Goal: Information Seeking & Learning: Learn about a topic

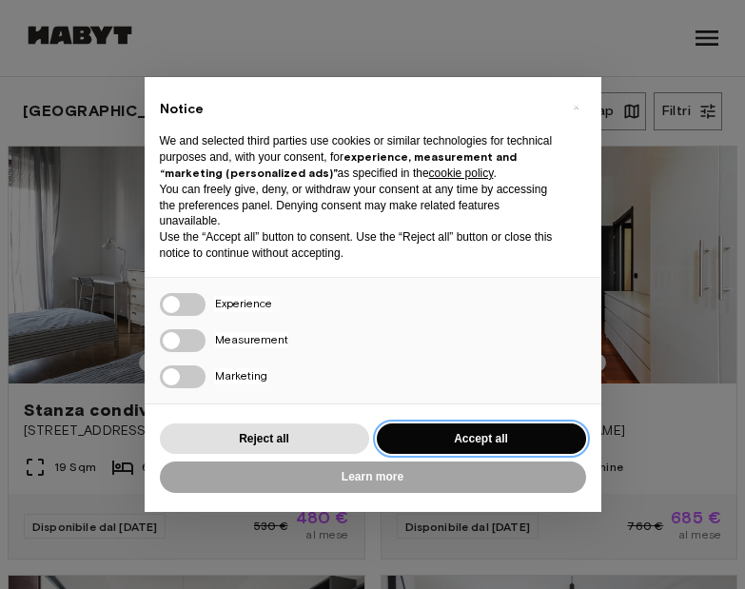
click at [545, 424] on button "Accept all" at bounding box center [481, 439] width 209 height 31
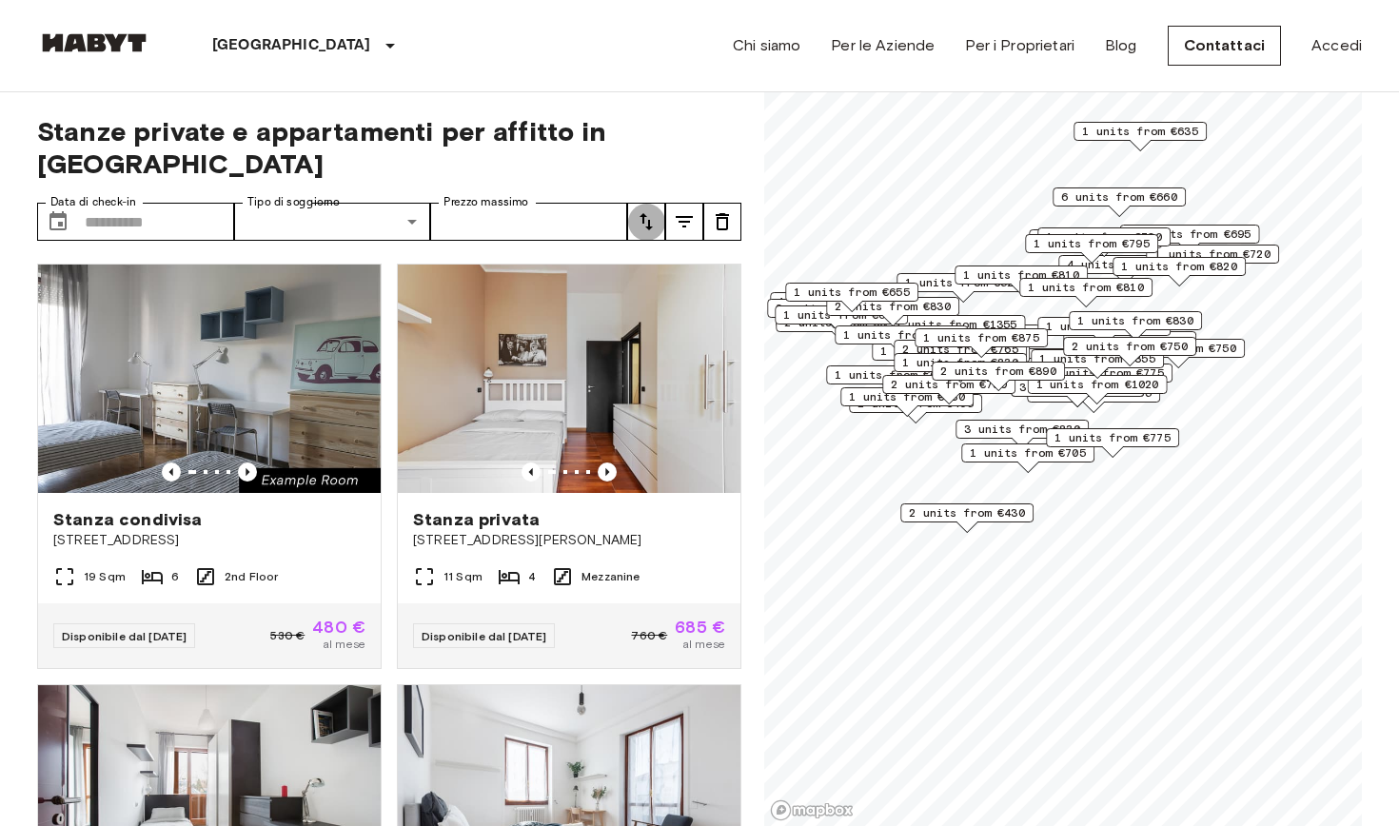
click at [649, 210] on icon "tune" at bounding box center [646, 221] width 23 height 23
click at [503, 168] on div at bounding box center [699, 413] width 1399 height 826
click at [502, 194] on label "Prezzo massimo" at bounding box center [486, 202] width 85 height 16
click at [502, 203] on input "Prezzo massimo" at bounding box center [528, 222] width 197 height 38
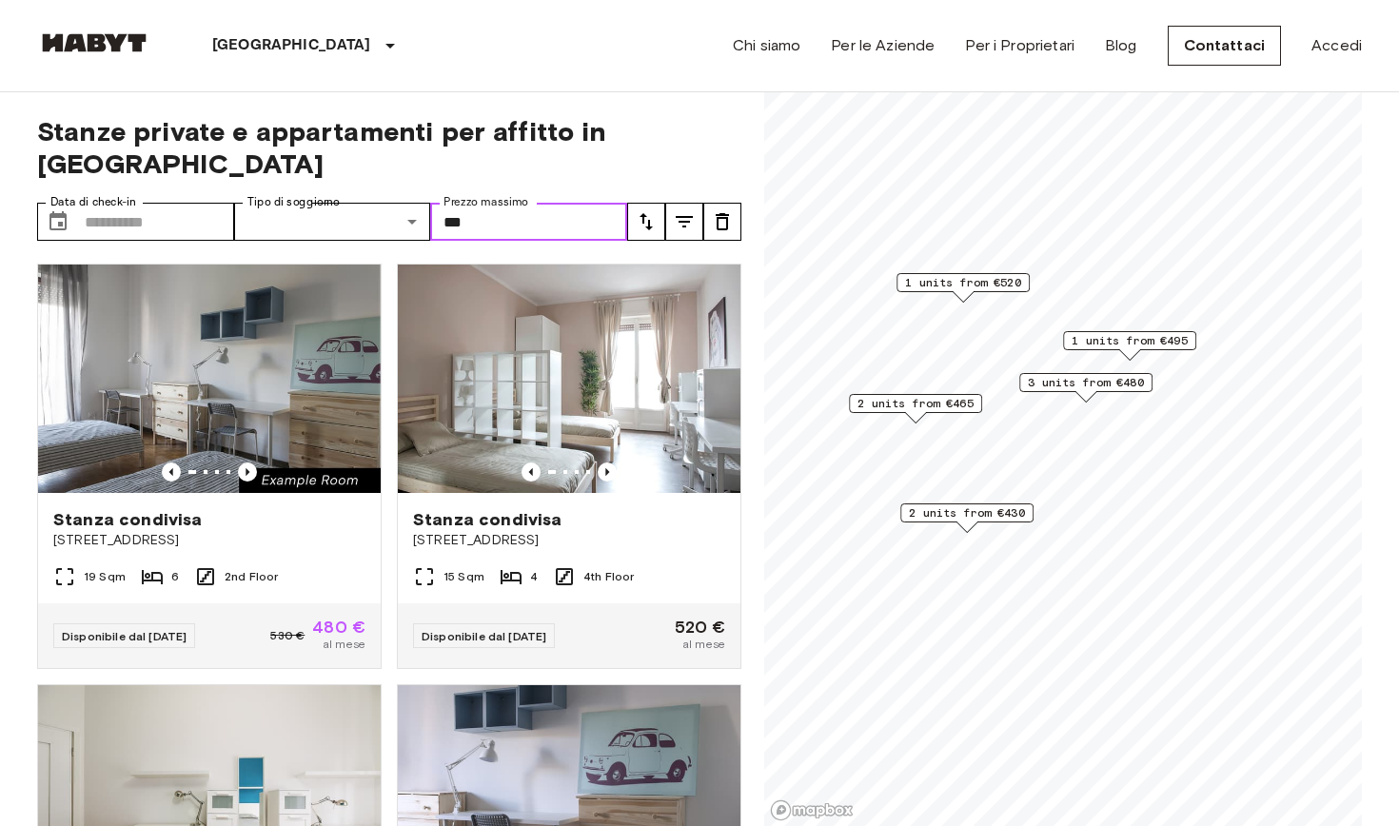
type input "***"
click at [738, 106] on div "Stanze private e appartamenti per affitto in Milan Data di check-in ​ Data di c…" at bounding box center [389, 459] width 704 height 735
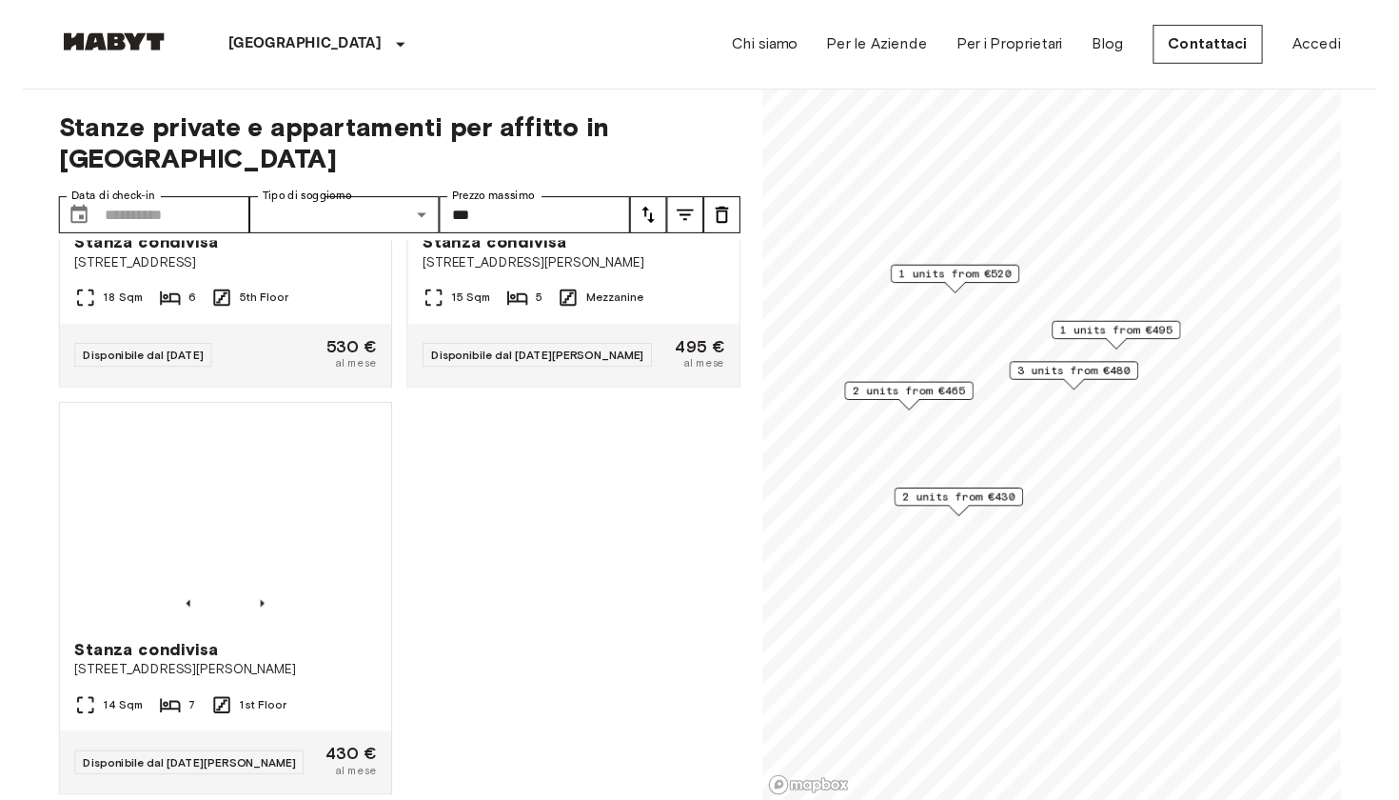
scroll to position [1531, 0]
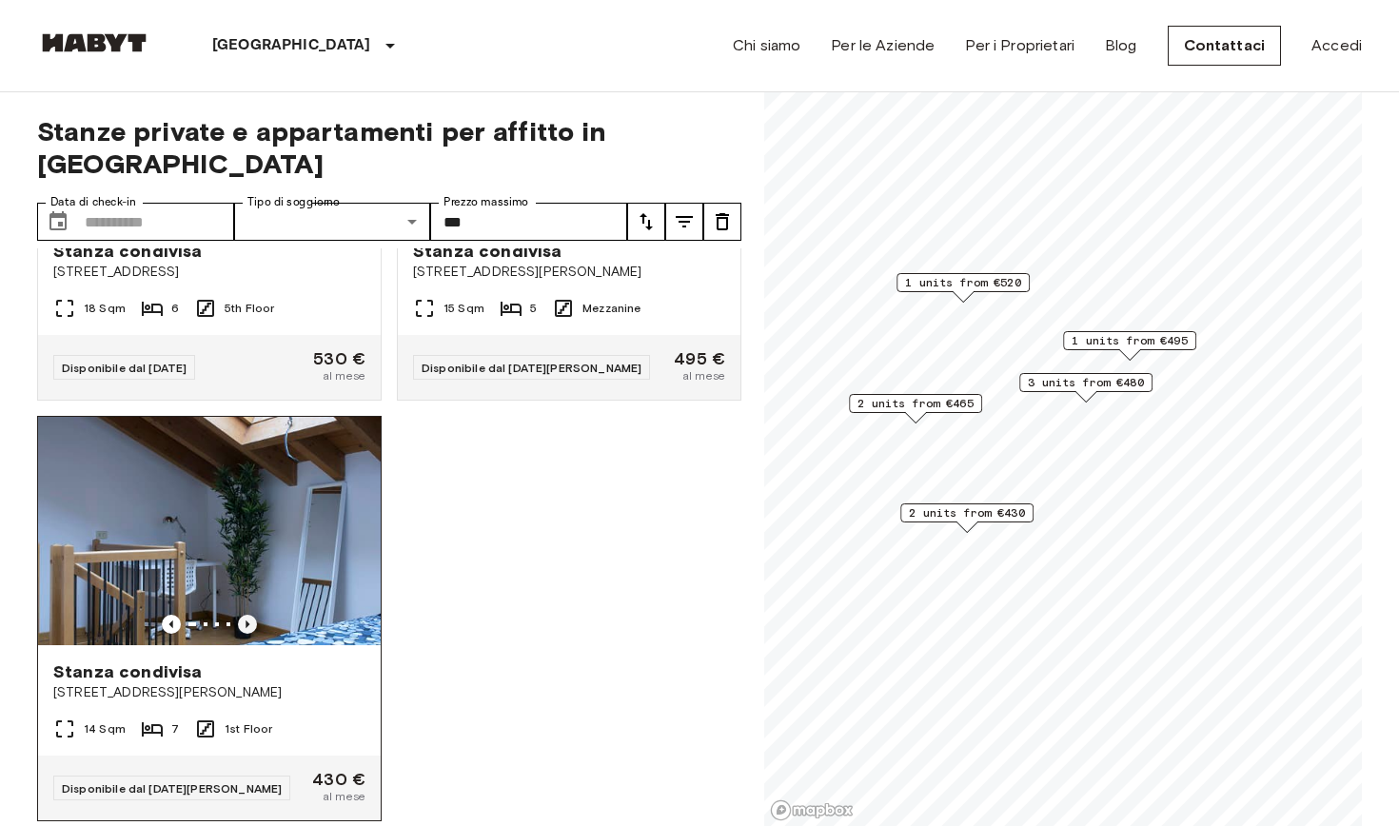
click at [253, 588] on icon "Previous image" at bounding box center [247, 624] width 19 height 19
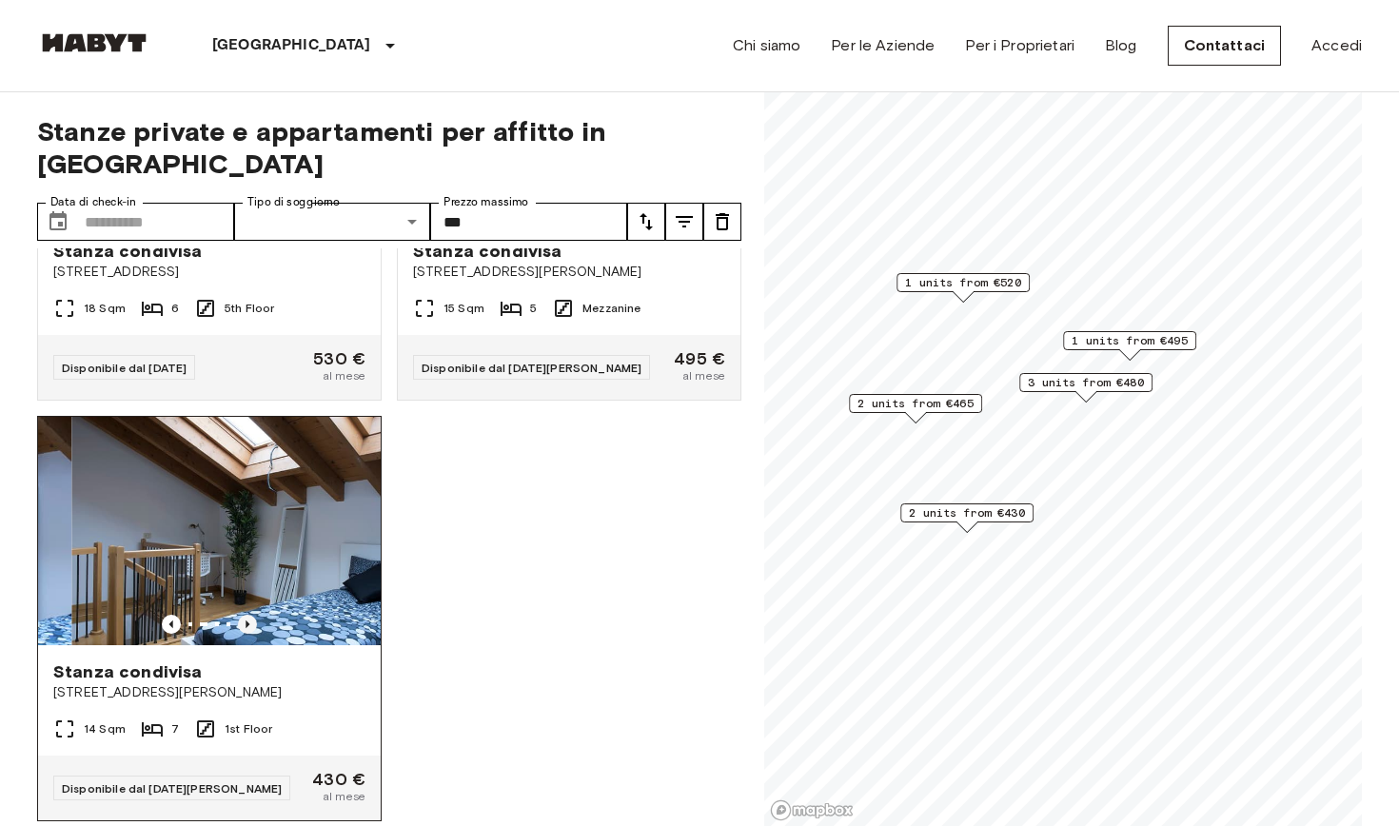
click at [253, 588] on icon "Previous image" at bounding box center [247, 624] width 19 height 19
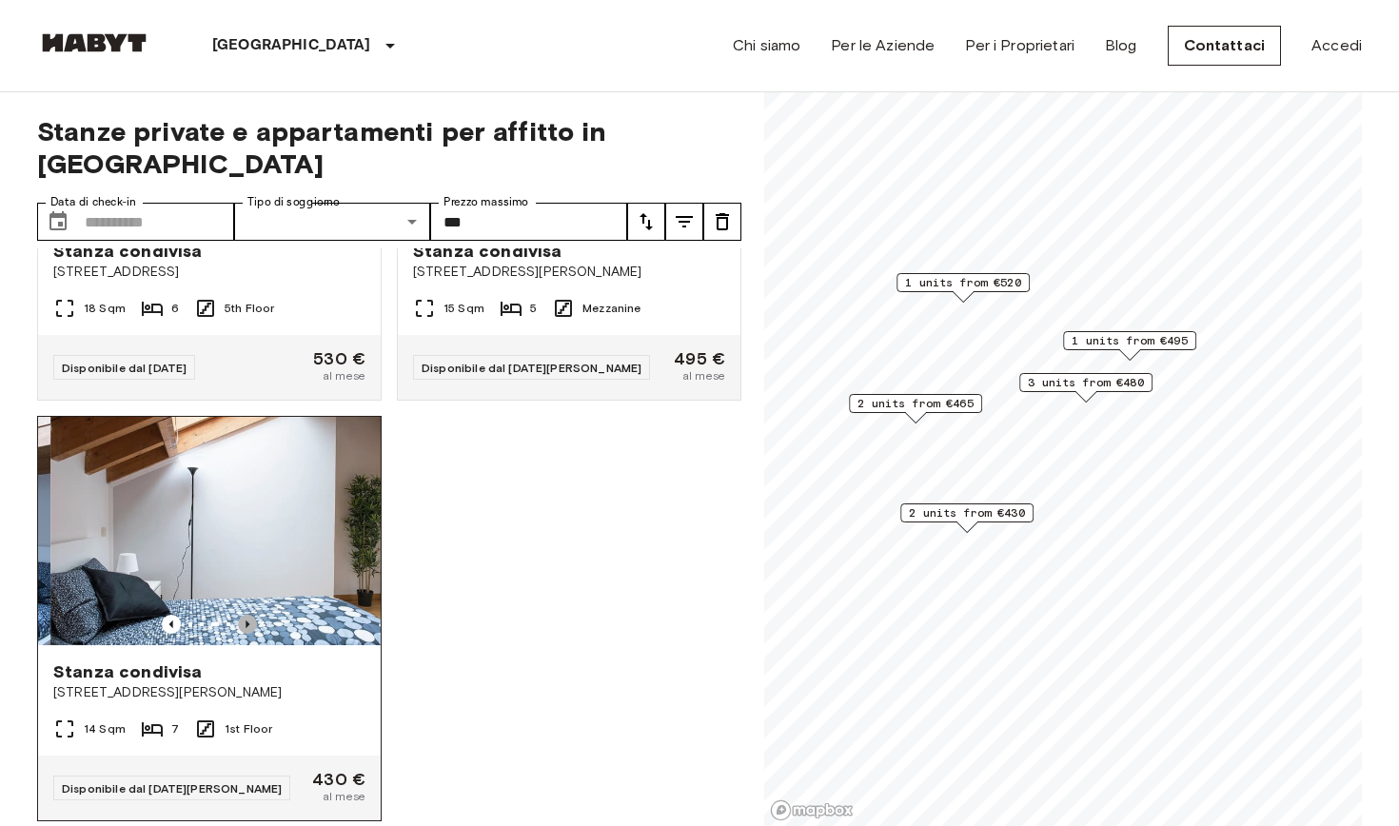
click at [253, 588] on icon "Previous image" at bounding box center [247, 624] width 19 height 19
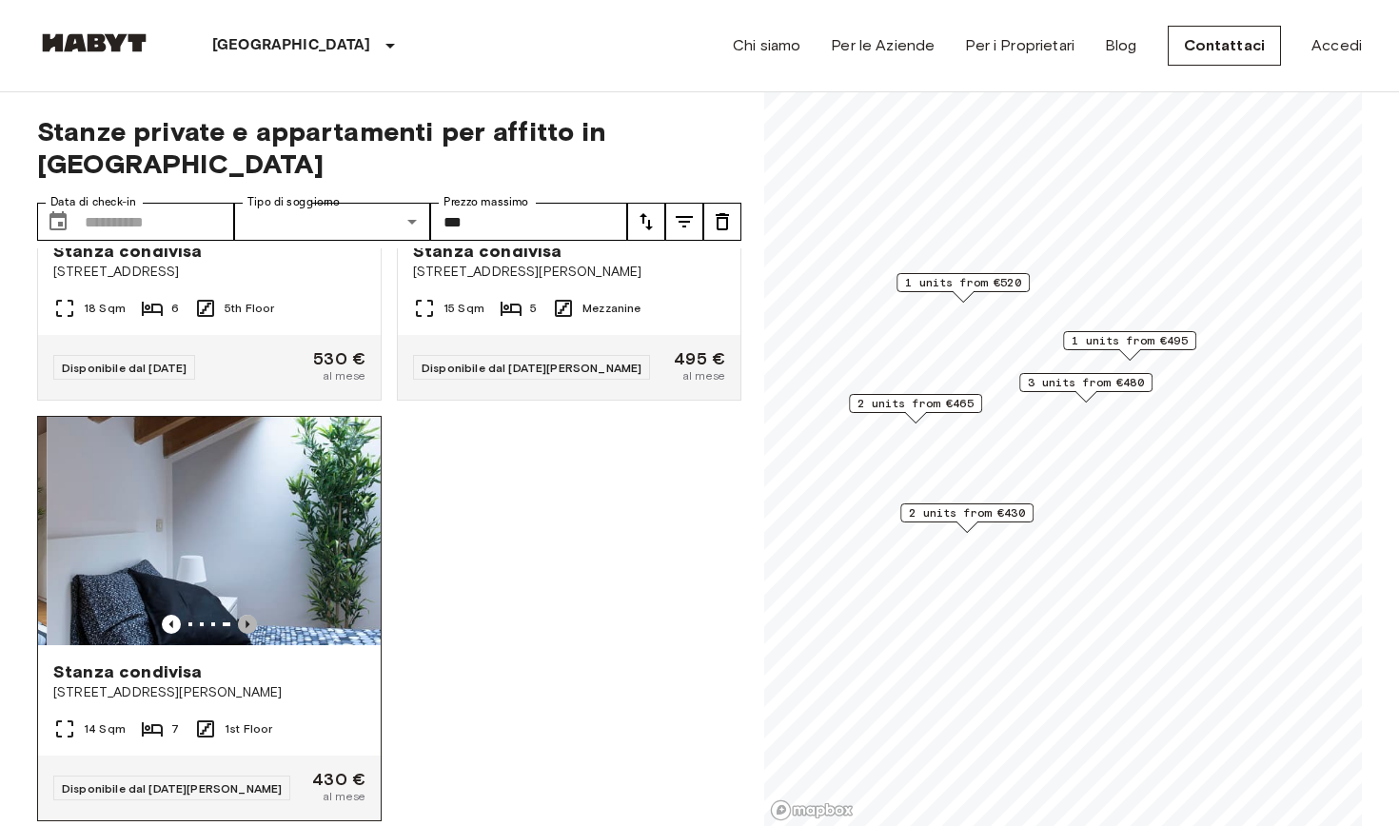
click at [253, 588] on icon "Previous image" at bounding box center [247, 624] width 19 height 19
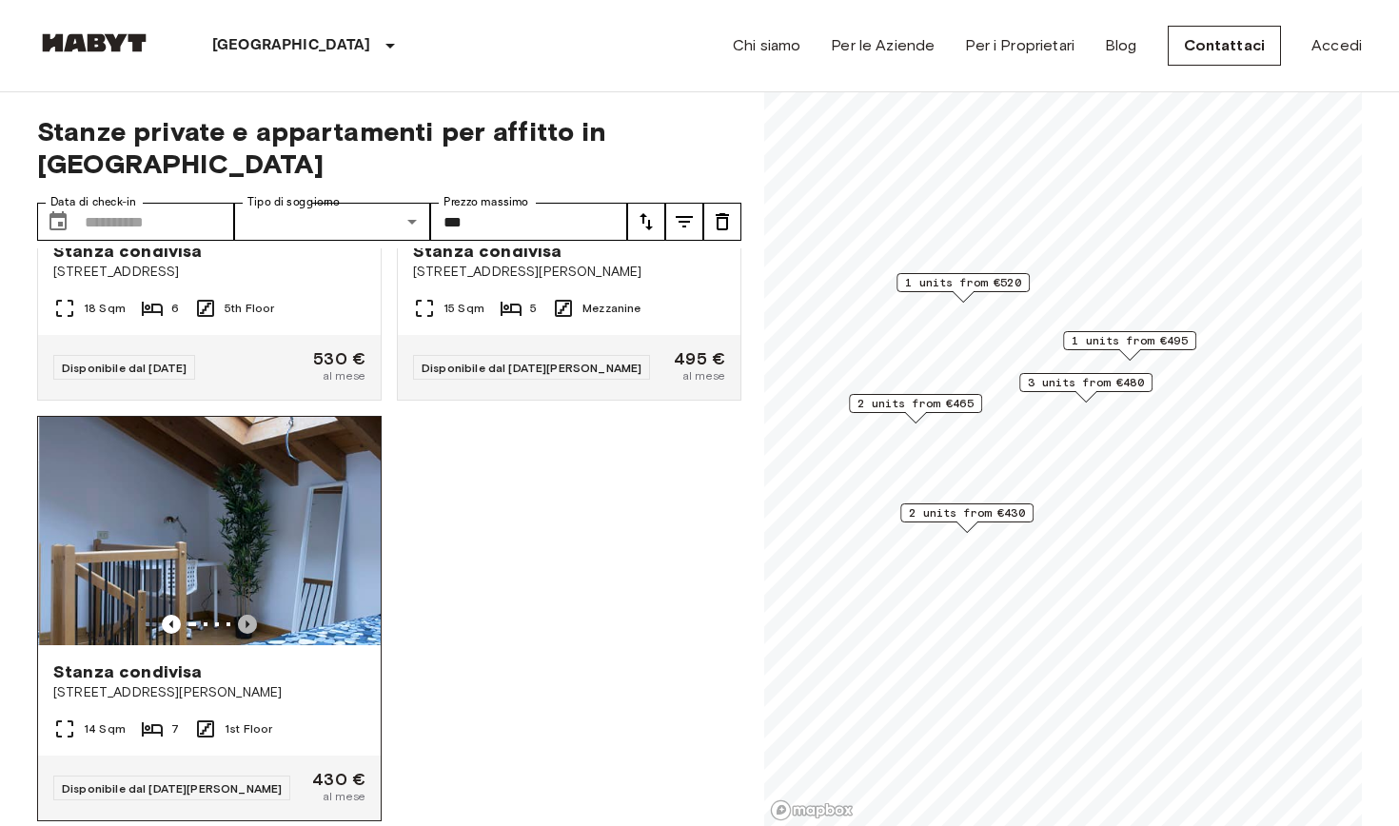
click at [253, 588] on icon "Previous image" at bounding box center [247, 624] width 19 height 19
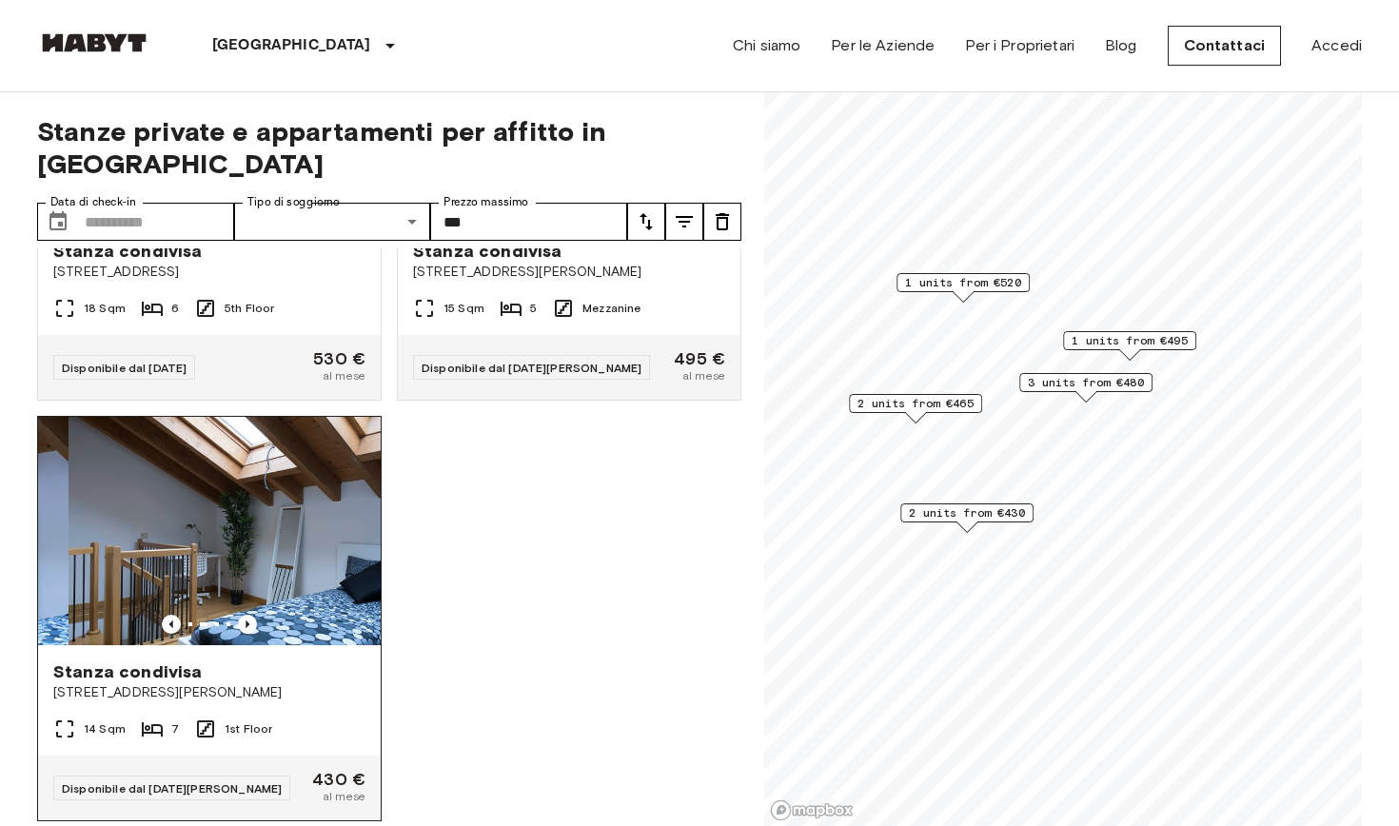
click at [253, 516] on img at bounding box center [240, 531] width 343 height 228
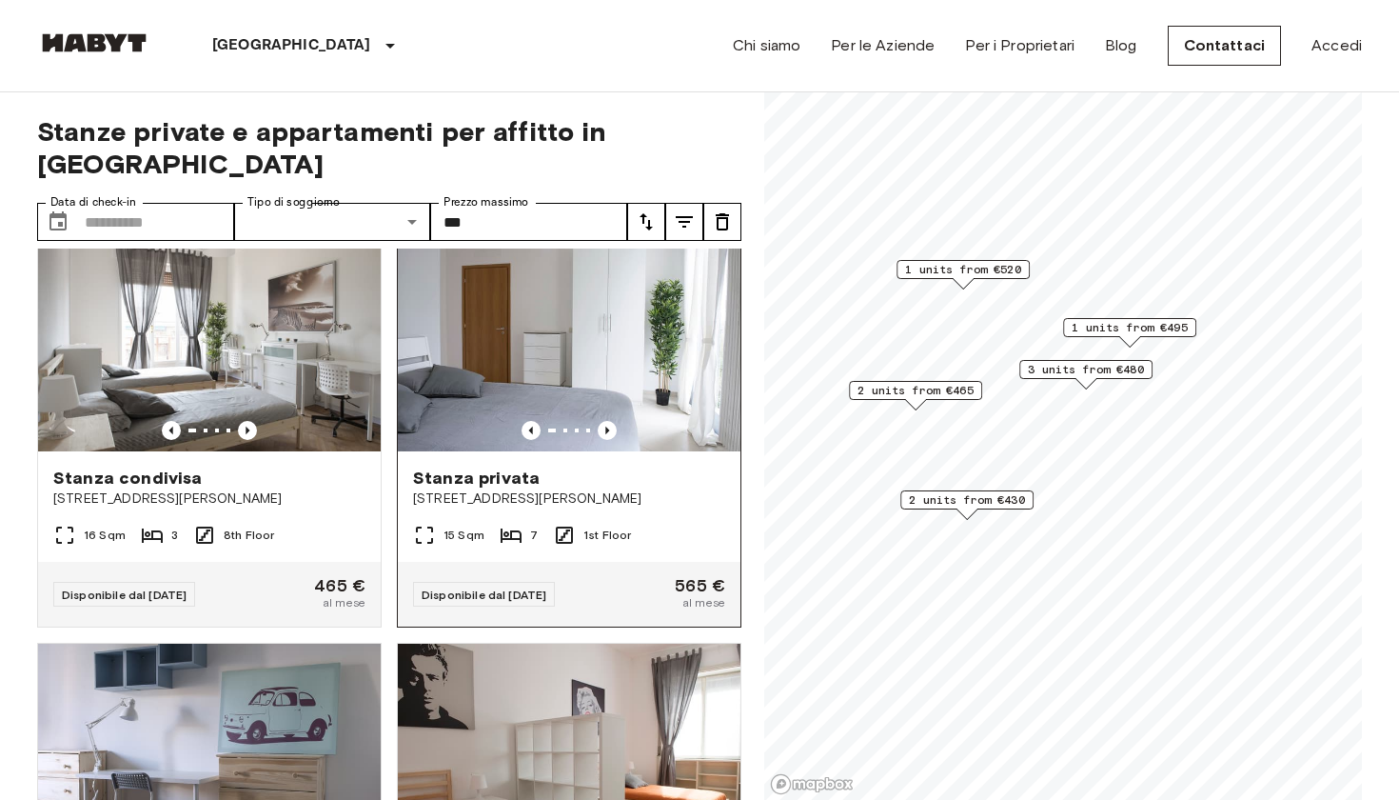
scroll to position [803, 0]
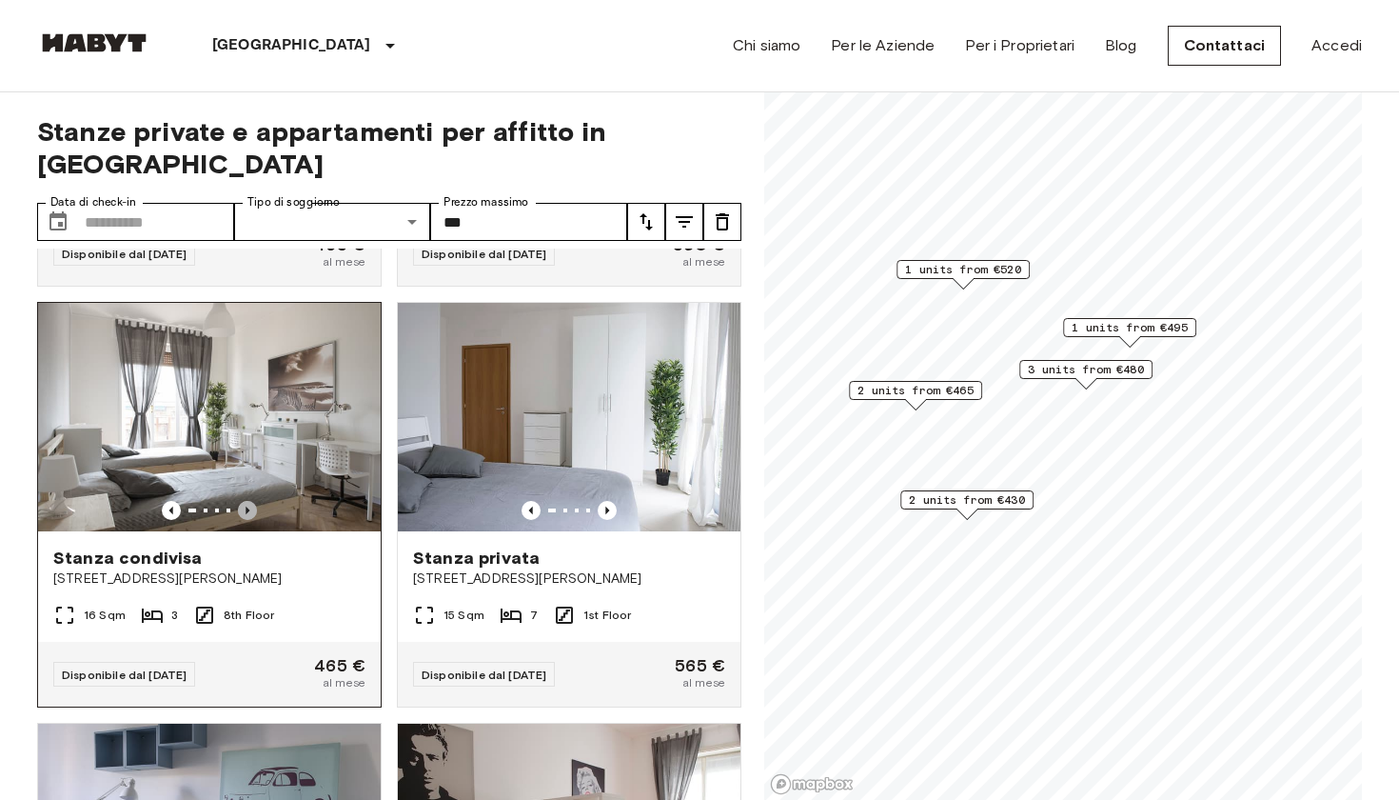
click at [253, 501] on icon "Previous image" at bounding box center [247, 510] width 19 height 19
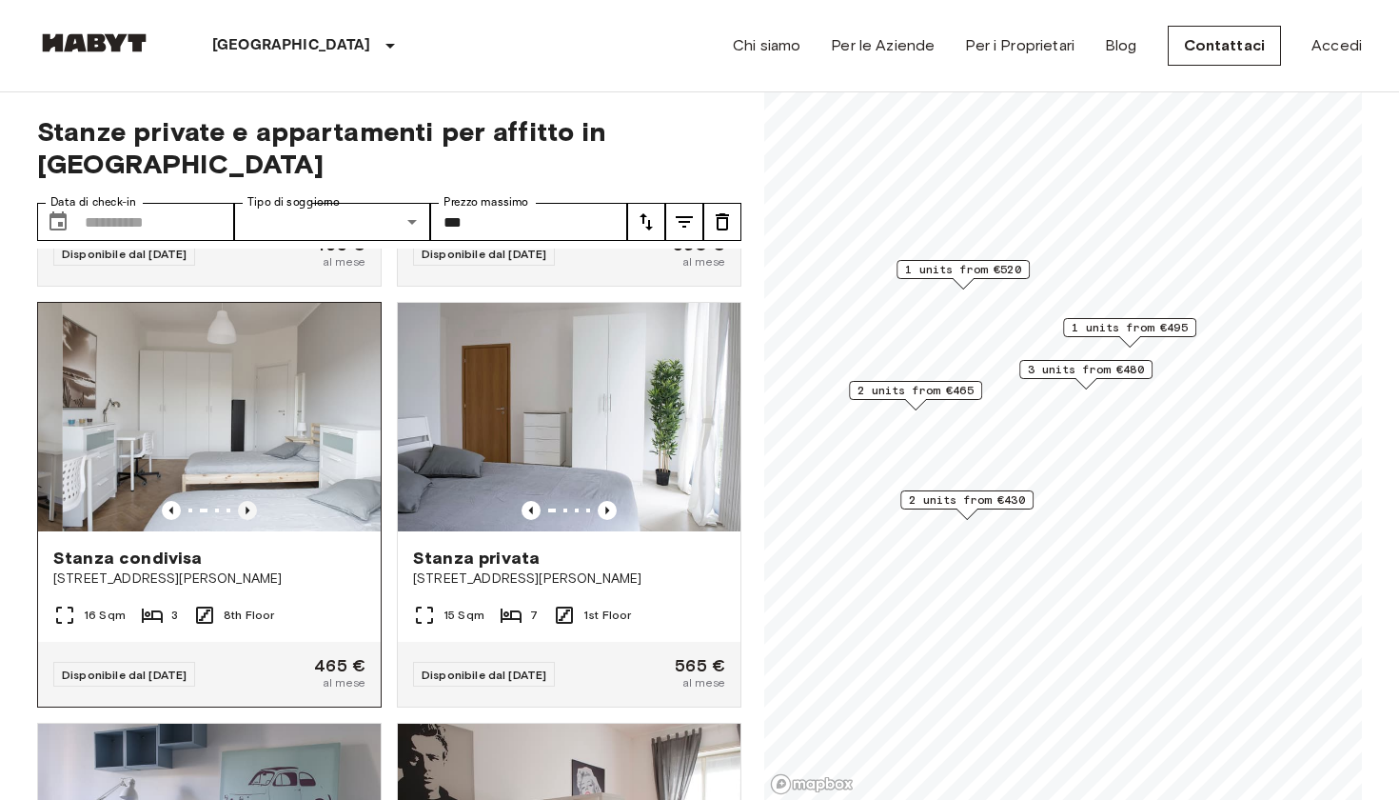
click at [253, 501] on icon "Previous image" at bounding box center [247, 510] width 19 height 19
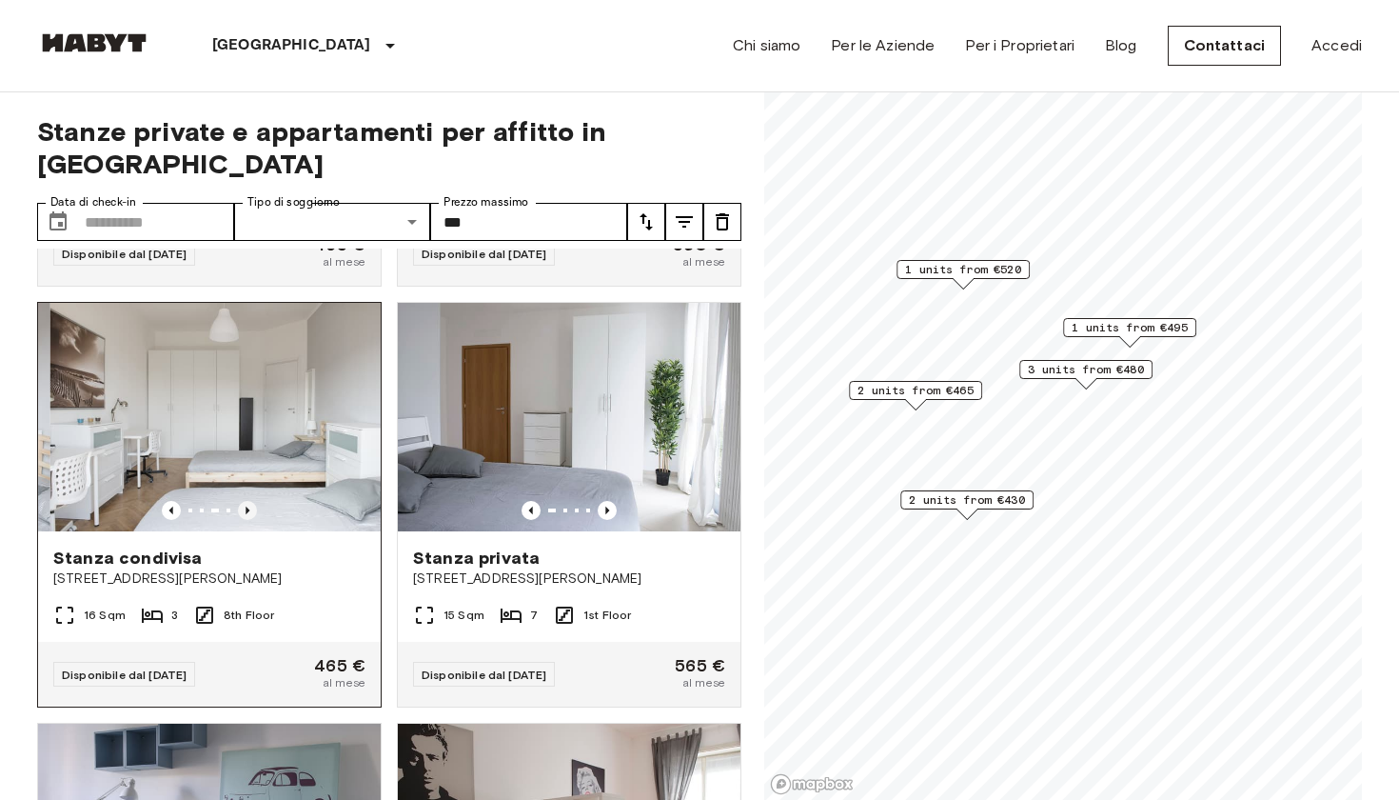
click at [253, 501] on icon "Previous image" at bounding box center [247, 510] width 19 height 19
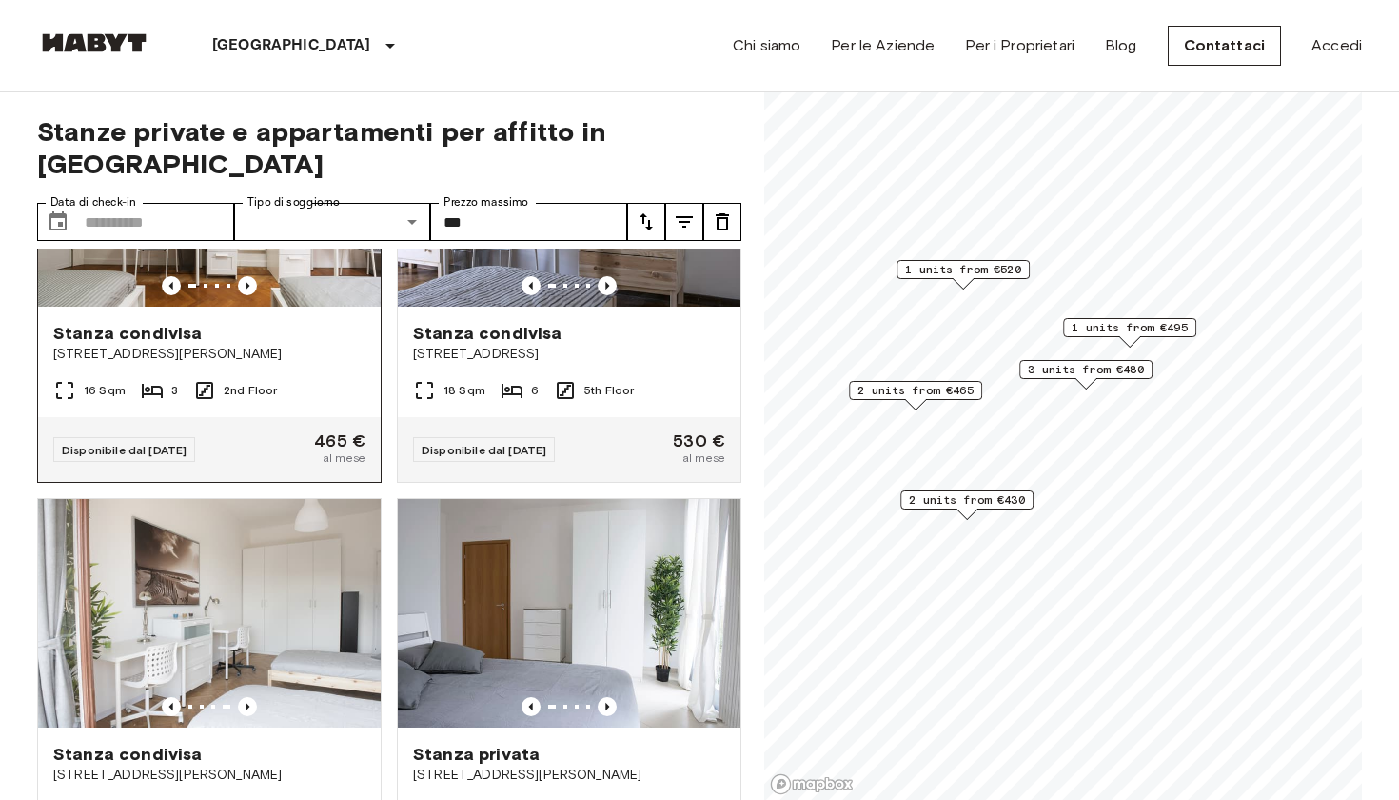
scroll to position [610, 0]
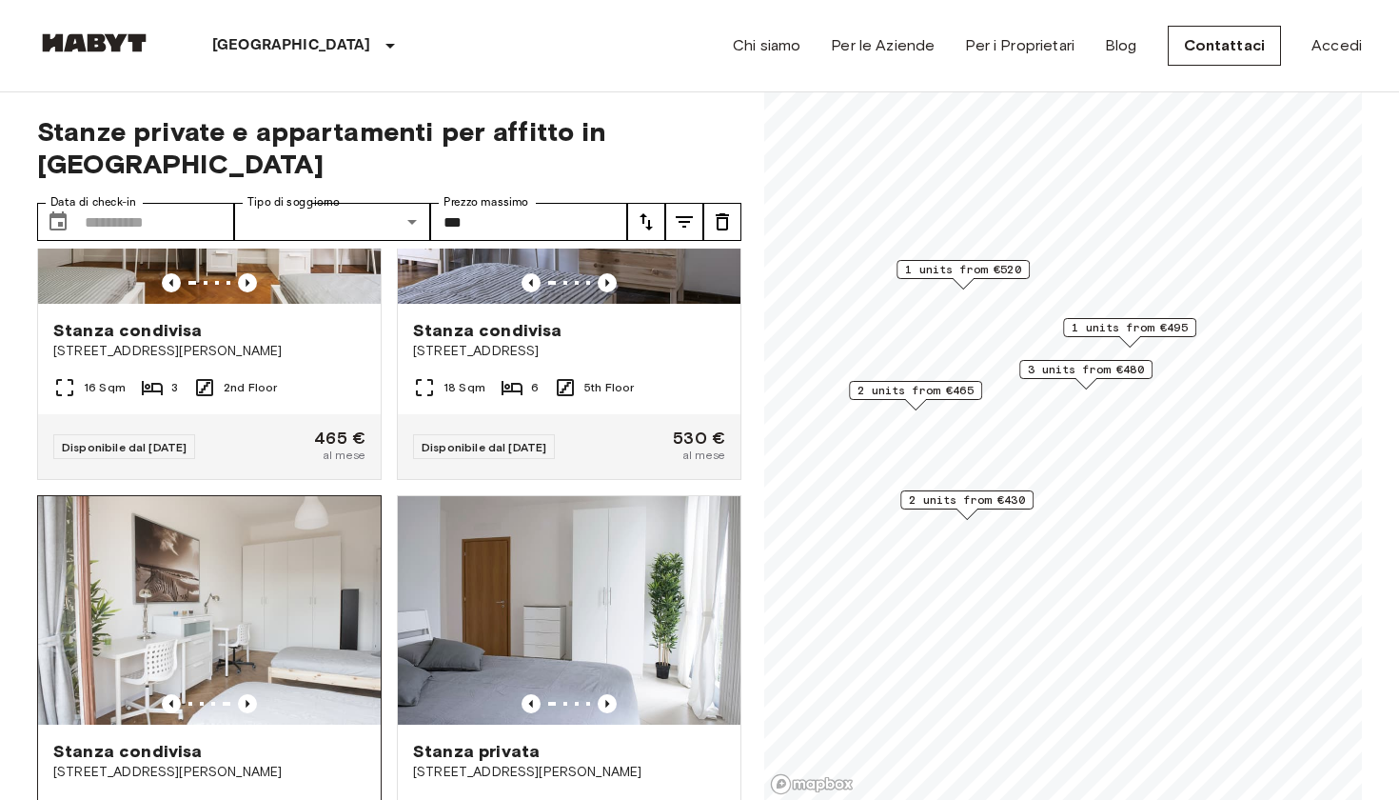
click at [230, 588] on span "Largo Giovan Battista Scalabrini 2" at bounding box center [209, 772] width 312 height 19
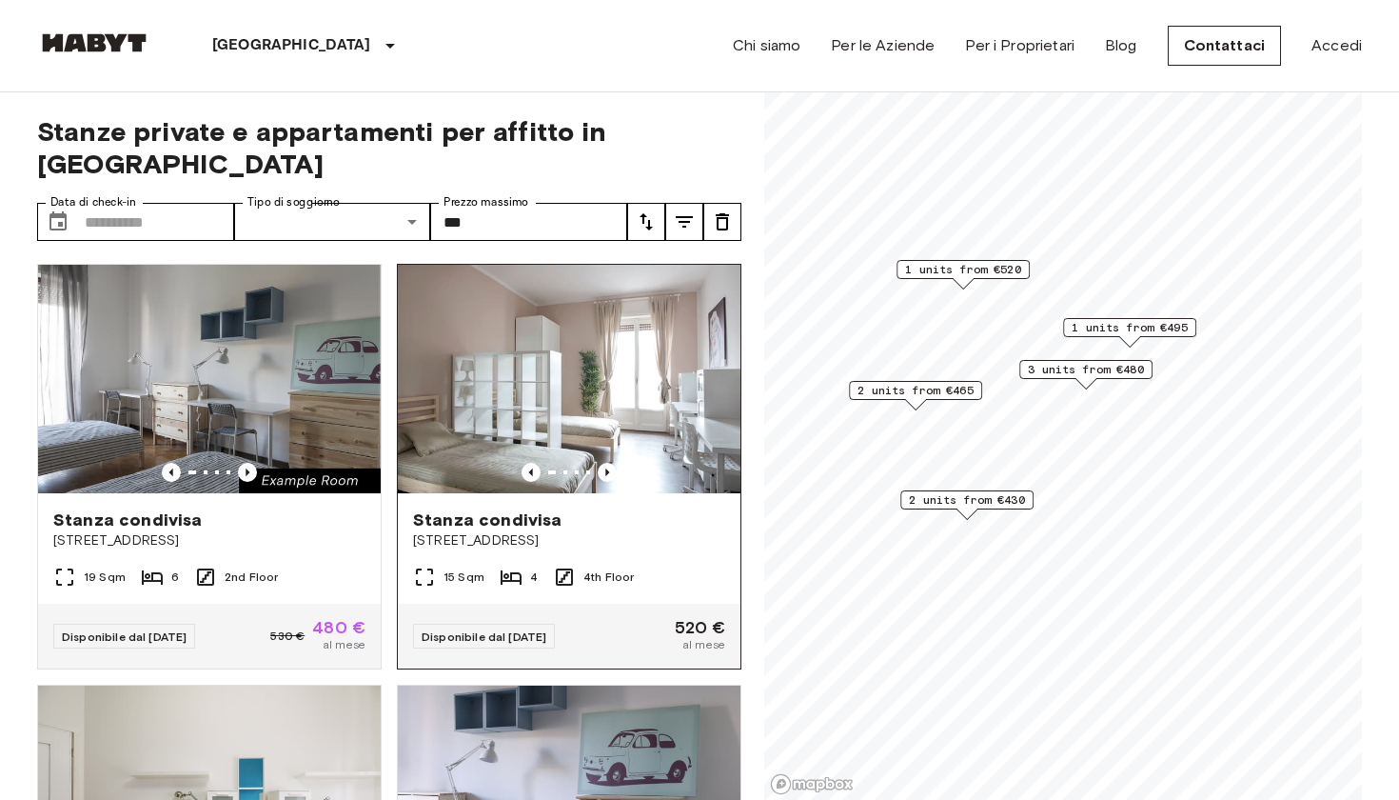
scroll to position [0, 0]
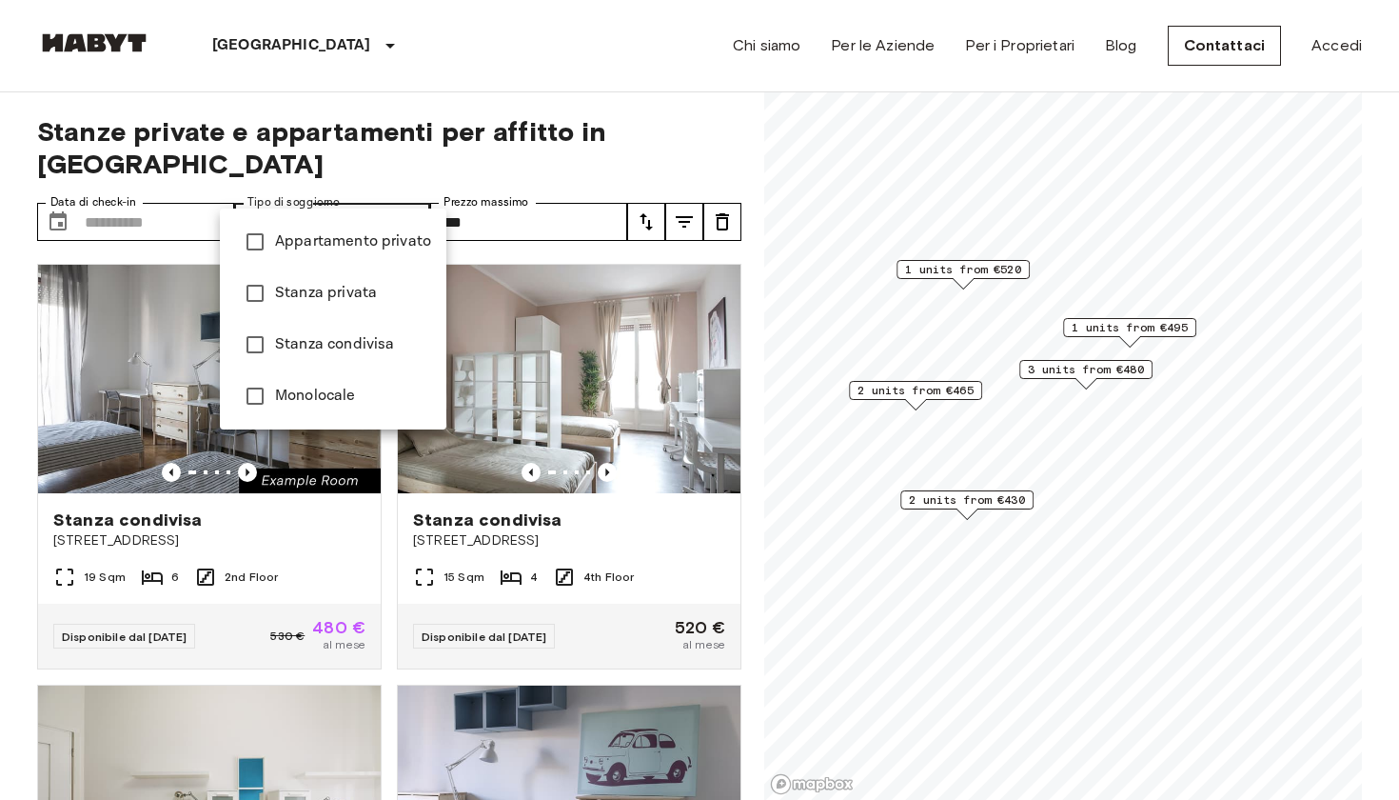
click at [311, 301] on span "Stanza privata" at bounding box center [353, 293] width 156 height 23
type input "**********"
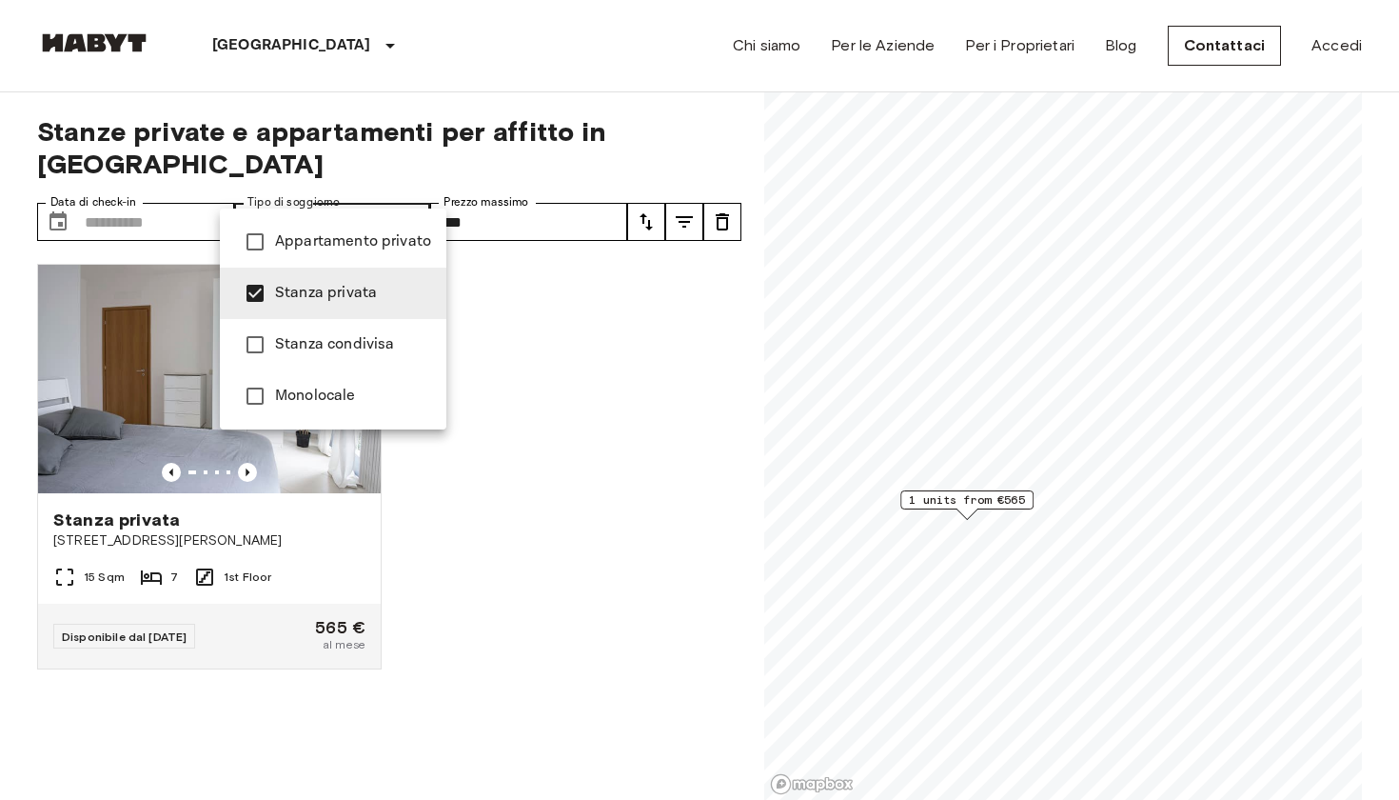
click at [554, 513] on div at bounding box center [699, 400] width 1399 height 800
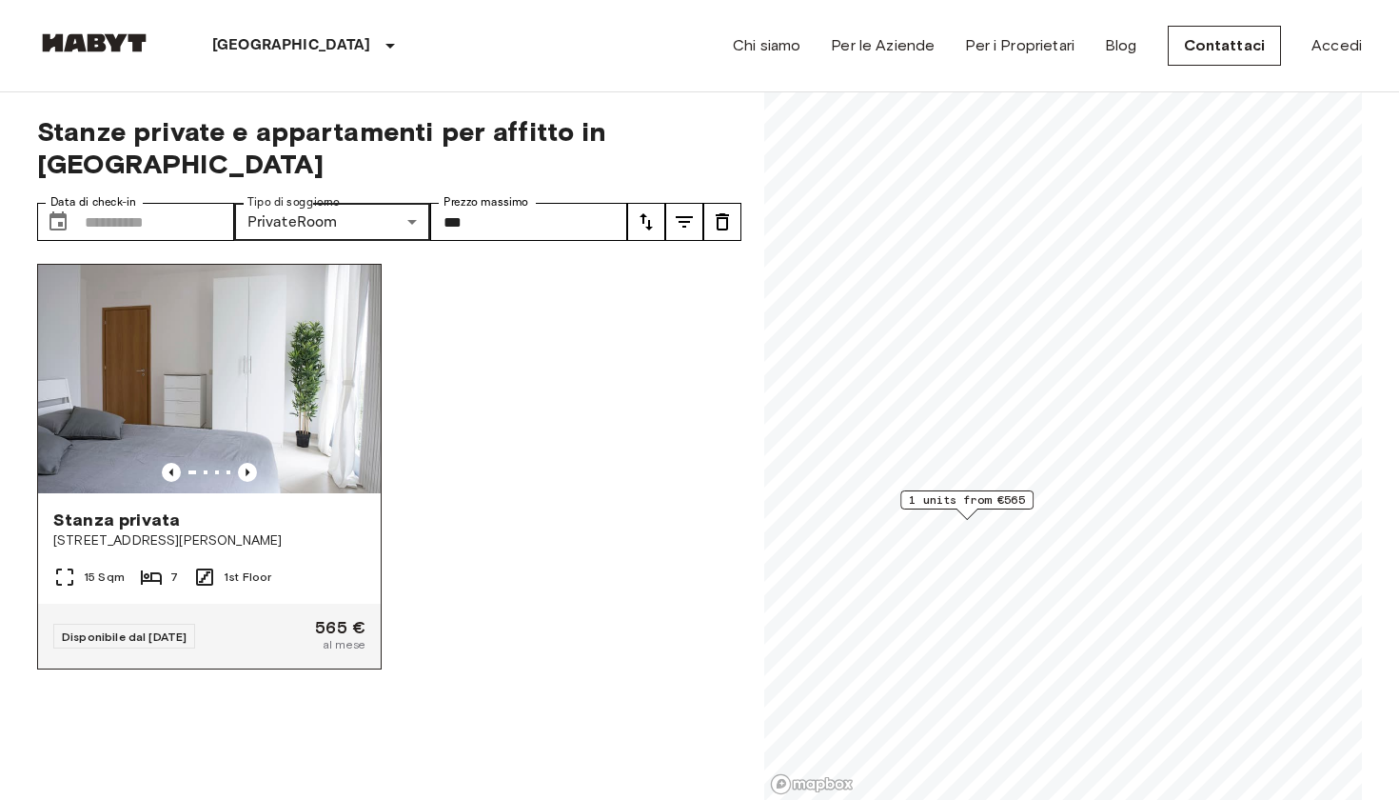
click at [244, 376] on img at bounding box center [209, 379] width 343 height 228
click at [475, 480] on div "Stanza privata Via Giuseppe De Finetti 13 15 Sqm 7 1st Floor Disponibile dal 01…" at bounding box center [382, 524] width 720 height 552
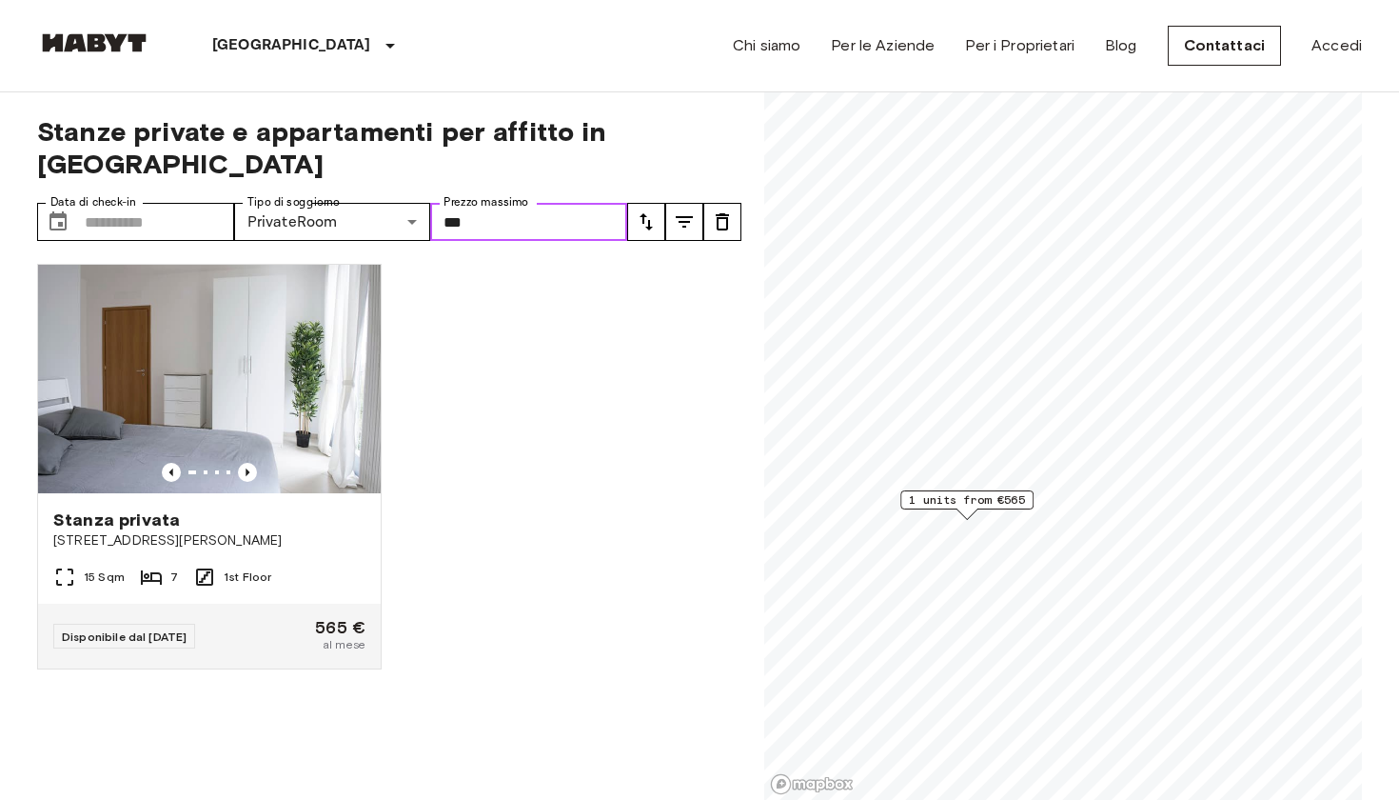
click at [579, 203] on input "***" at bounding box center [528, 222] width 197 height 38
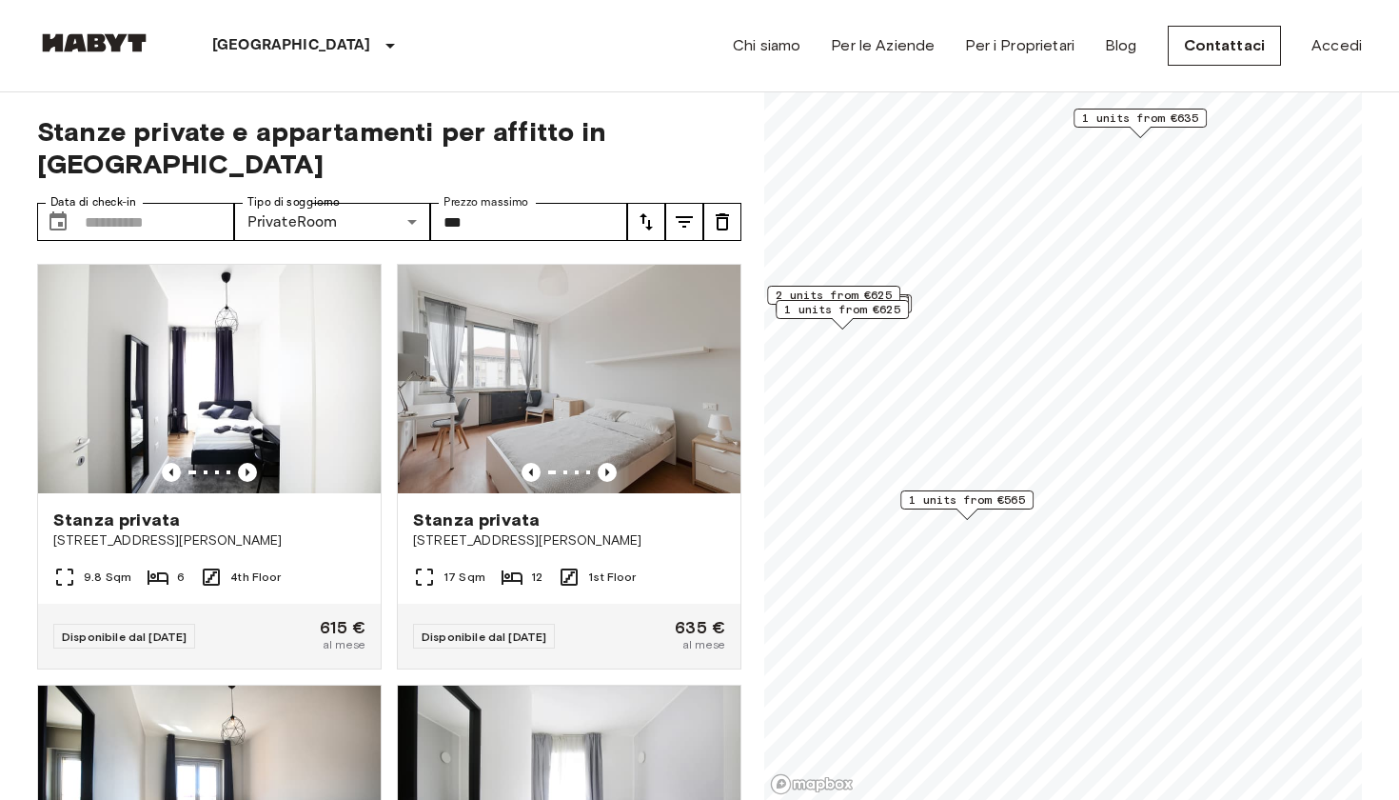
click at [641, 210] on icon "tune" at bounding box center [646, 221] width 23 height 23
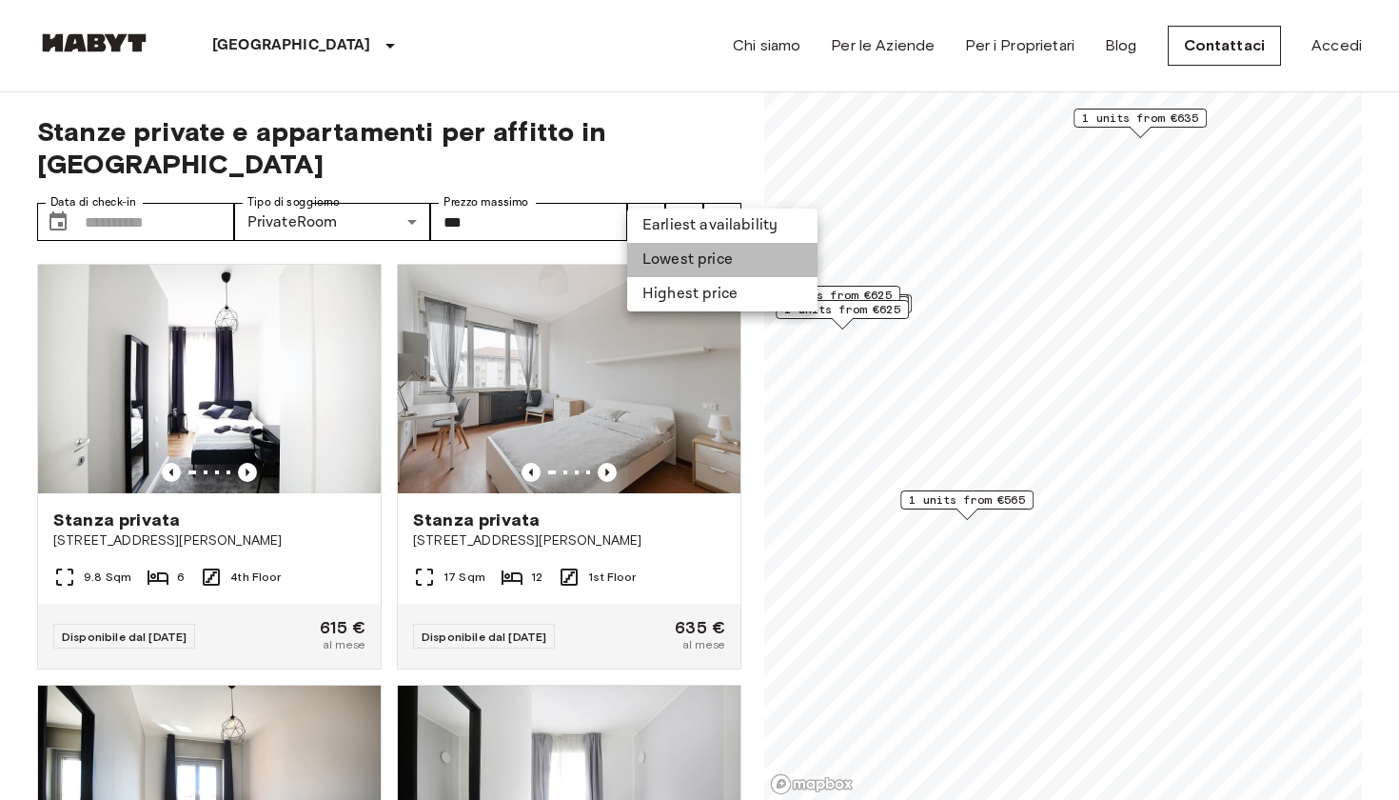
click at [664, 259] on li "Lowest price" at bounding box center [722, 260] width 190 height 34
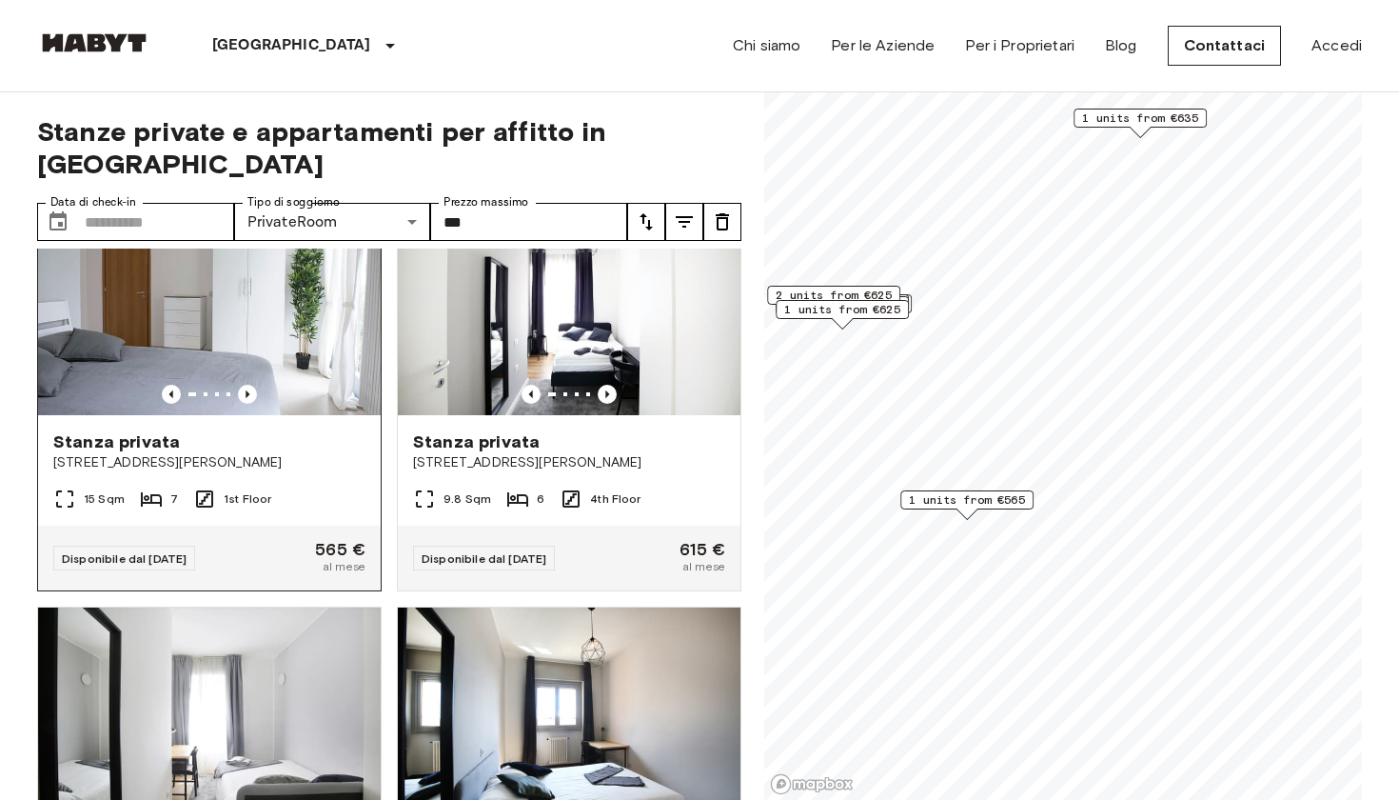
scroll to position [81, 0]
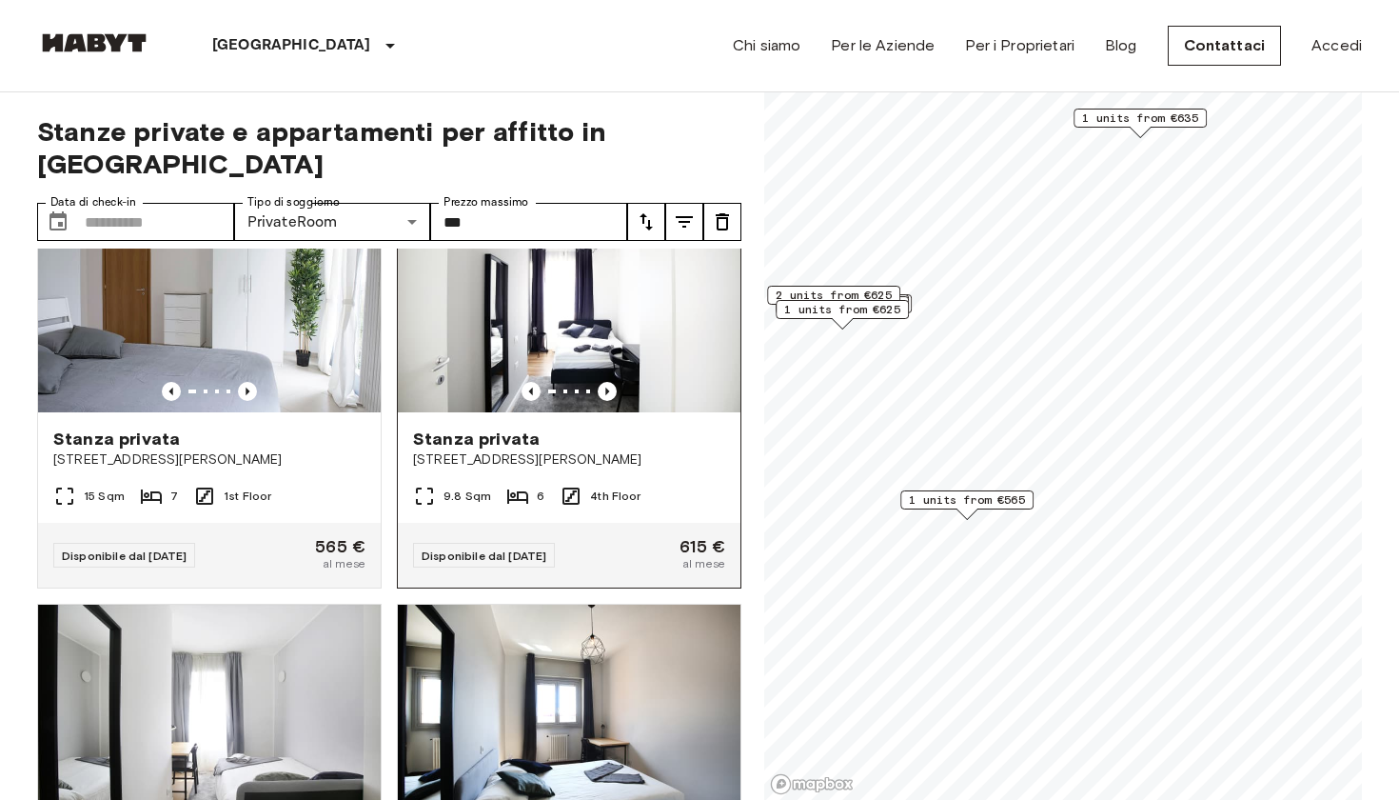
click at [646, 450] on span "[STREET_ADDRESS][PERSON_NAME]" at bounding box center [569, 459] width 312 height 19
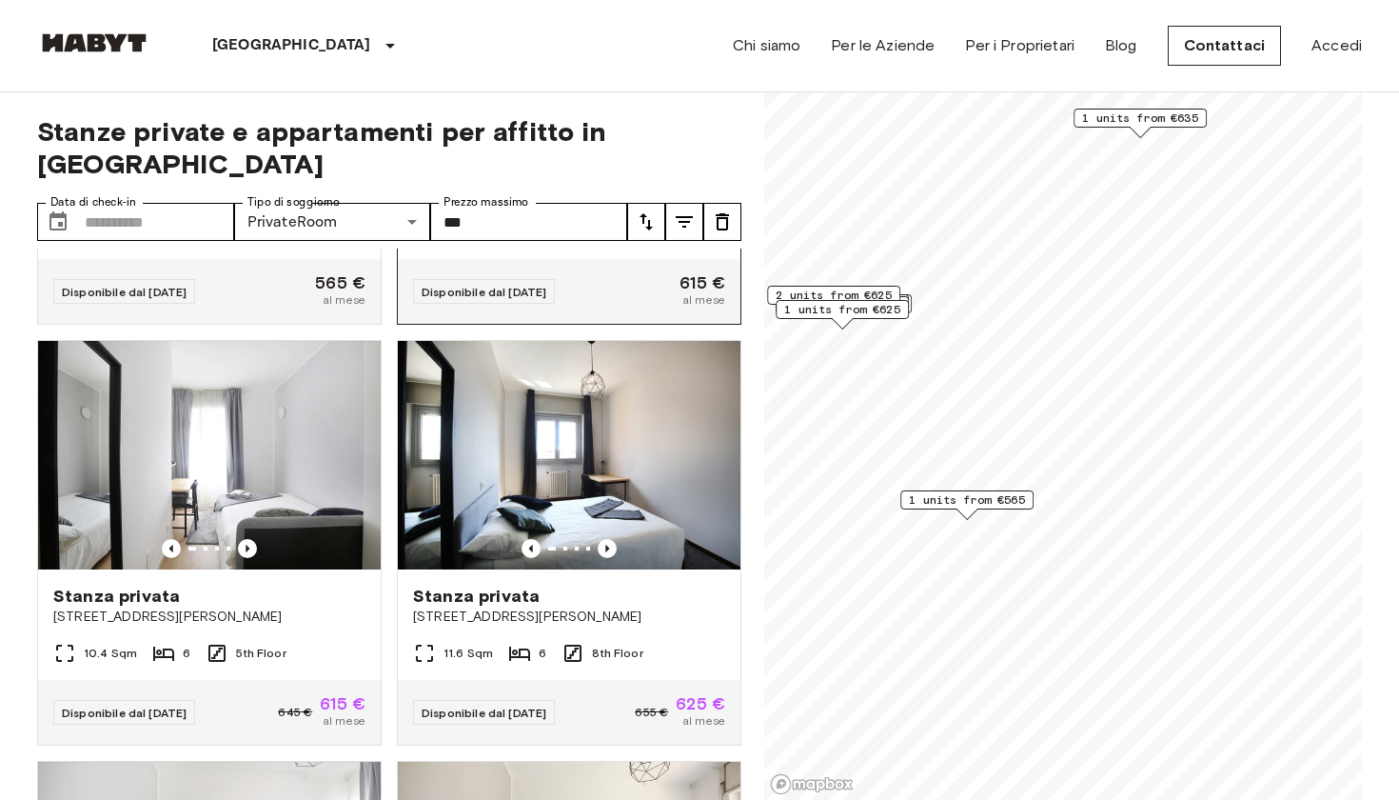
scroll to position [370, 0]
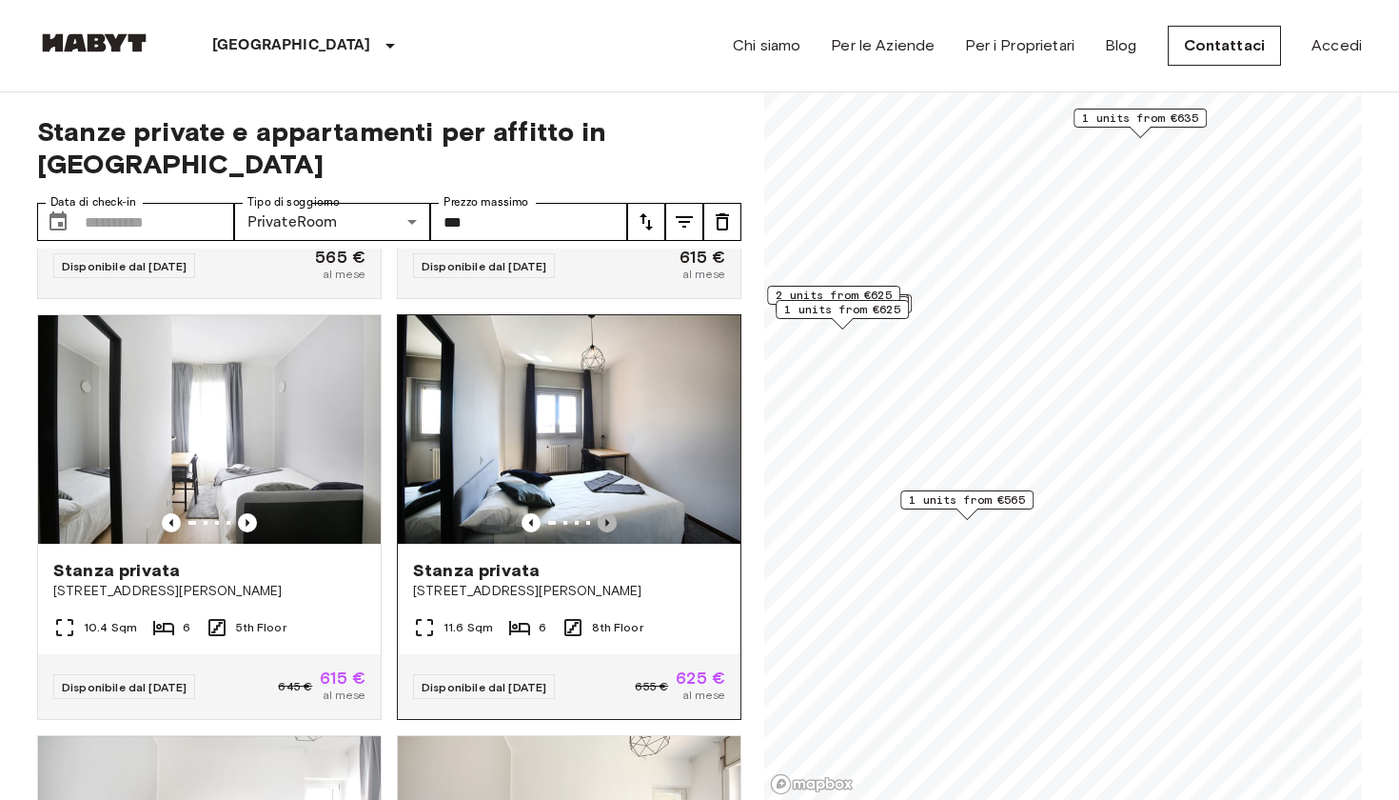
click at [609, 513] on icon "Previous image" at bounding box center [607, 522] width 19 height 19
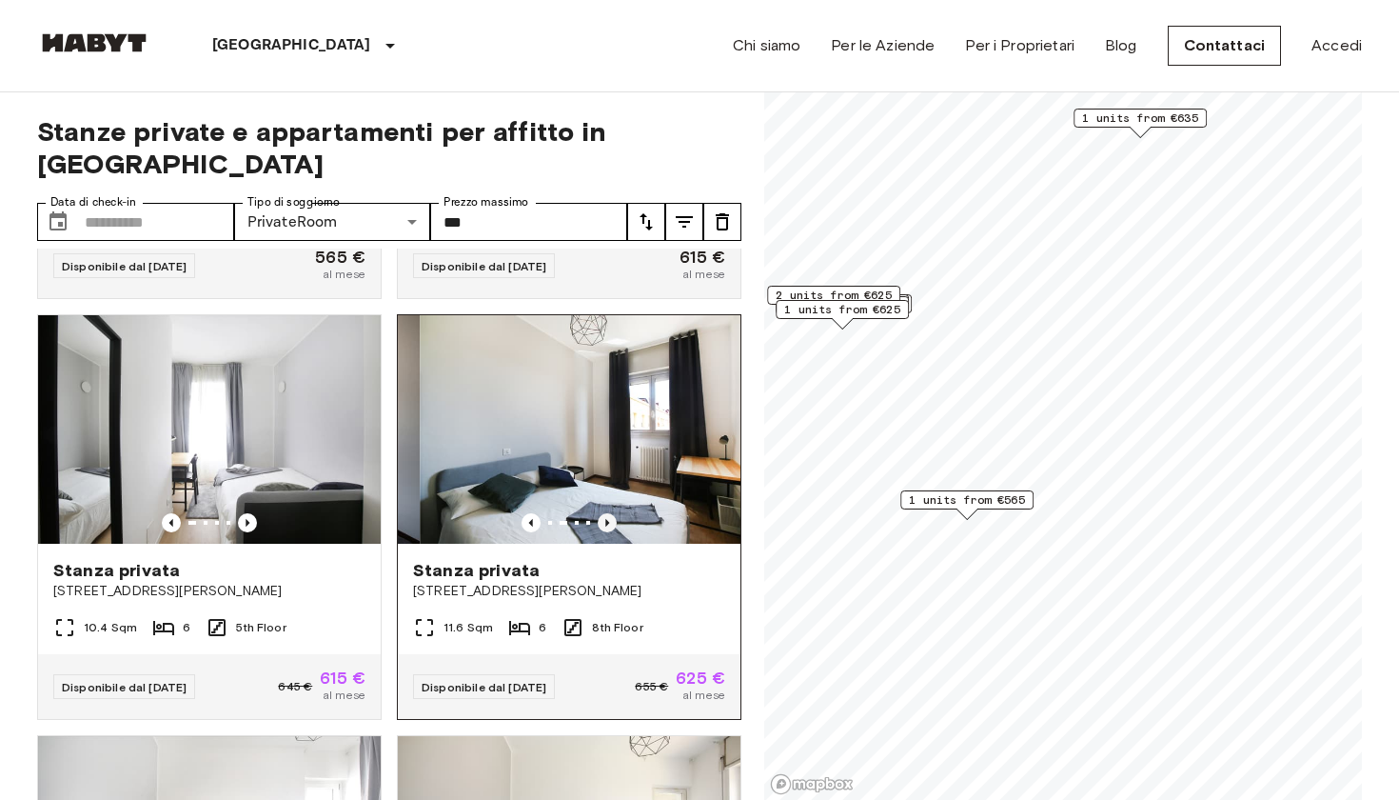
click at [609, 513] on icon "Previous image" at bounding box center [607, 522] width 19 height 19
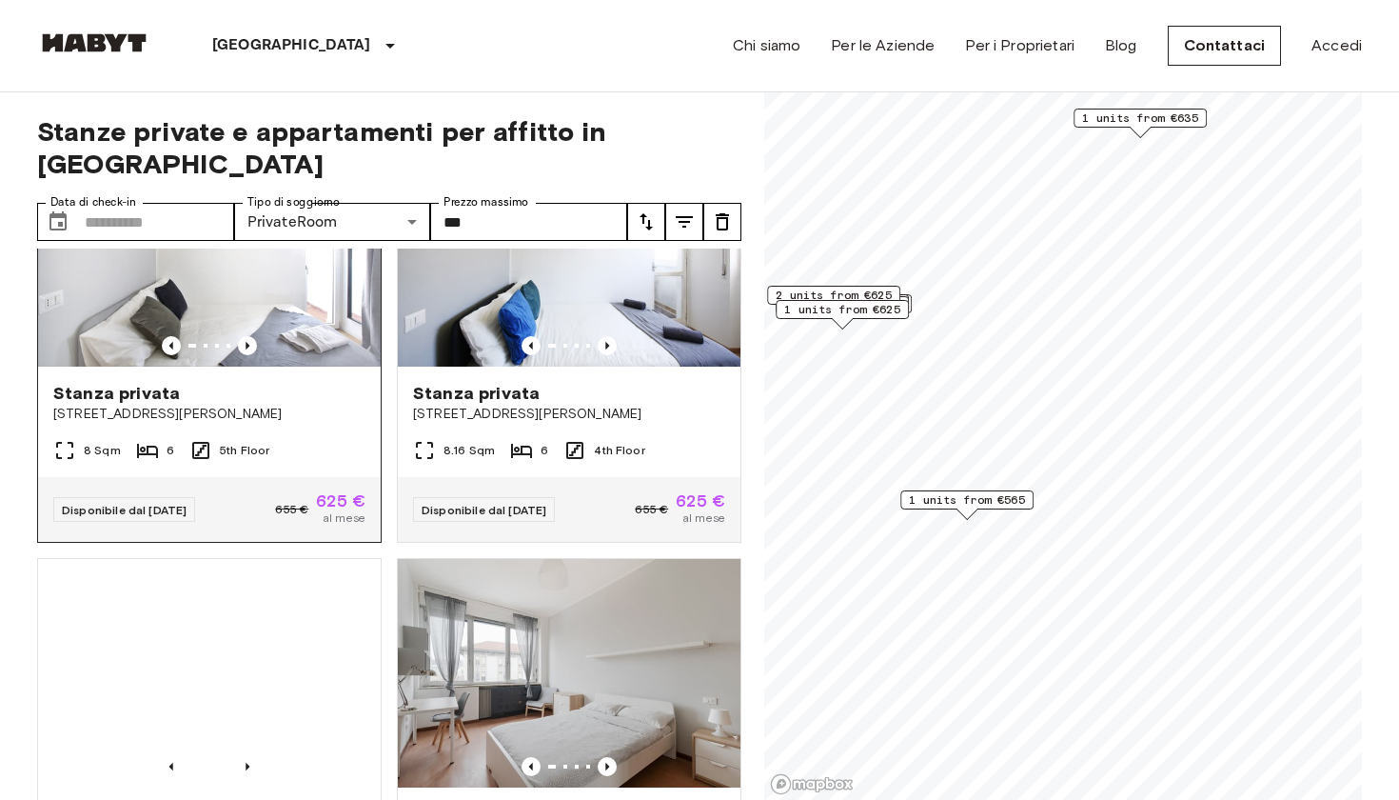
scroll to position [974, 0]
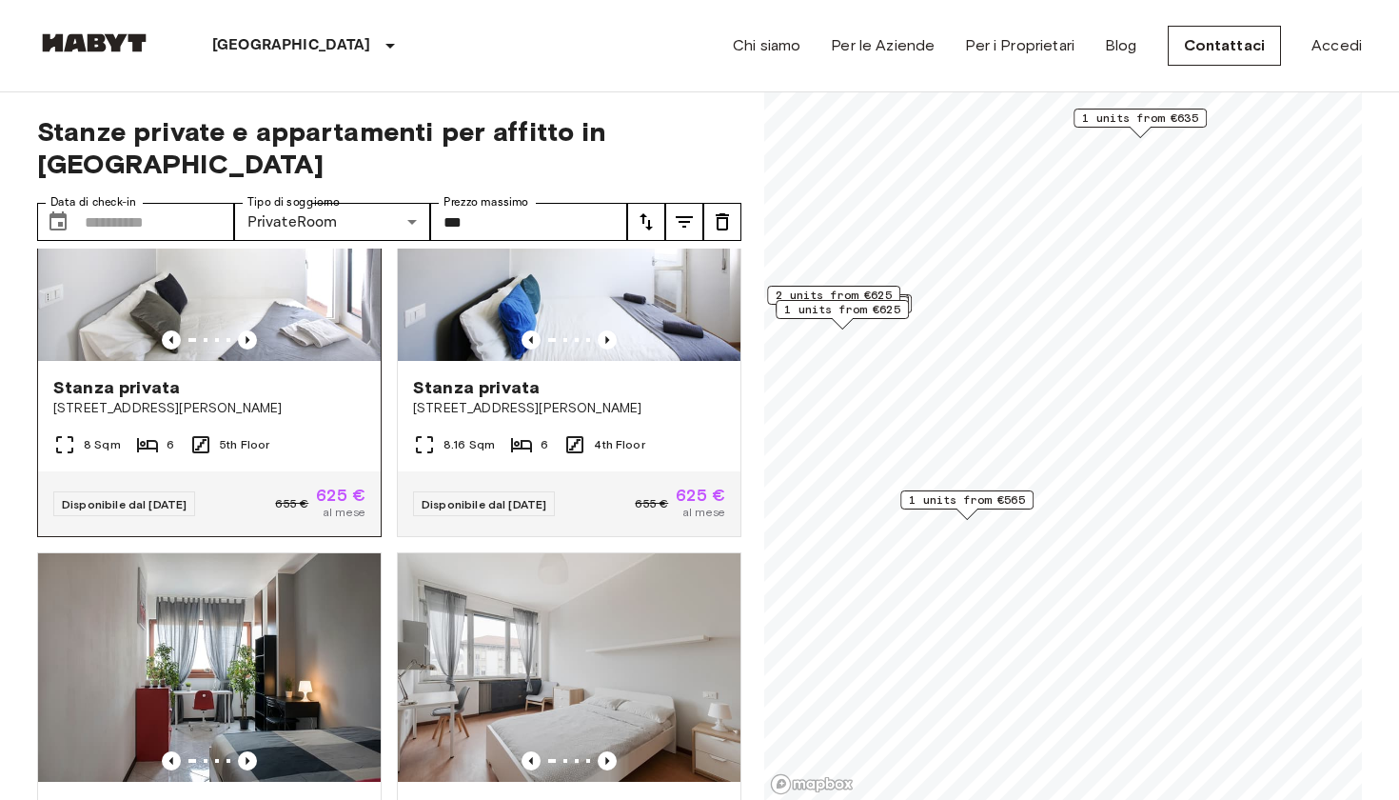
click at [189, 399] on span "Via Carlo Marx, 12, 20153 Milano, IT" at bounding box center [209, 408] width 312 height 19
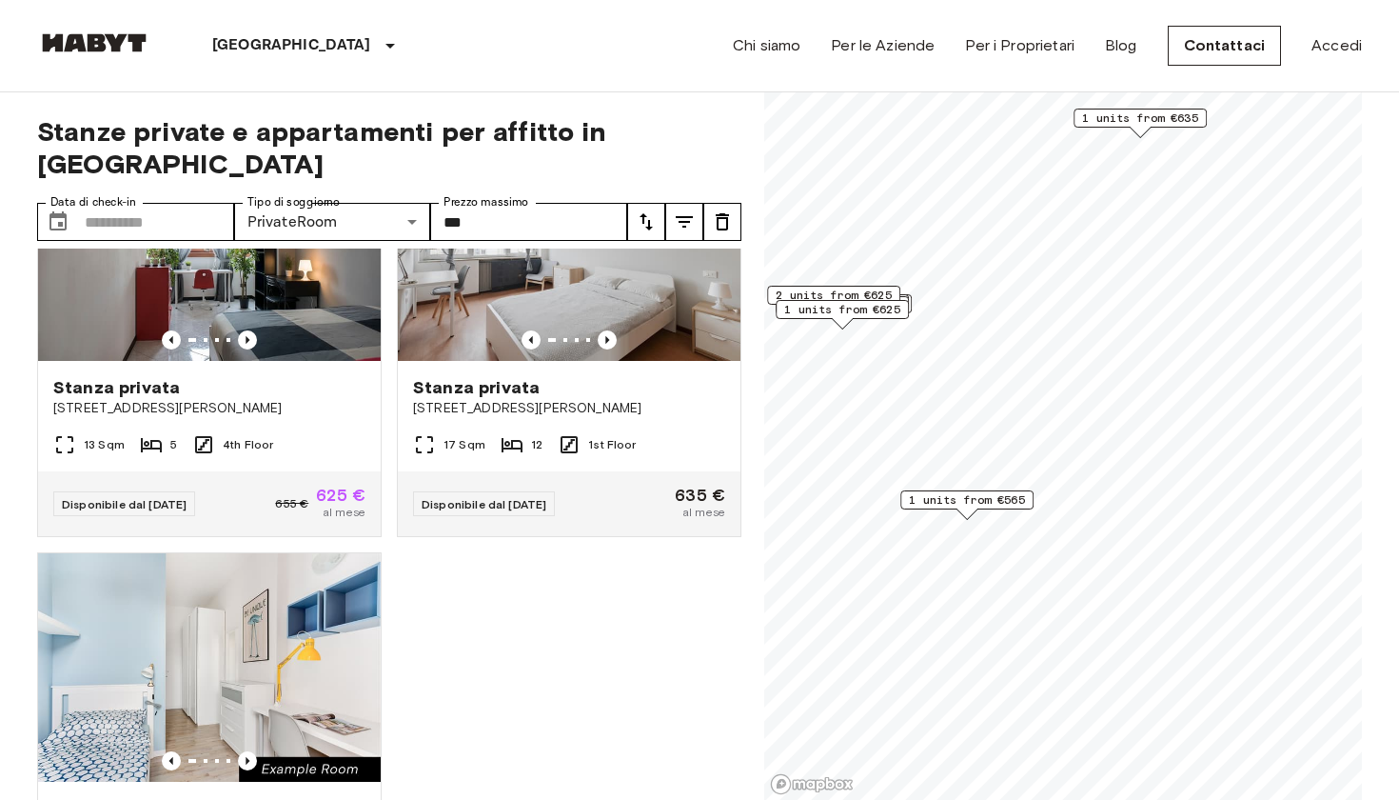
scroll to position [1365, 0]
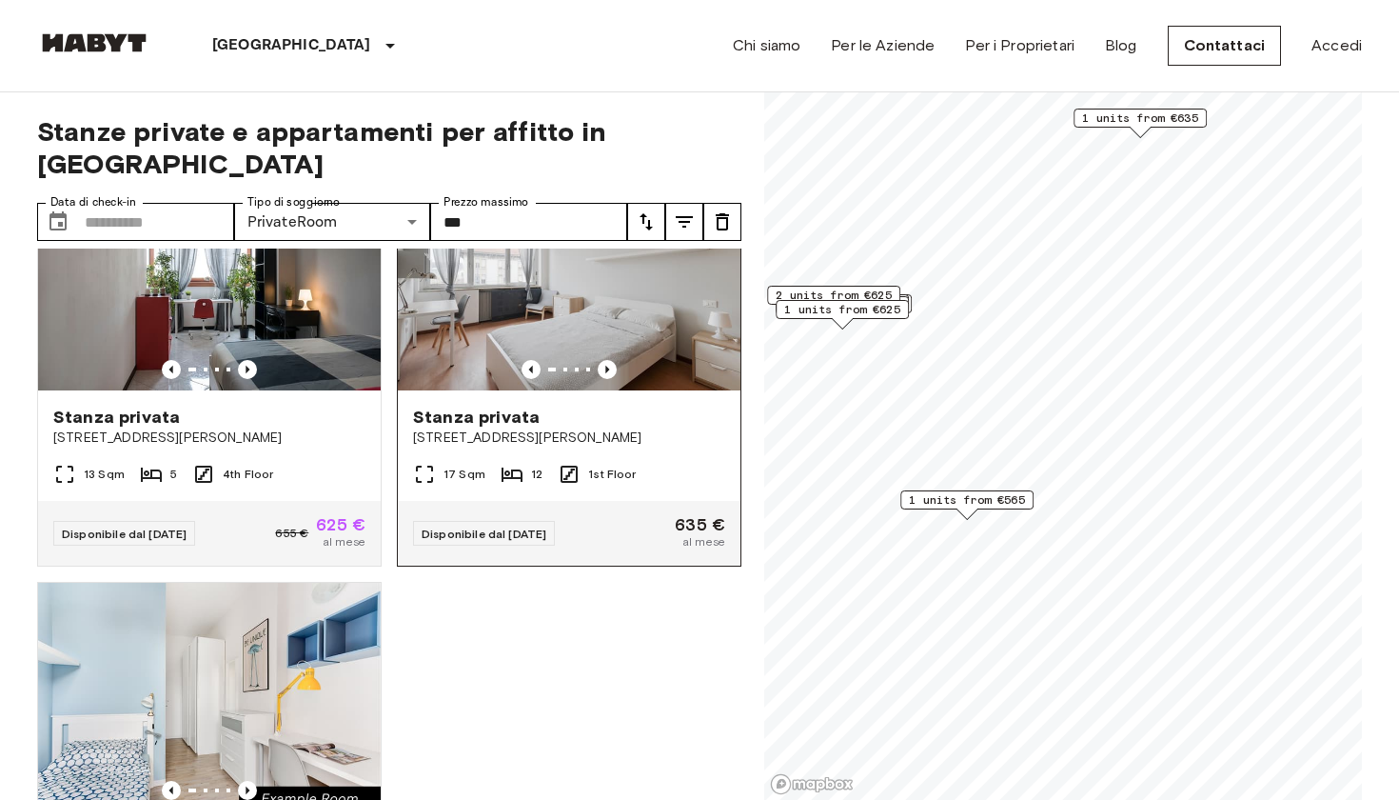
click at [500, 428] on span "Via Ernesto Breda 152" at bounding box center [569, 437] width 312 height 19
click at [495, 428] on span "Via Ernesto Breda 152" at bounding box center [569, 437] width 312 height 19
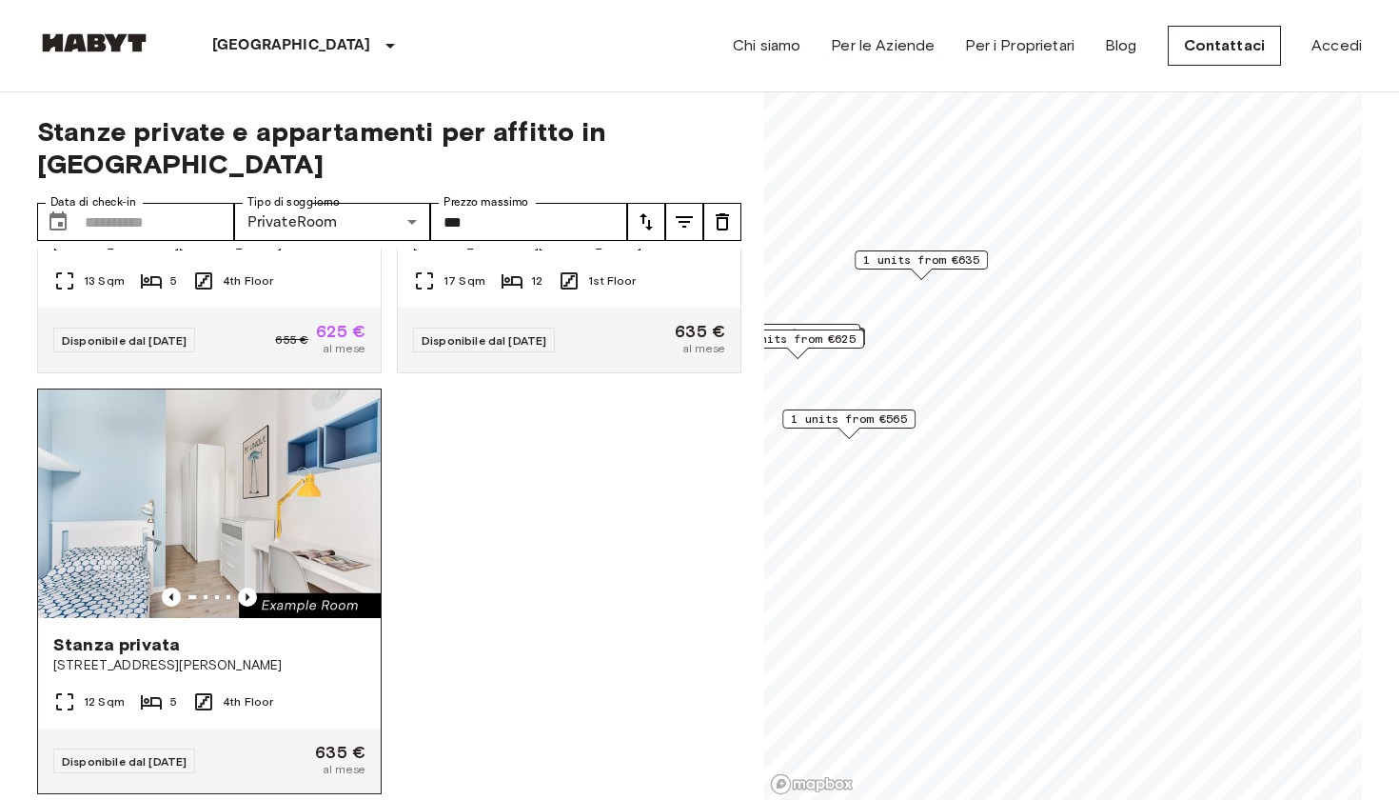
scroll to position [1557, 0]
click at [191, 588] on span "Via Carlo Marx 36" at bounding box center [209, 666] width 312 height 19
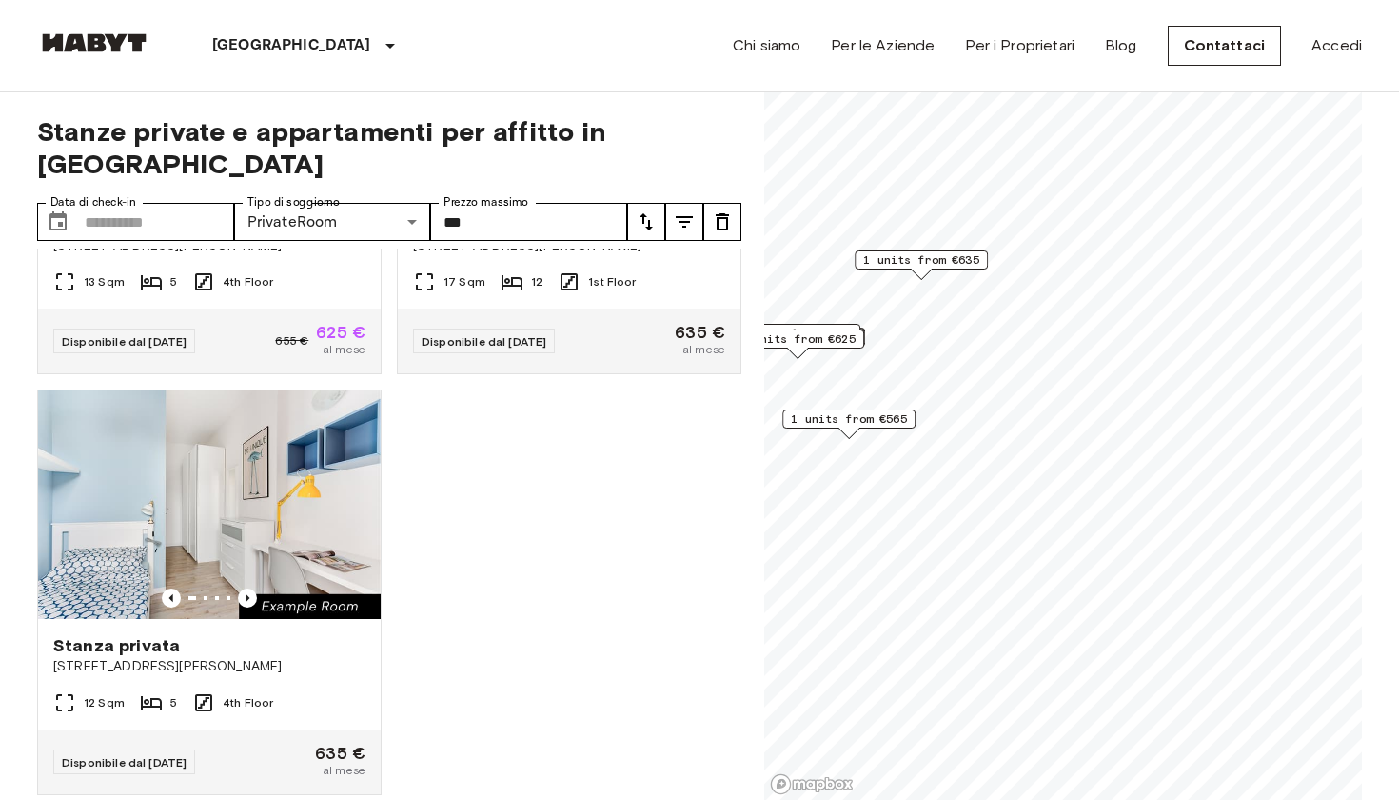
click at [523, 525] on div "Stanza privata Via Giuseppe De Finetti 13 15 Sqm 7 1st Floor Disponibile dal 01…" at bounding box center [382, 524] width 720 height 552
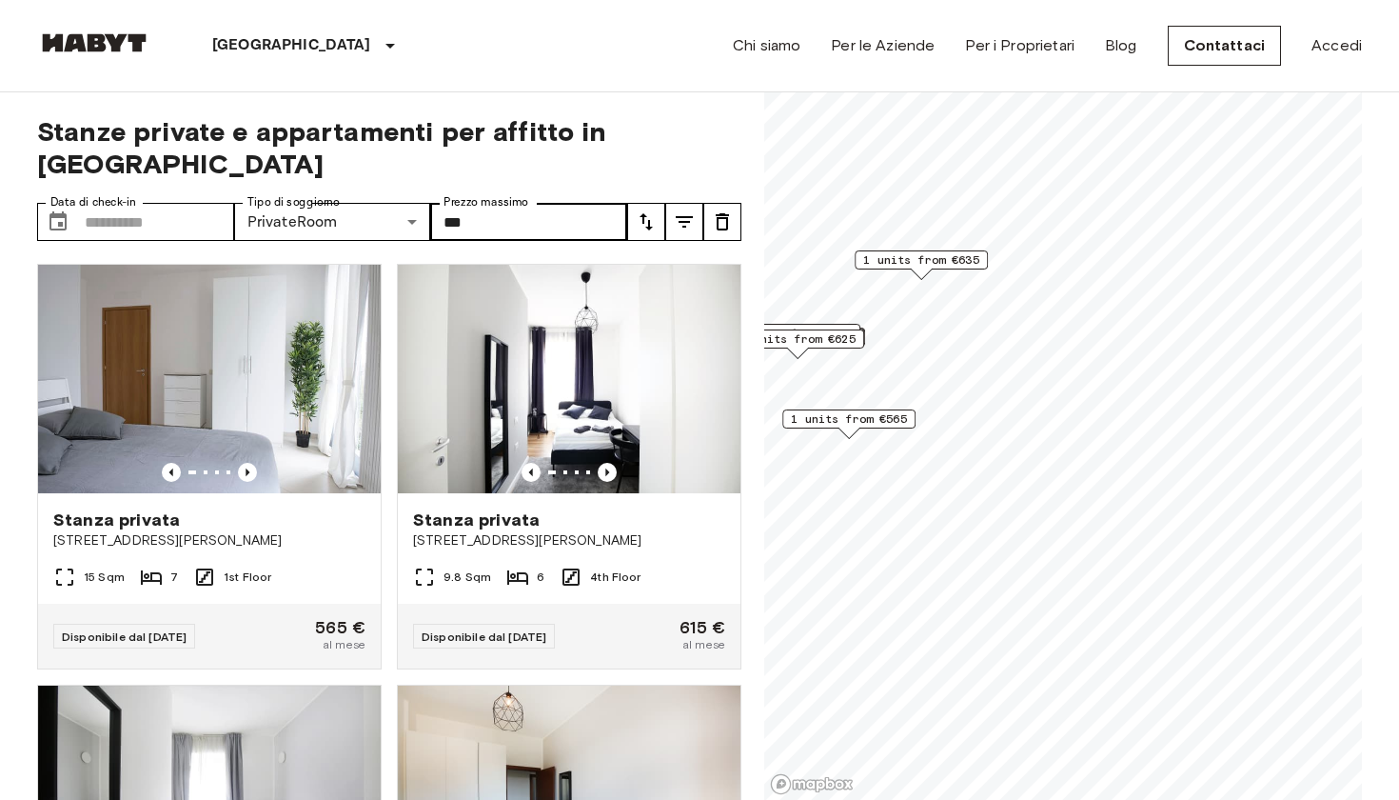
scroll to position [0, 0]
click at [465, 203] on input "***" at bounding box center [528, 222] width 197 height 38
type input "*"
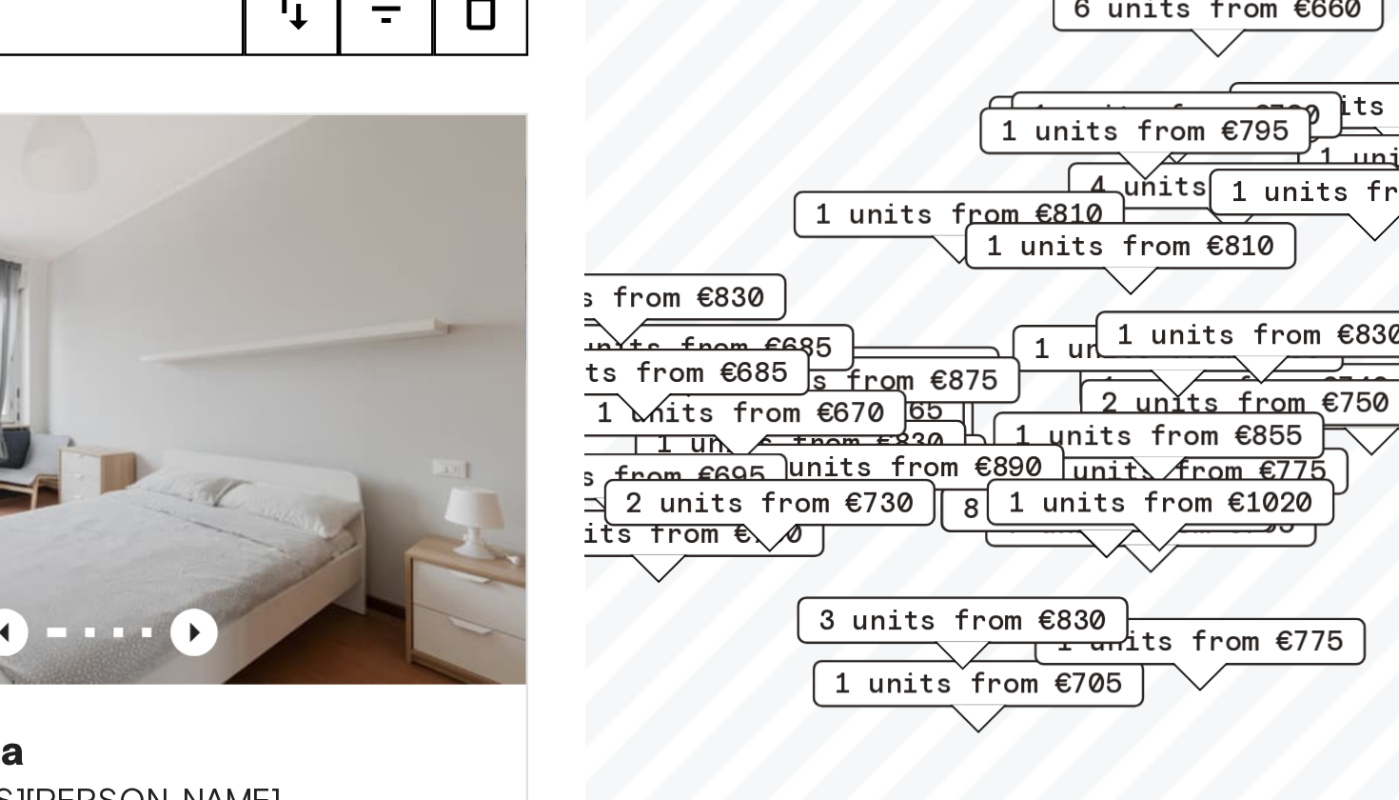
click at [744, 92] on div "1 units from €565 6 units from €660 10 units from €695 1 units from €705 1 unit…" at bounding box center [1063, 92] width 598 height 0
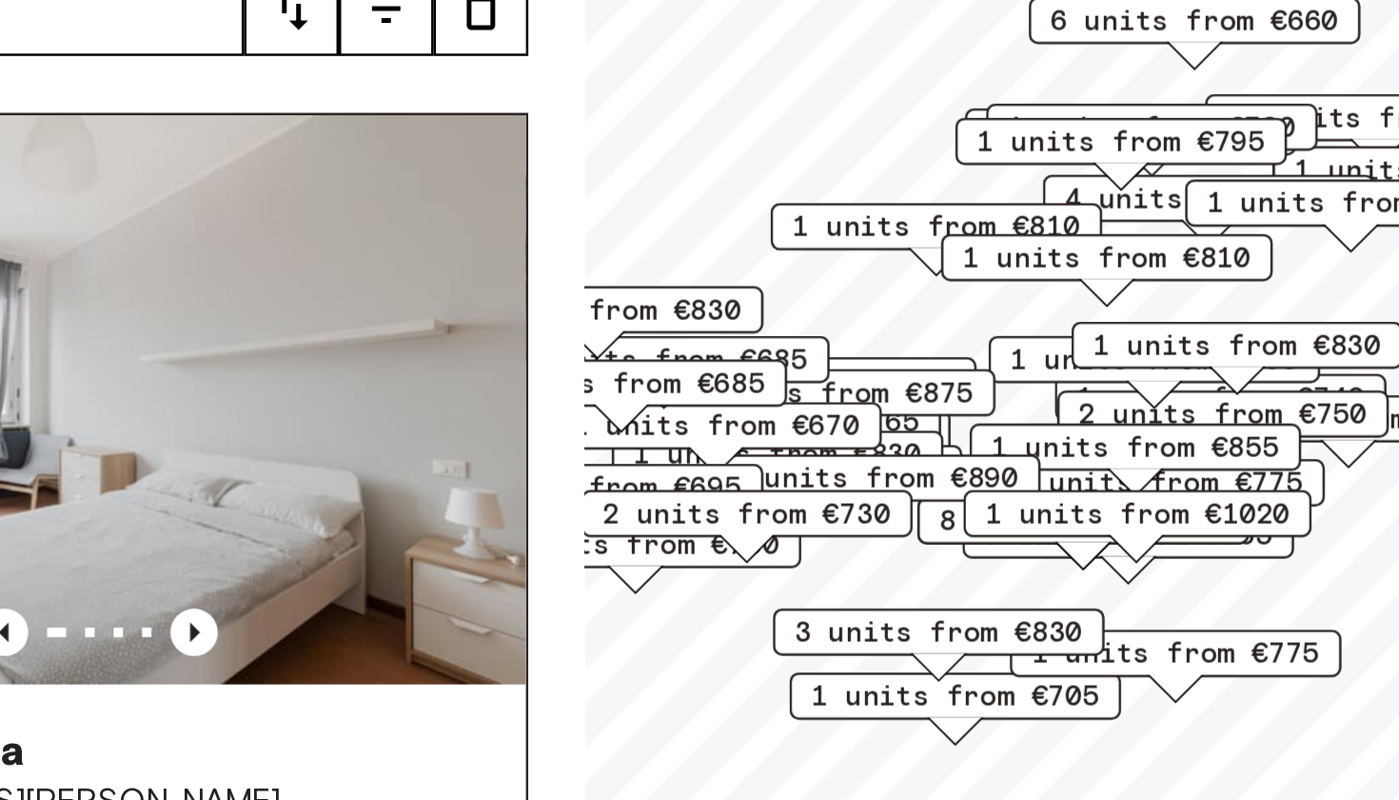
scroll to position [10, 0]
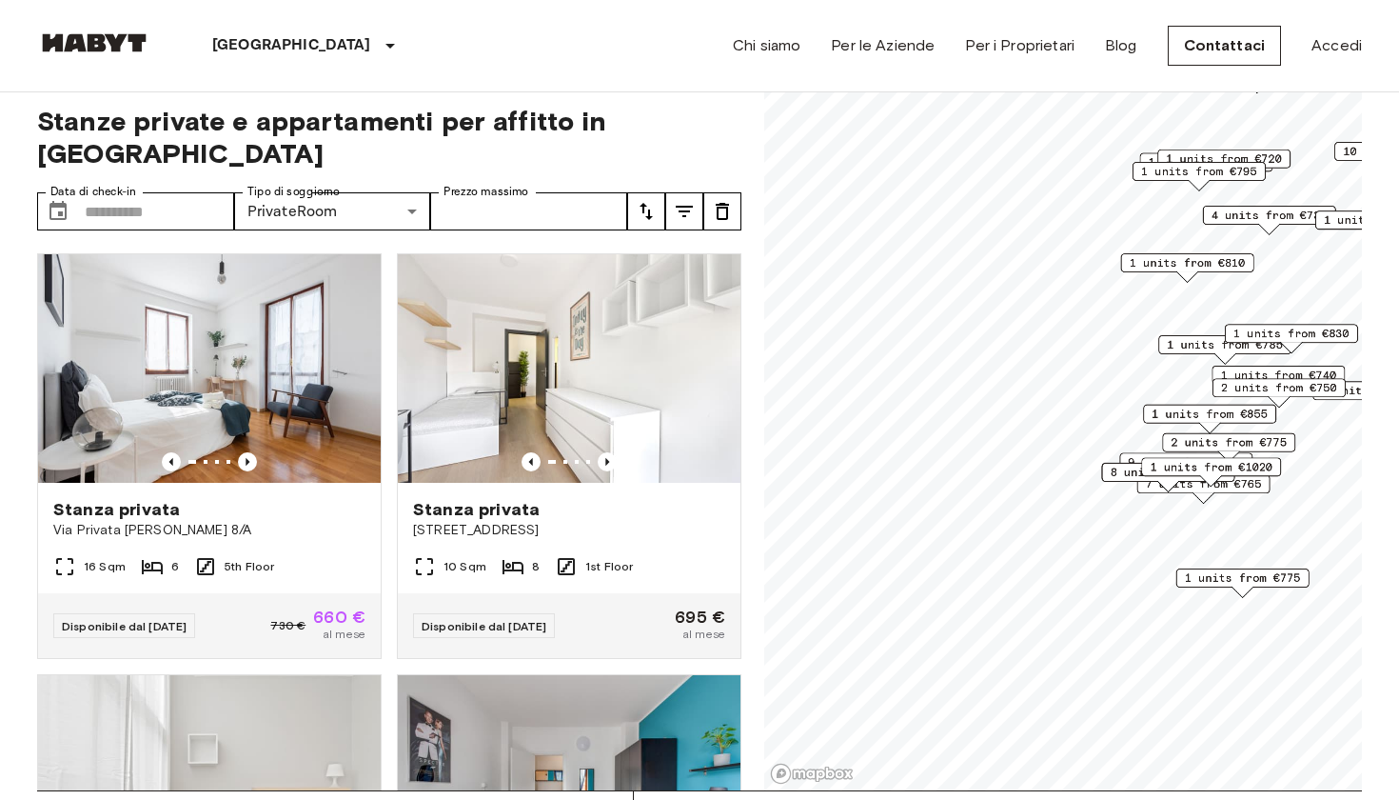
drag, startPoint x: 480, startPoint y: 231, endPoint x: 1398, endPoint y: 503, distance: 957.9
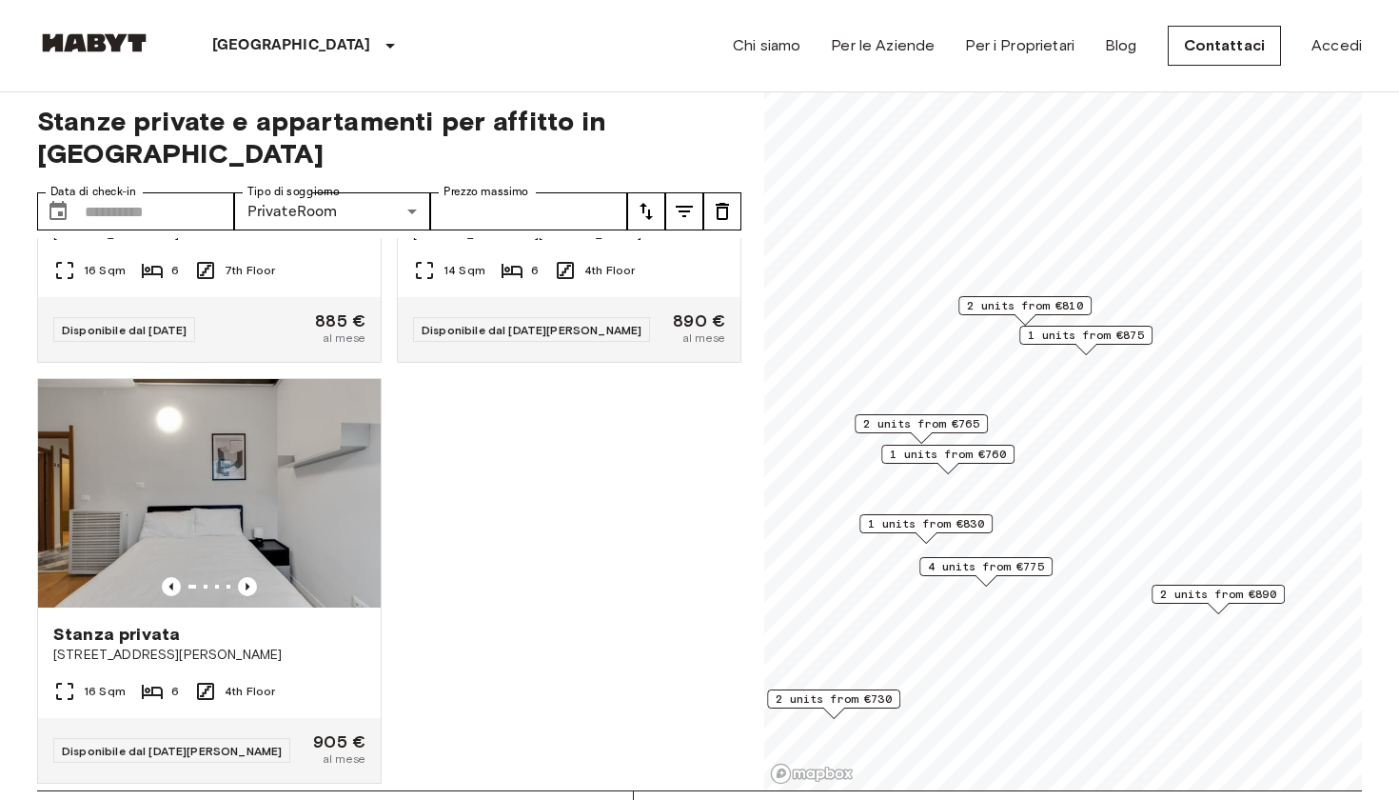
scroll to position [2820, 0]
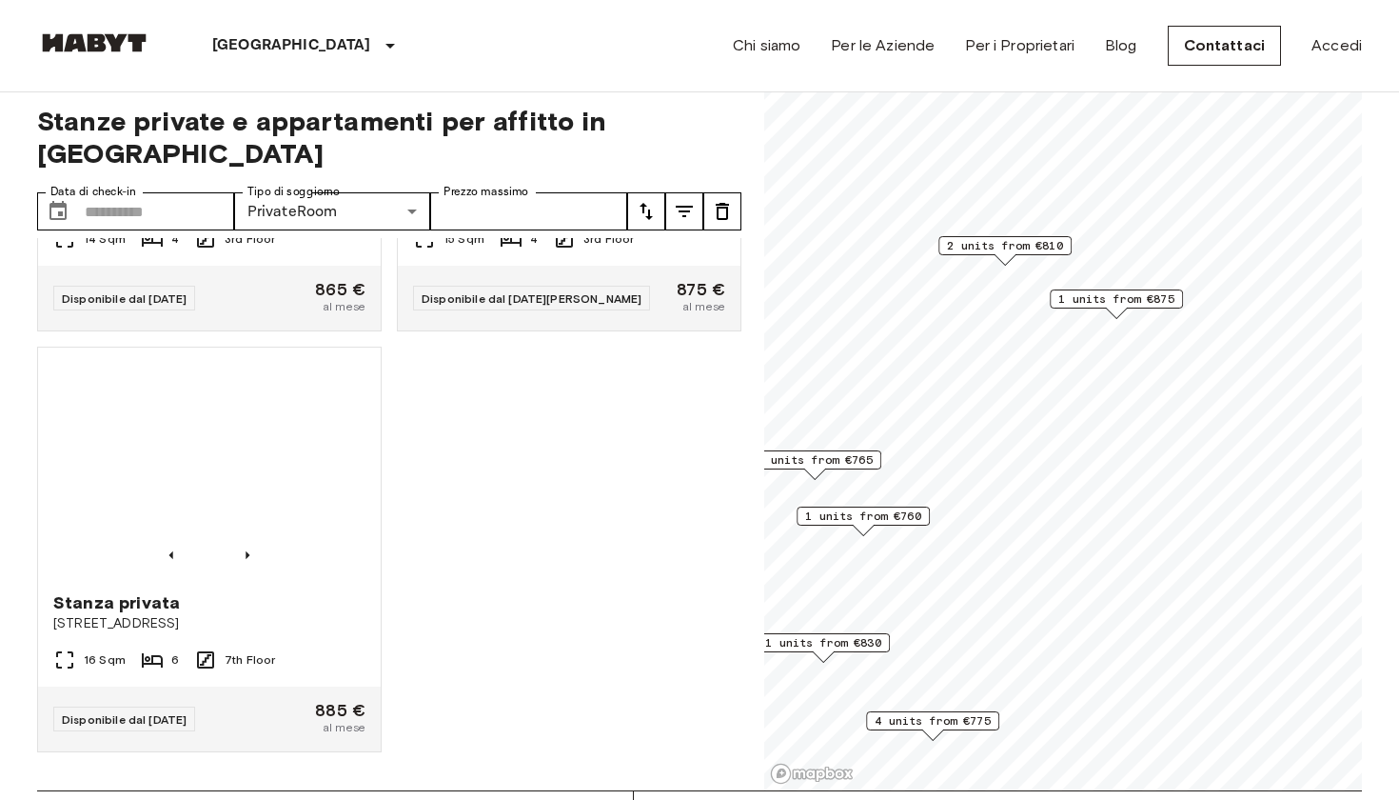
scroll to position [1978, 0]
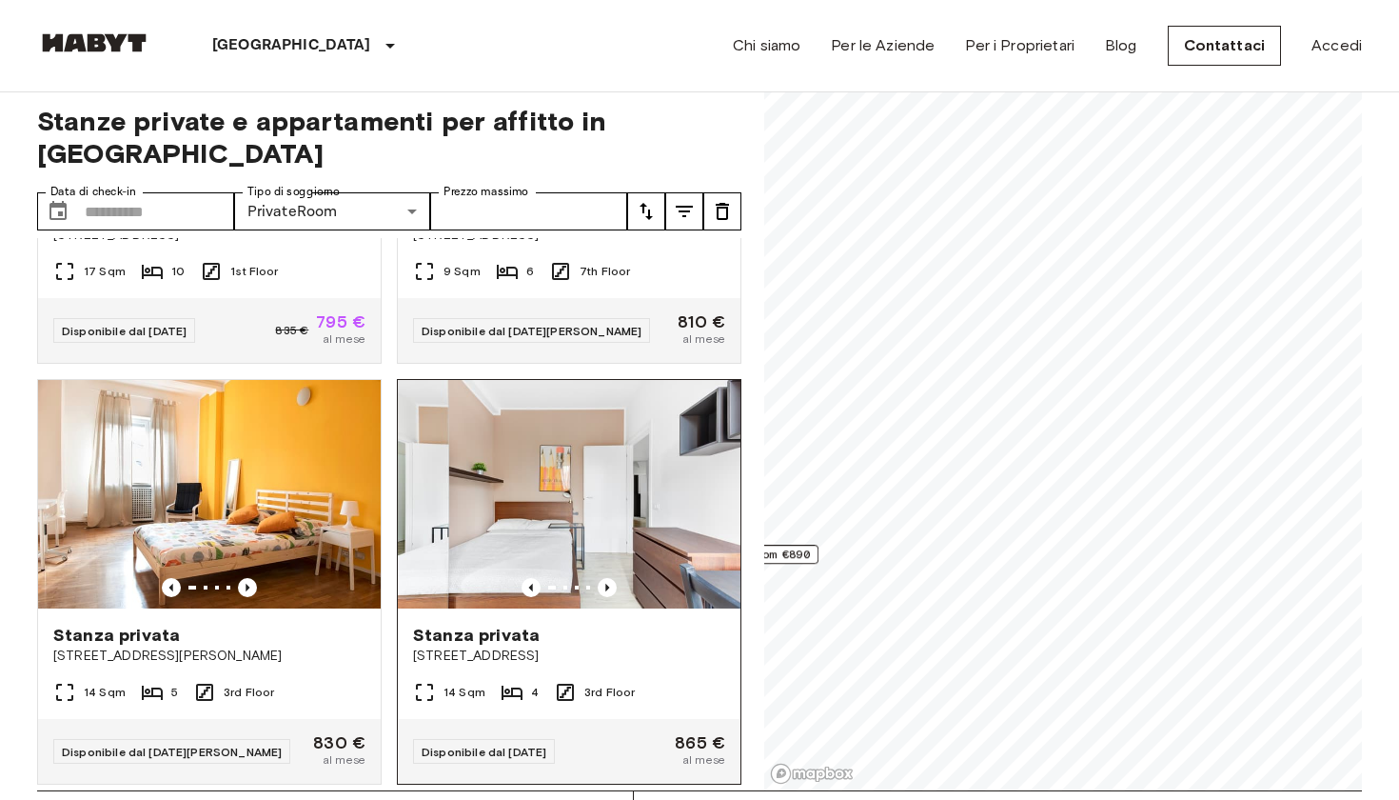
click at [656, 426] on div "**********" at bounding box center [699, 436] width 1325 height 708
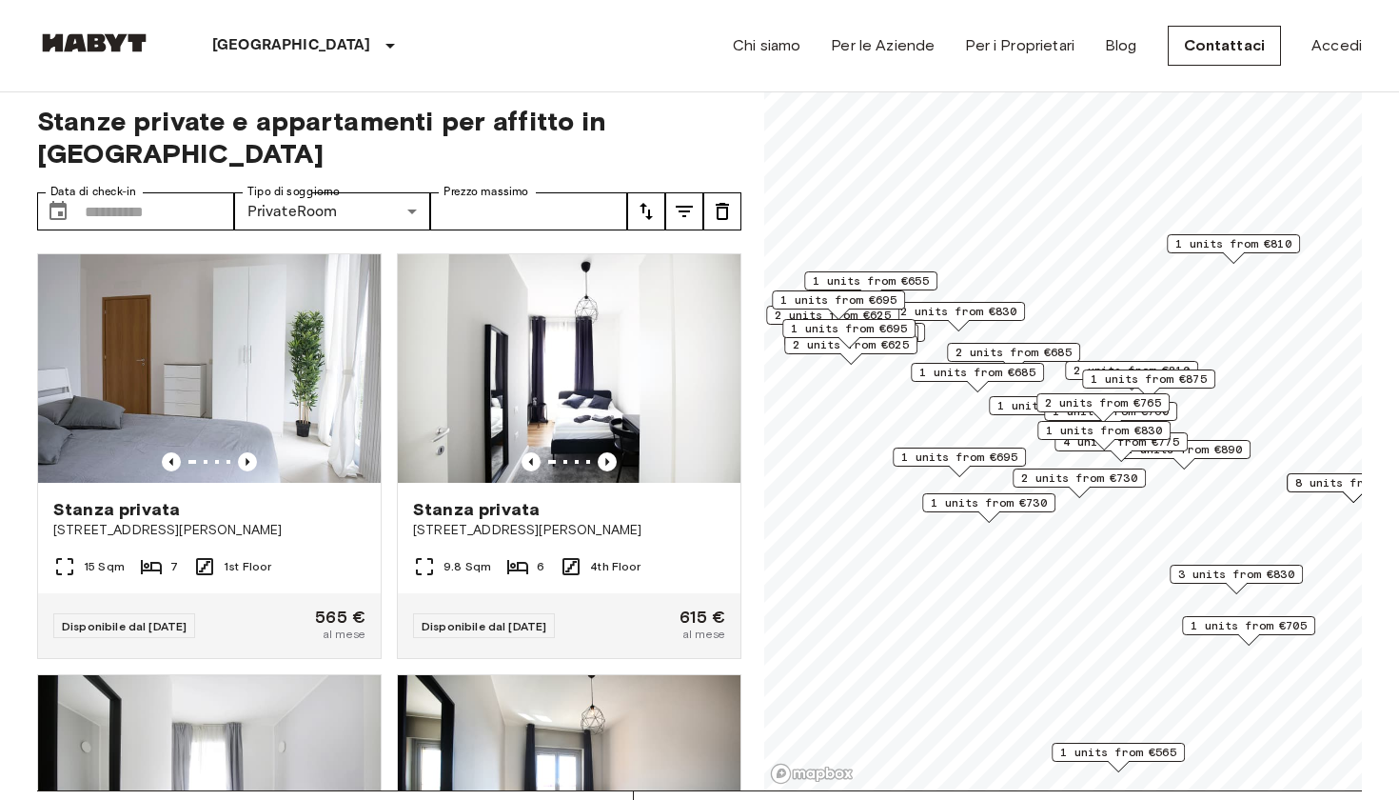
click at [744, 373] on span "1 units from €685" at bounding box center [978, 372] width 116 height 17
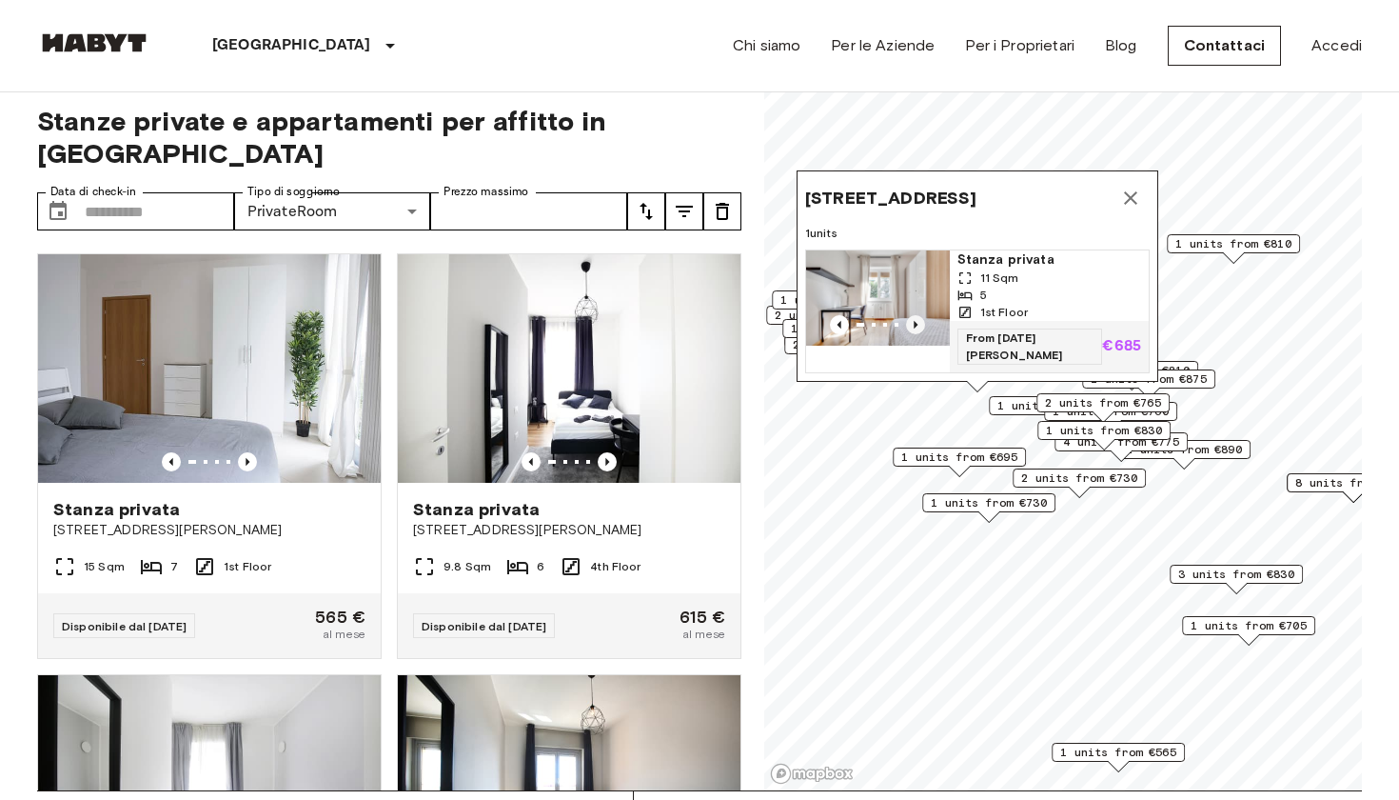
click at [744, 328] on icon "Previous image" at bounding box center [917, 325] width 4 height 8
click at [744, 203] on span "Via Rembrandt 67, 20147 Milano, IT" at bounding box center [890, 198] width 171 height 23
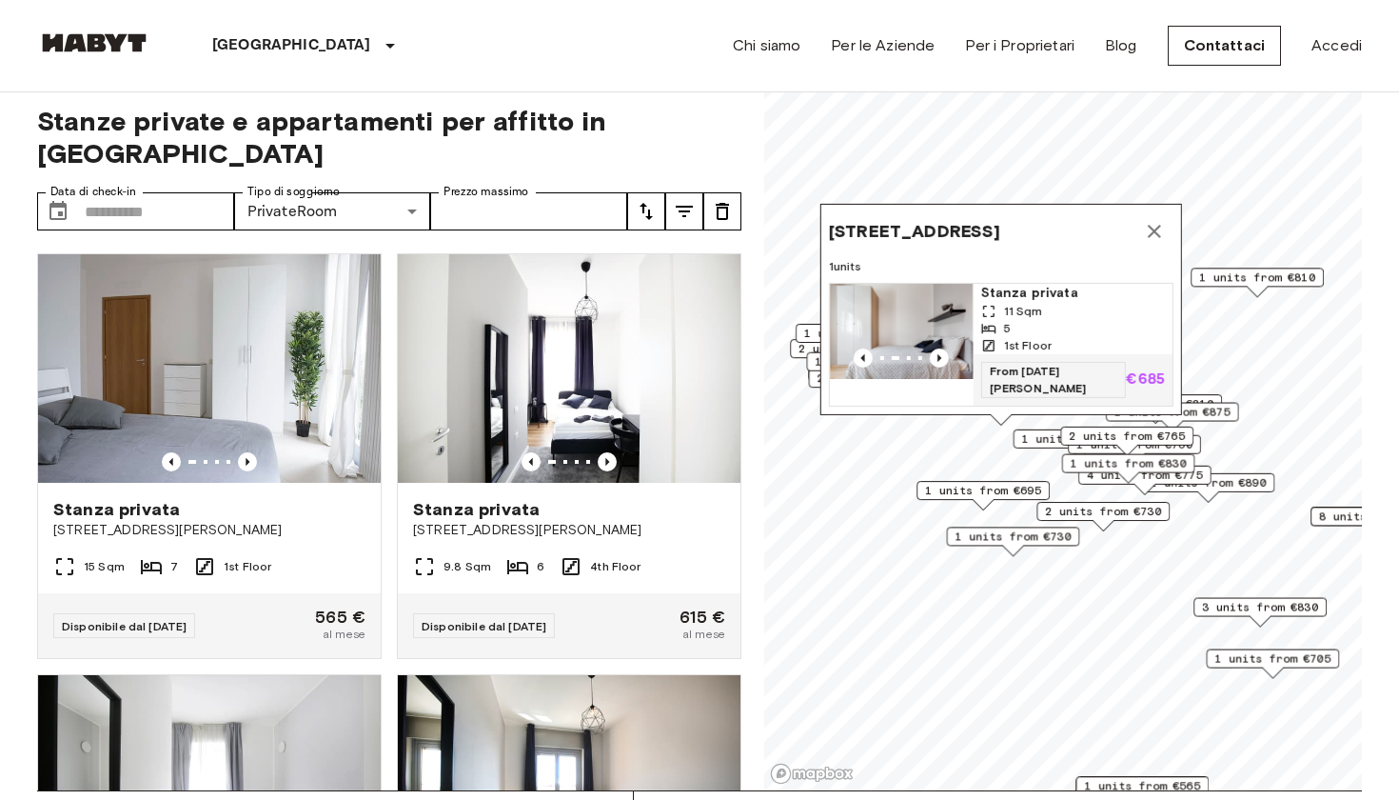
drag, startPoint x: 805, startPoint y: 203, endPoint x: 823, endPoint y: 239, distance: 40.4
click at [744, 239] on span "Via Rembrandt 67, 20147 Milano, IT" at bounding box center [914, 231] width 171 height 23
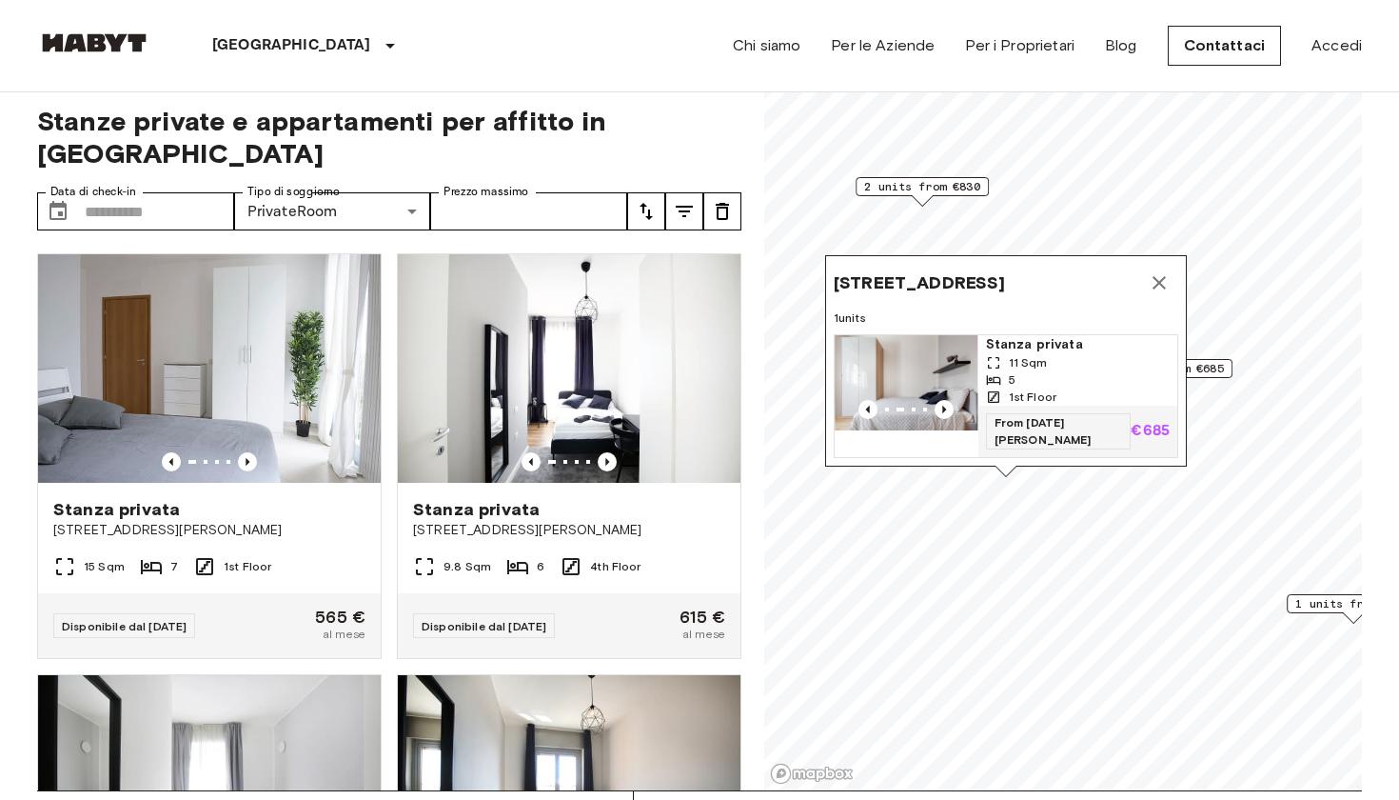
click at [744, 294] on span "Via Rembrandt 67, 20147 Milano, IT" at bounding box center [919, 282] width 171 height 23
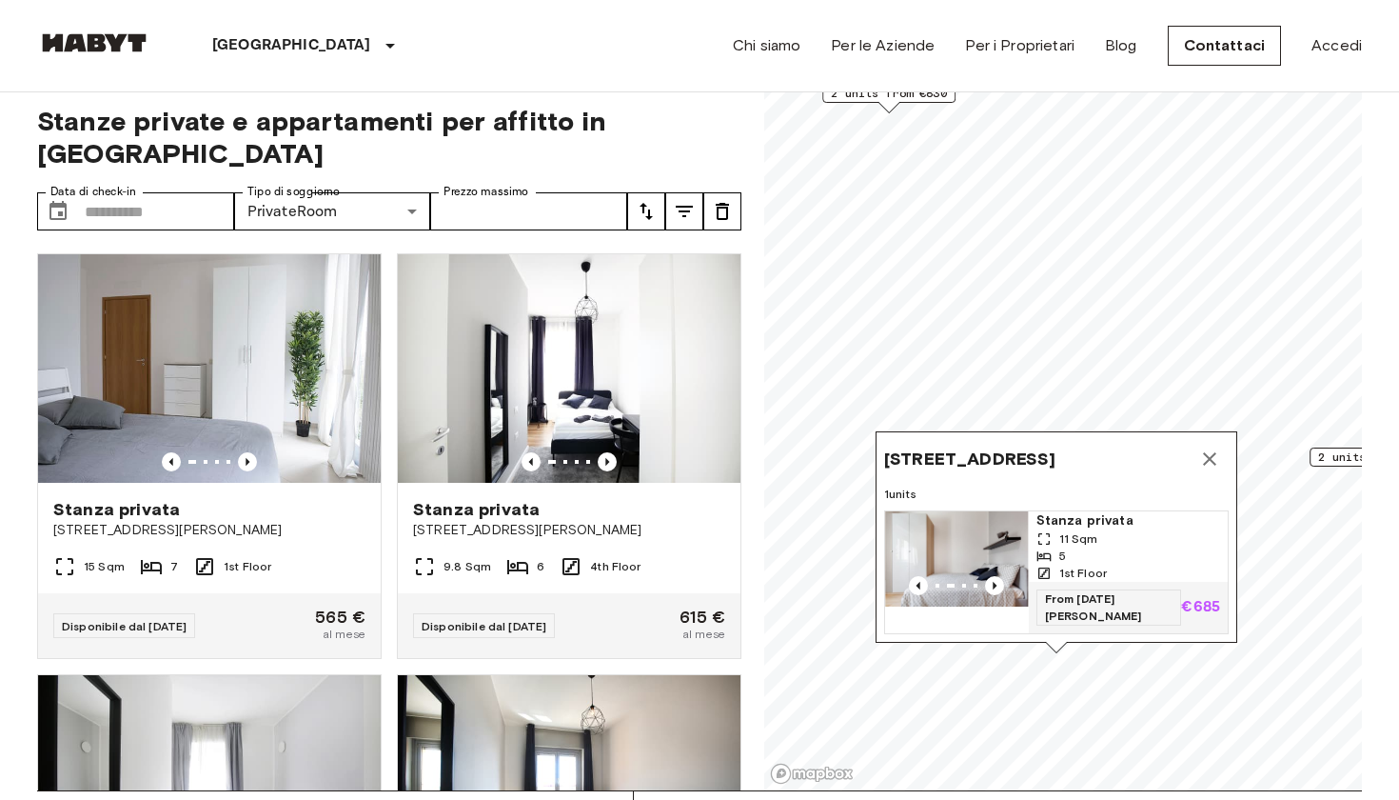
click at [744, 467] on span "Via Rembrandt 67, 20147 Milano, IT" at bounding box center [969, 458] width 171 height 23
click at [744, 551] on img "Map marker" at bounding box center [957, 558] width 144 height 95
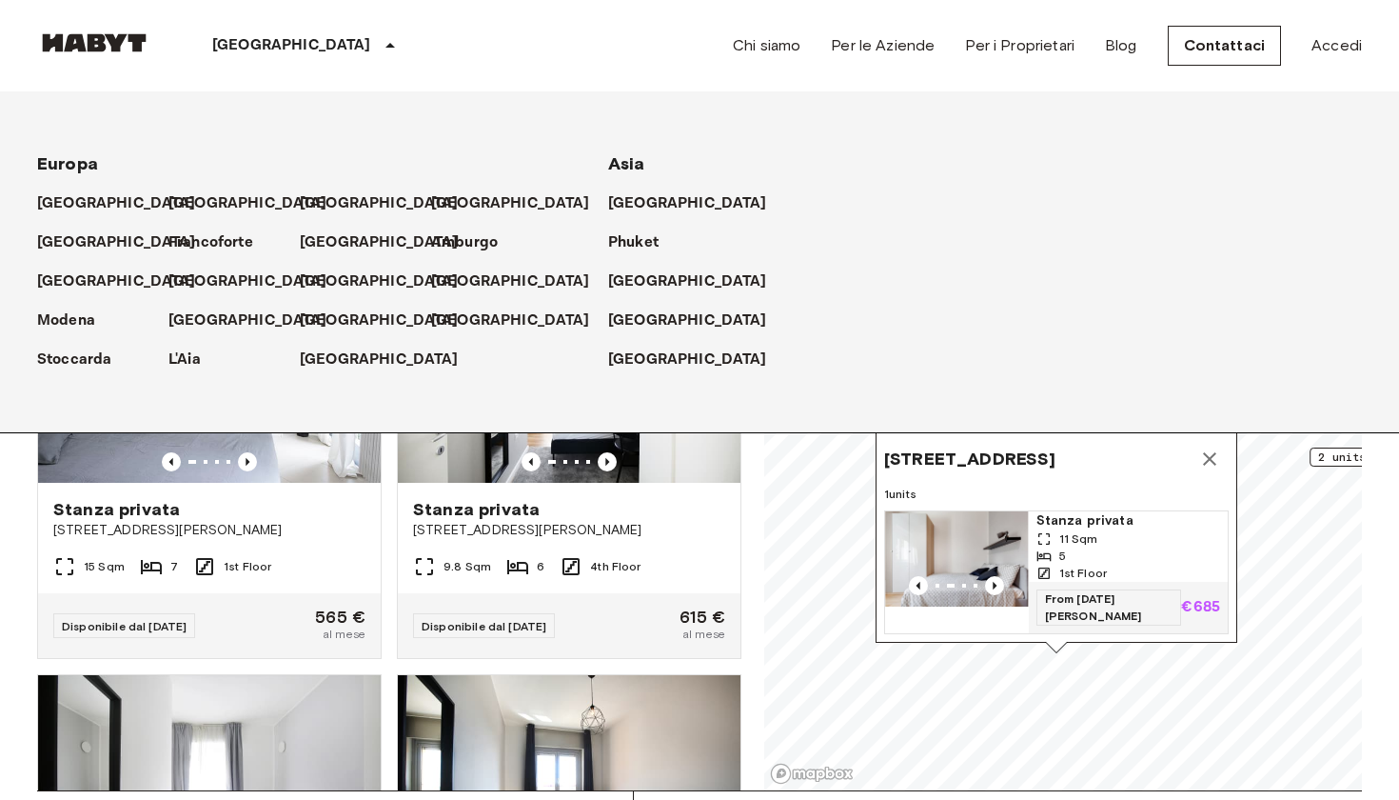
click at [240, 41] on p "[GEOGRAPHIC_DATA]" at bounding box center [291, 45] width 159 height 23
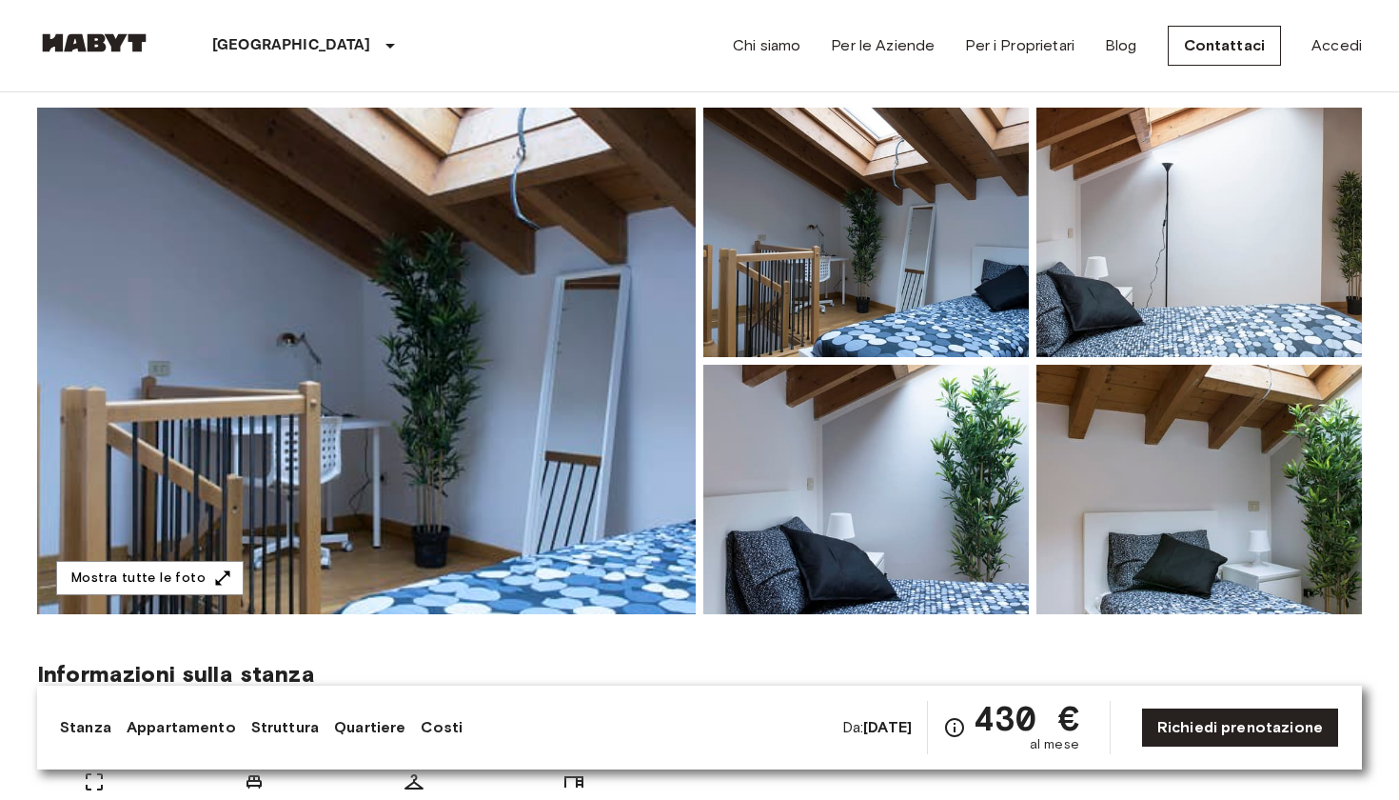
scroll to position [136, 0]
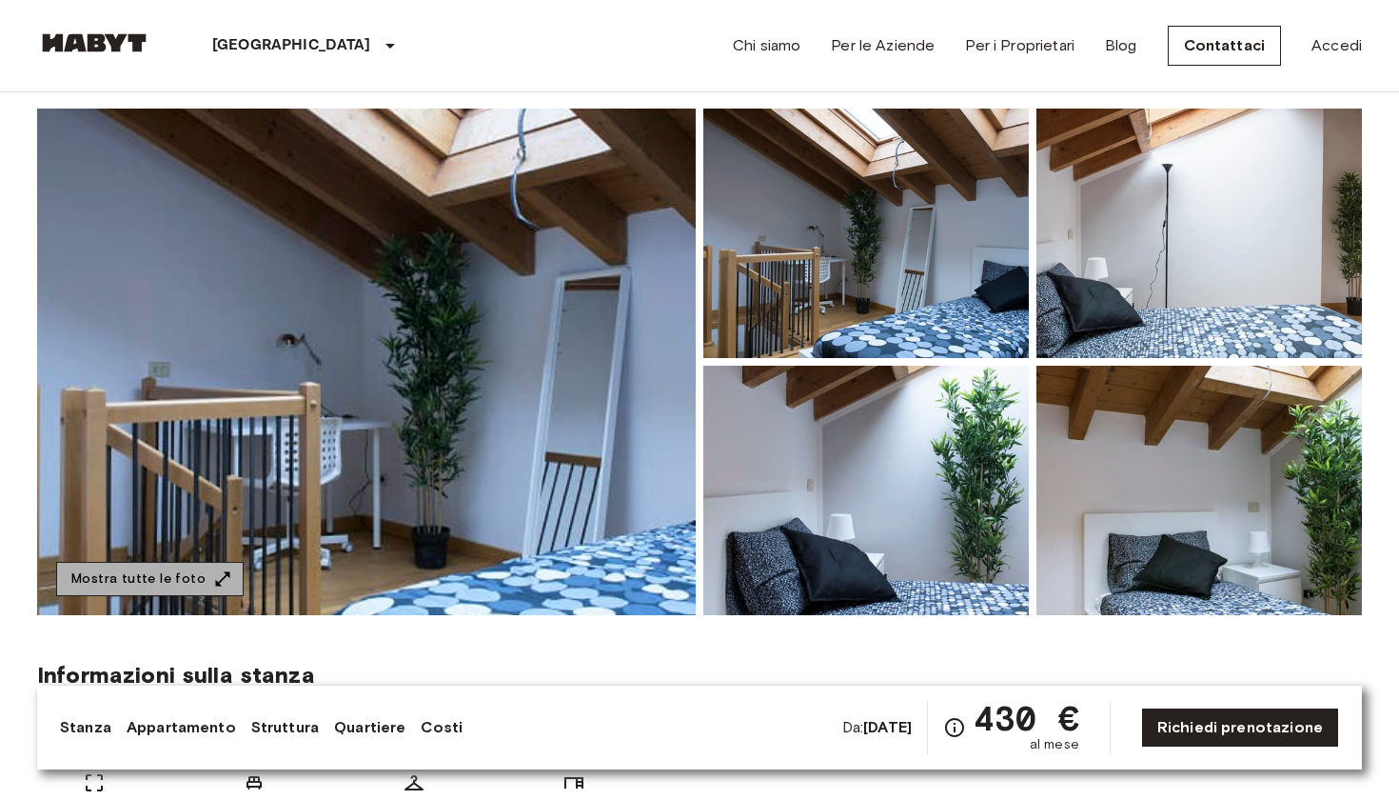
click at [180, 565] on button "Mostra tutte le foto" at bounding box center [150, 579] width 188 height 35
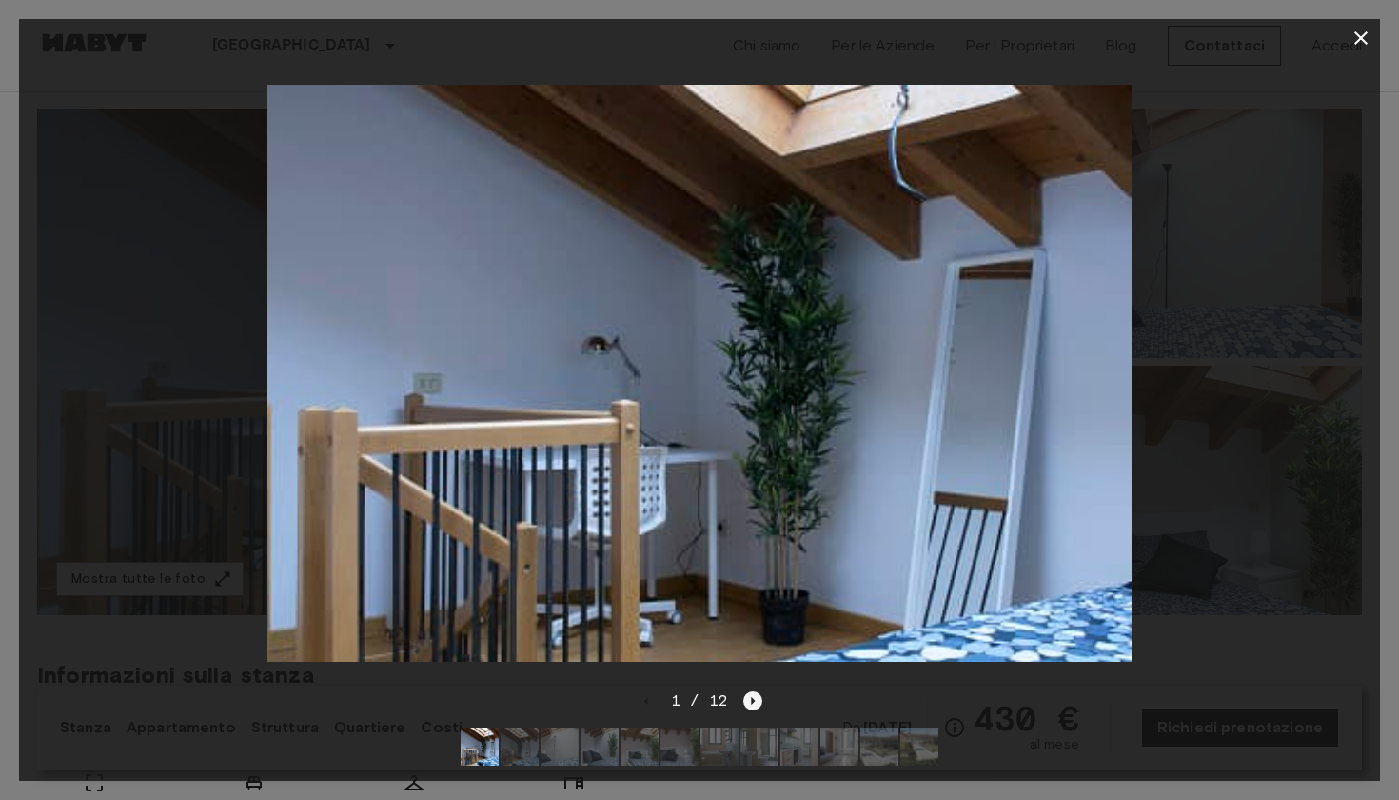
click at [744, 706] on icon "Next image" at bounding box center [752, 700] width 19 height 19
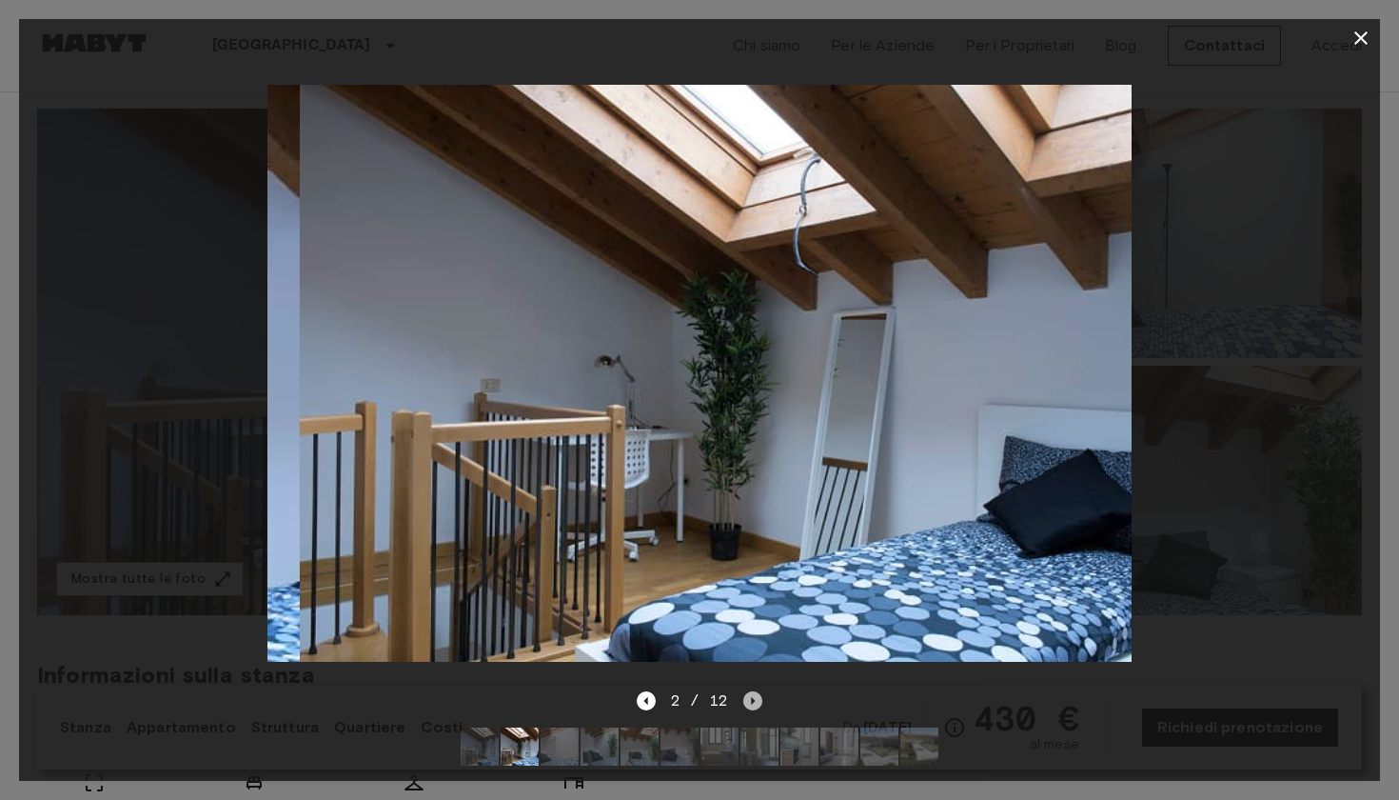
click at [745, 704] on icon "Next image" at bounding box center [752, 700] width 19 height 19
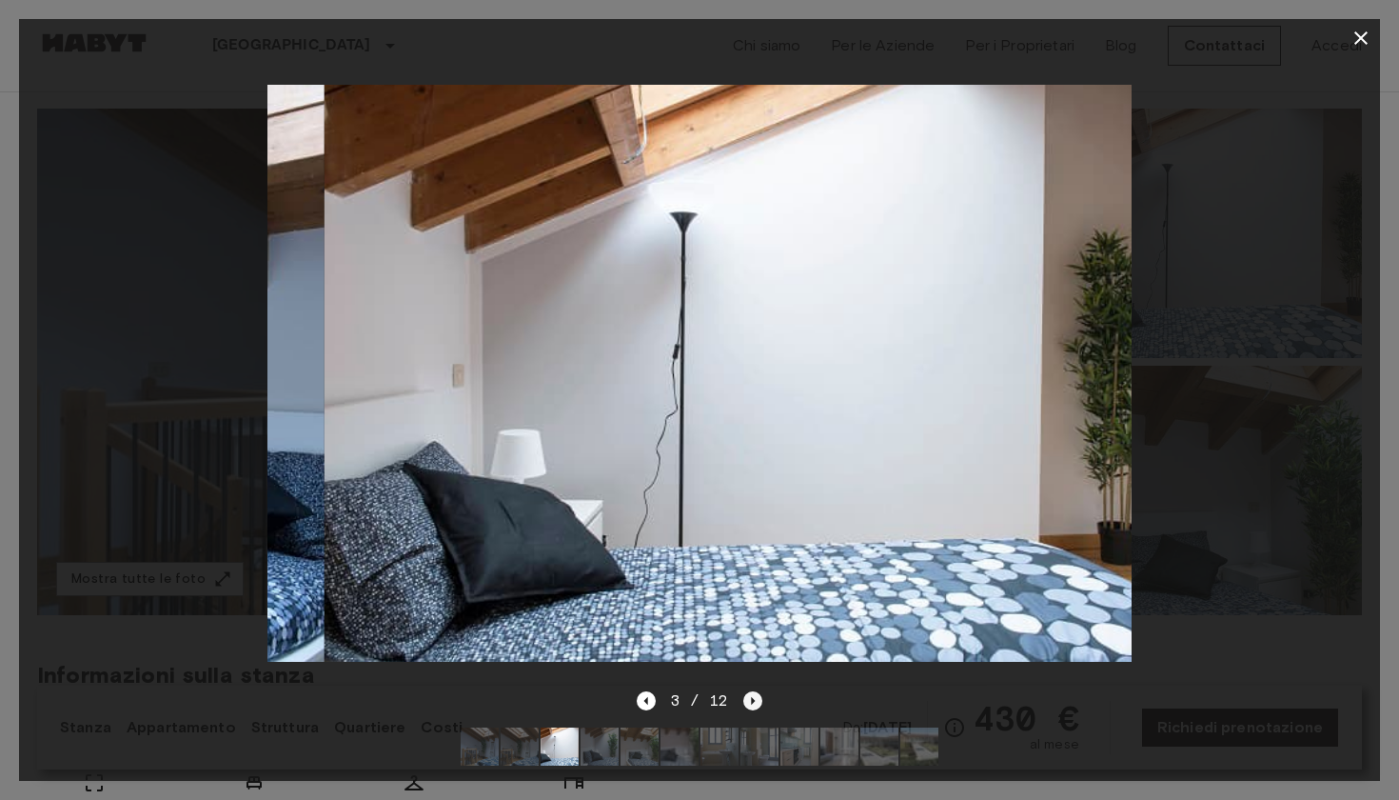
click at [747, 703] on icon "Next image" at bounding box center [752, 700] width 19 height 19
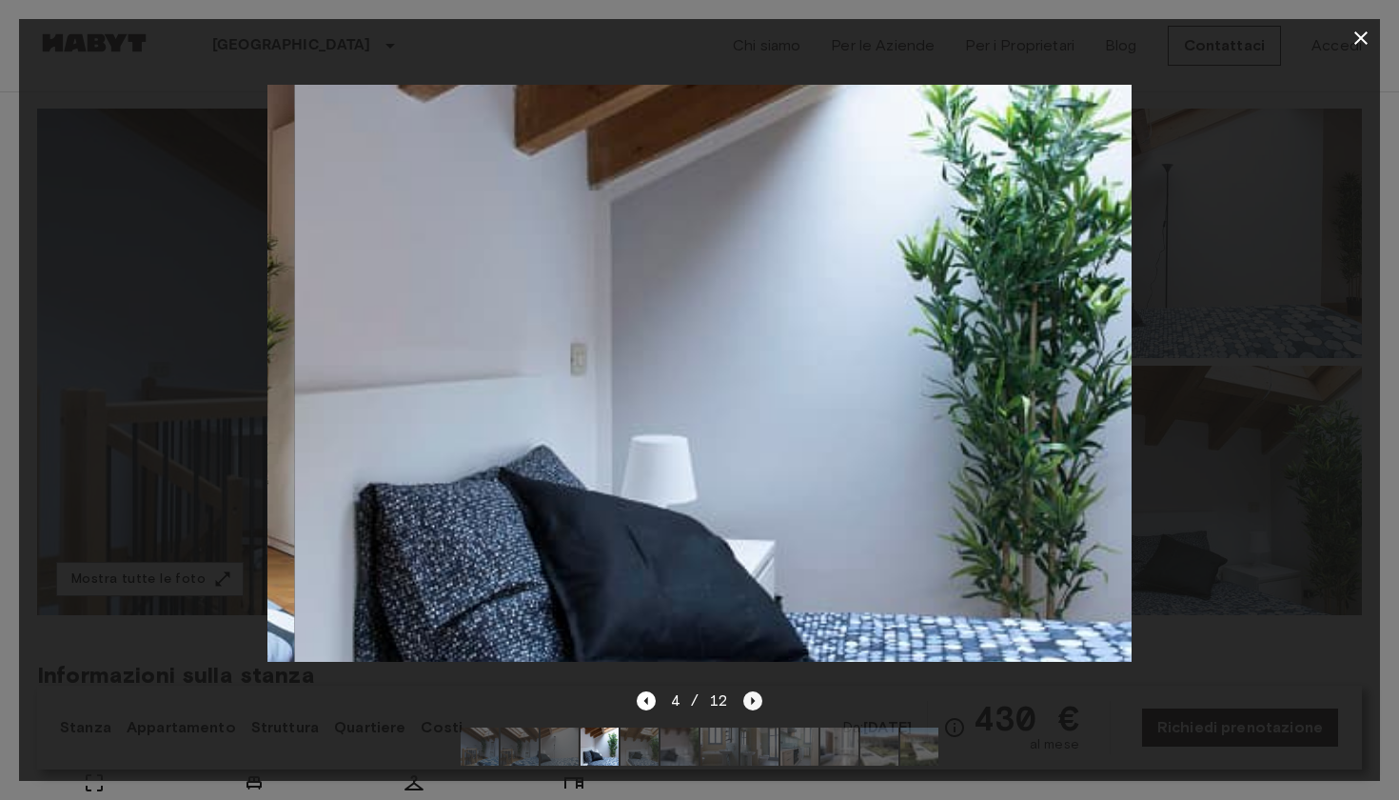
click at [746, 703] on icon "Next image" at bounding box center [752, 700] width 19 height 19
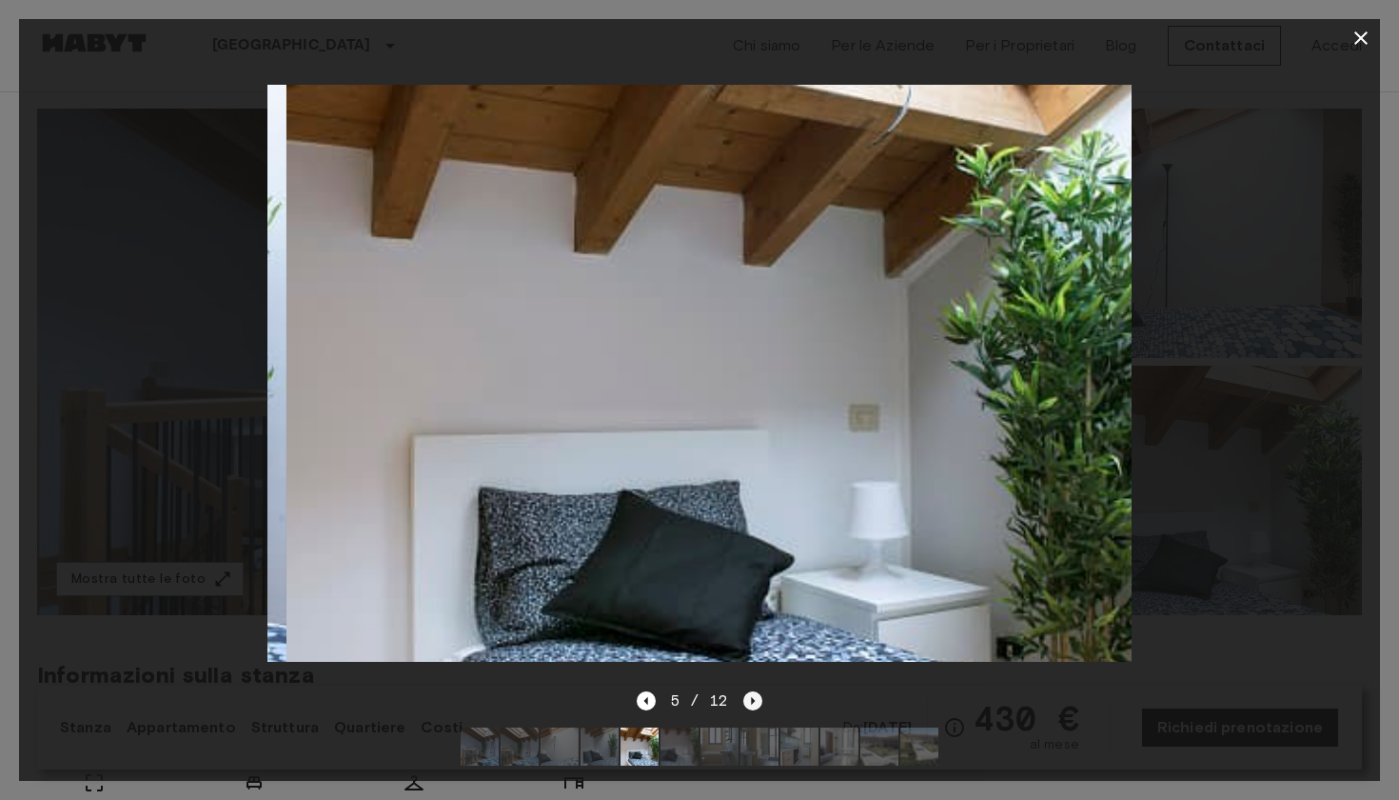
click at [746, 703] on icon "Next image" at bounding box center [752, 700] width 19 height 19
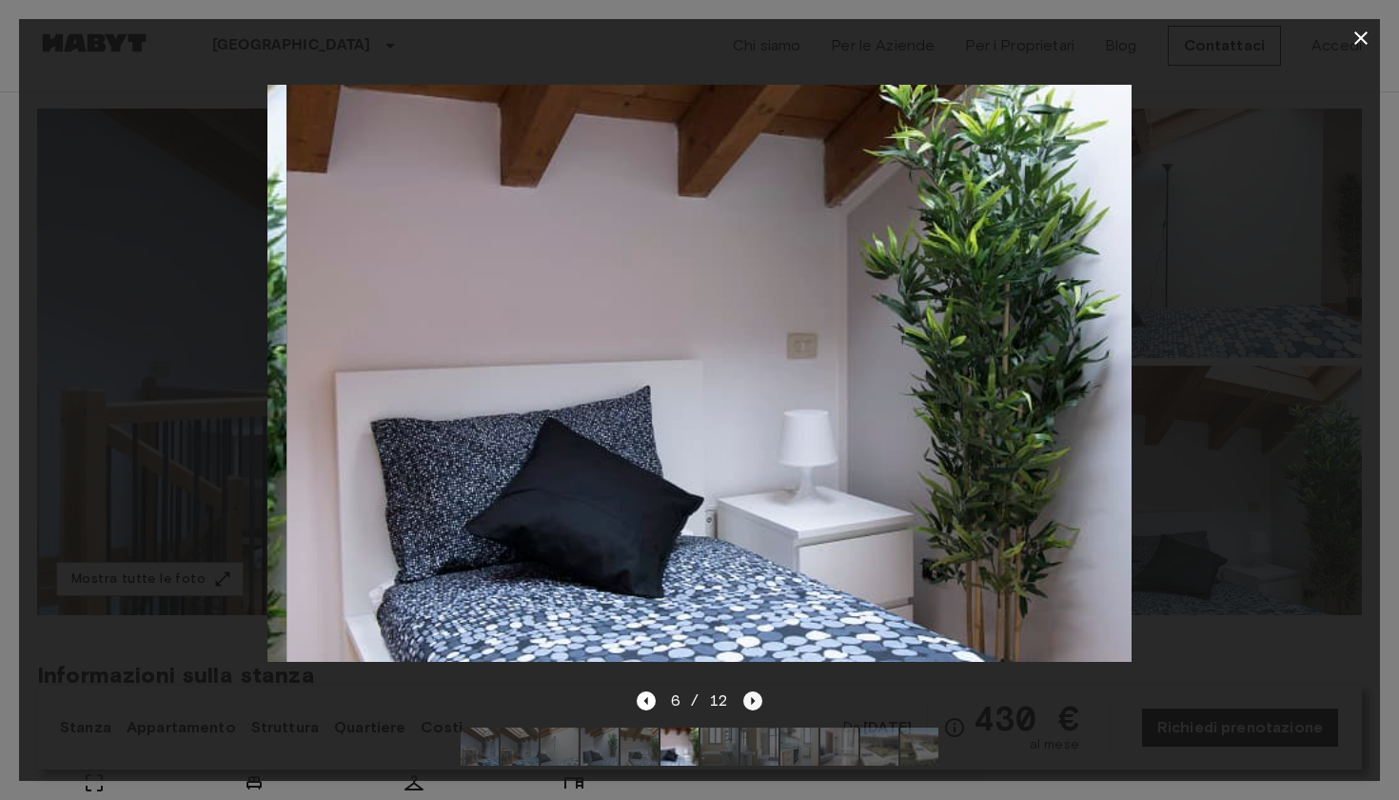
click at [745, 702] on icon "Next image" at bounding box center [752, 700] width 19 height 19
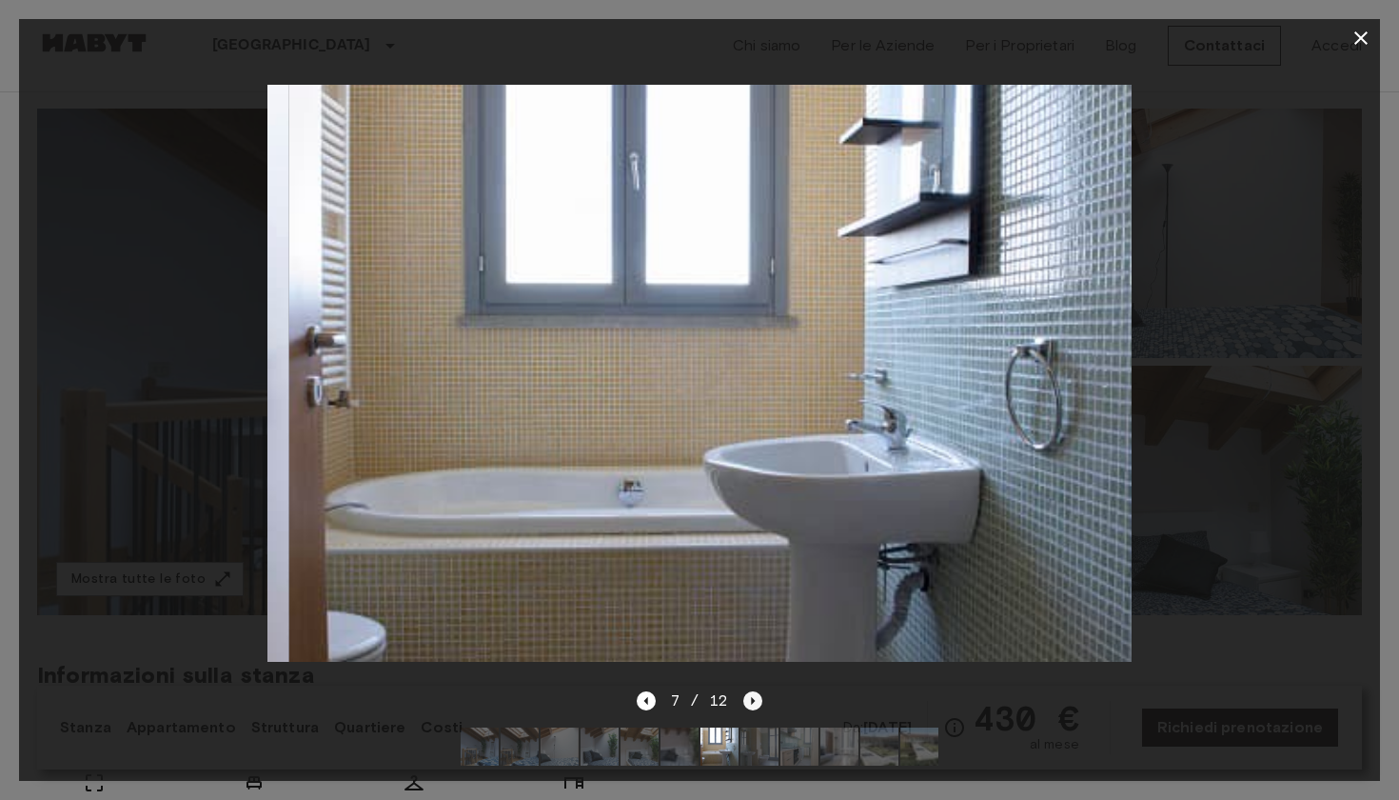
click at [745, 702] on icon "Next image" at bounding box center [752, 700] width 19 height 19
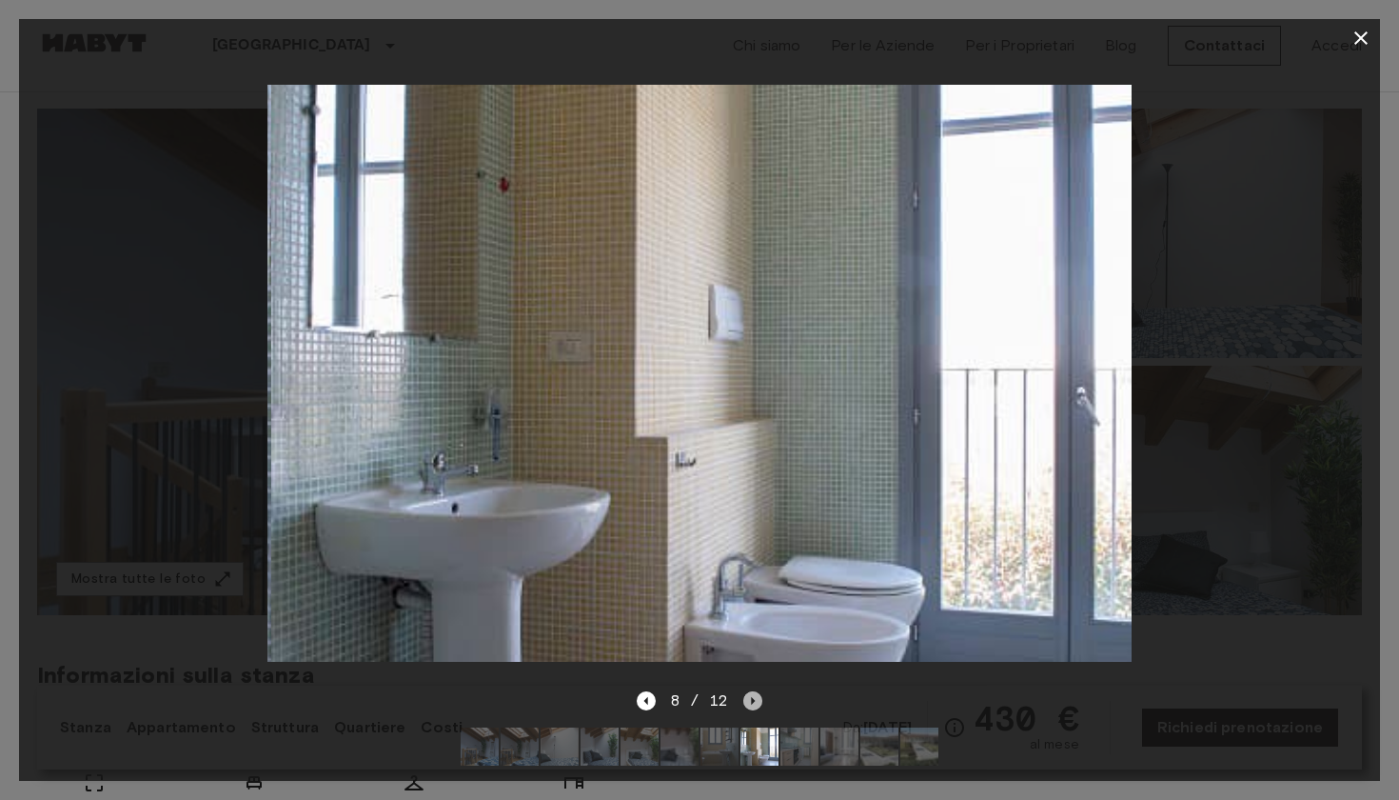
click at [744, 702] on icon "Next image" at bounding box center [752, 700] width 19 height 19
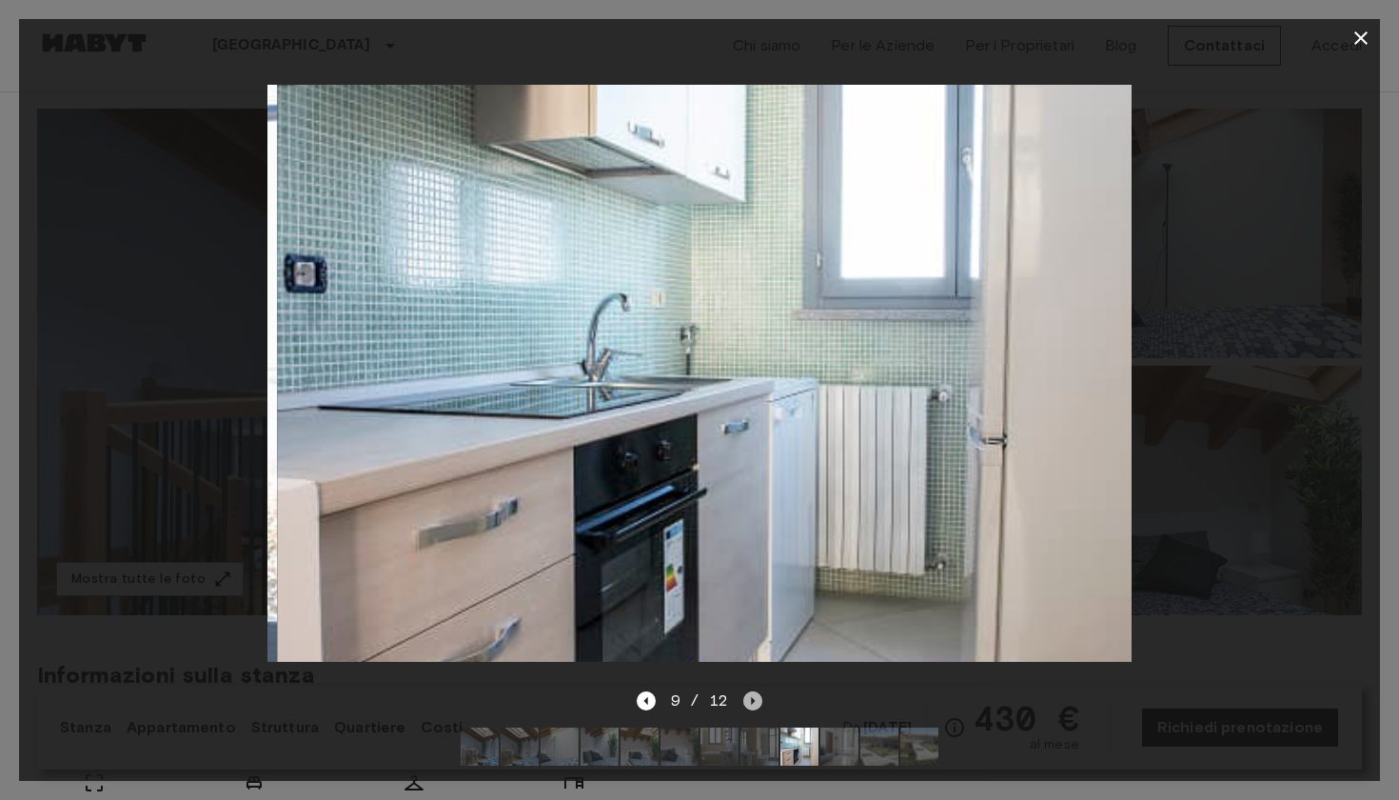
click at [743, 702] on icon "Next image" at bounding box center [752, 700] width 19 height 19
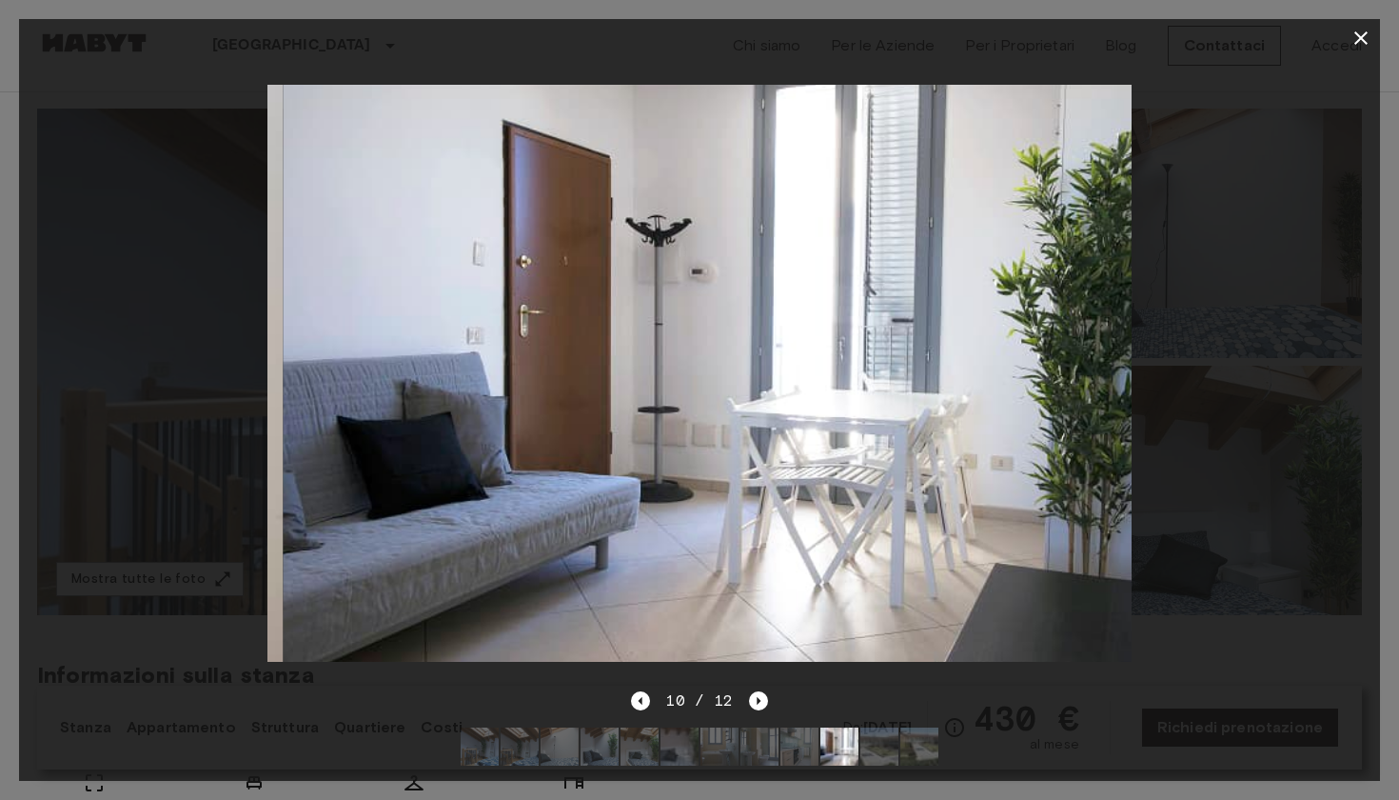
click at [743, 702] on div "10 / 12" at bounding box center [699, 700] width 136 height 23
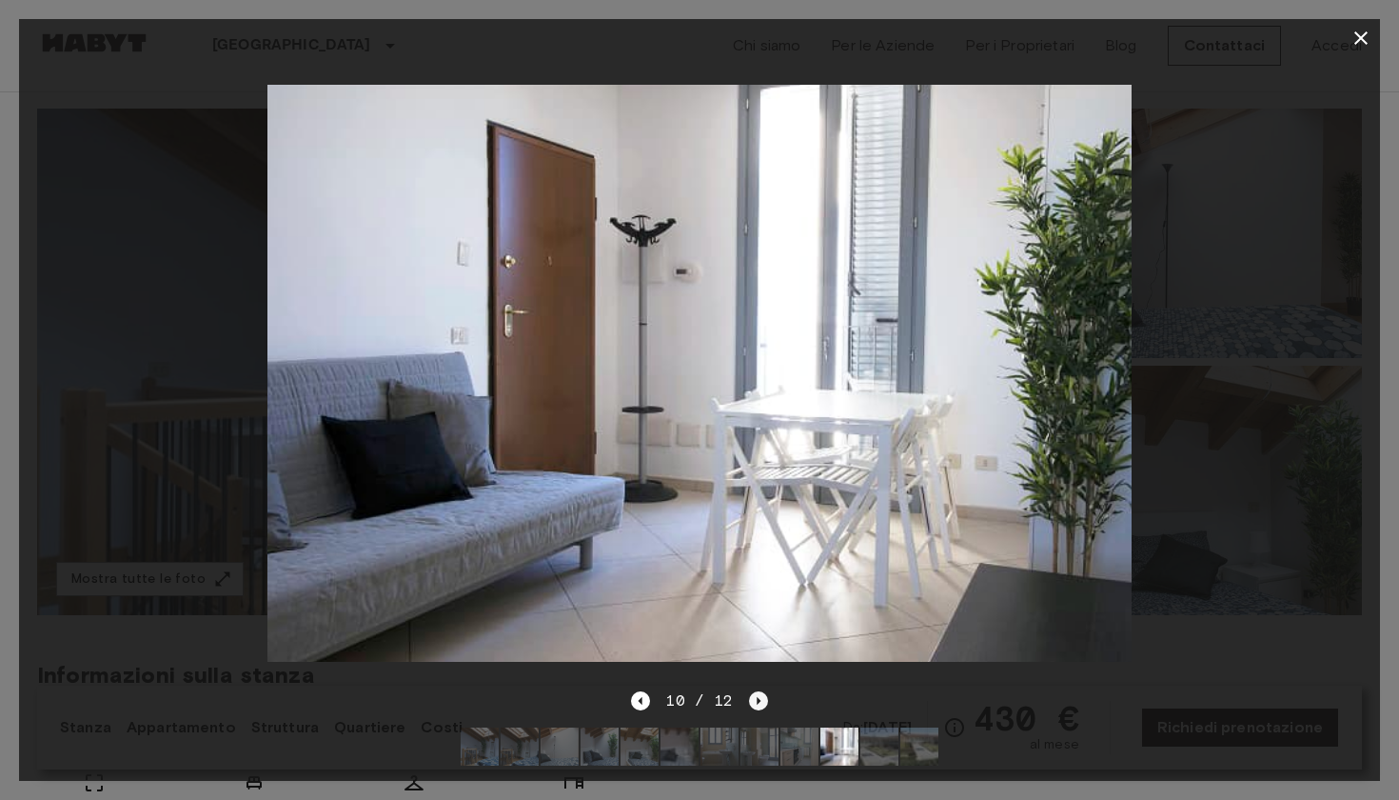
click at [751, 695] on icon "Next image" at bounding box center [758, 700] width 19 height 19
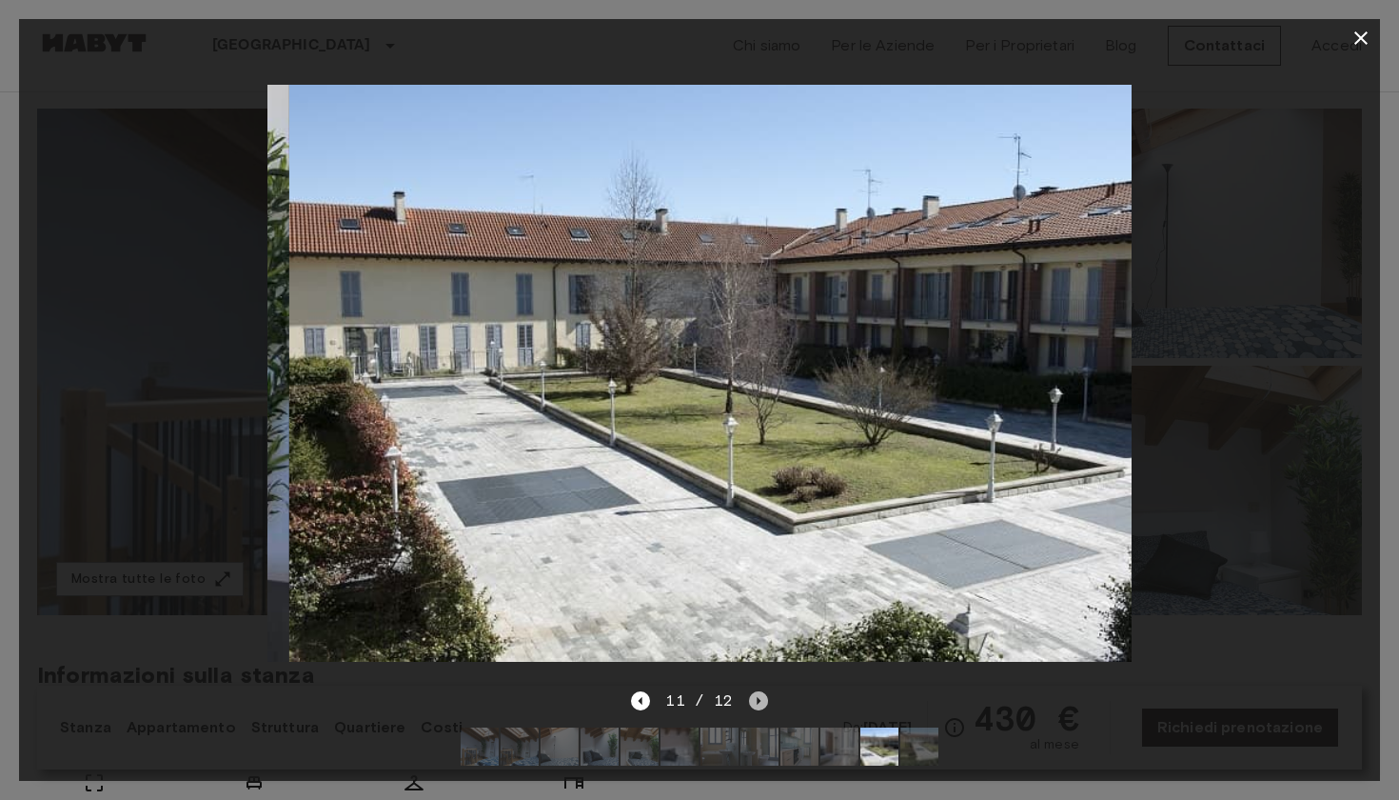
click at [750, 695] on icon "Next image" at bounding box center [758, 700] width 19 height 19
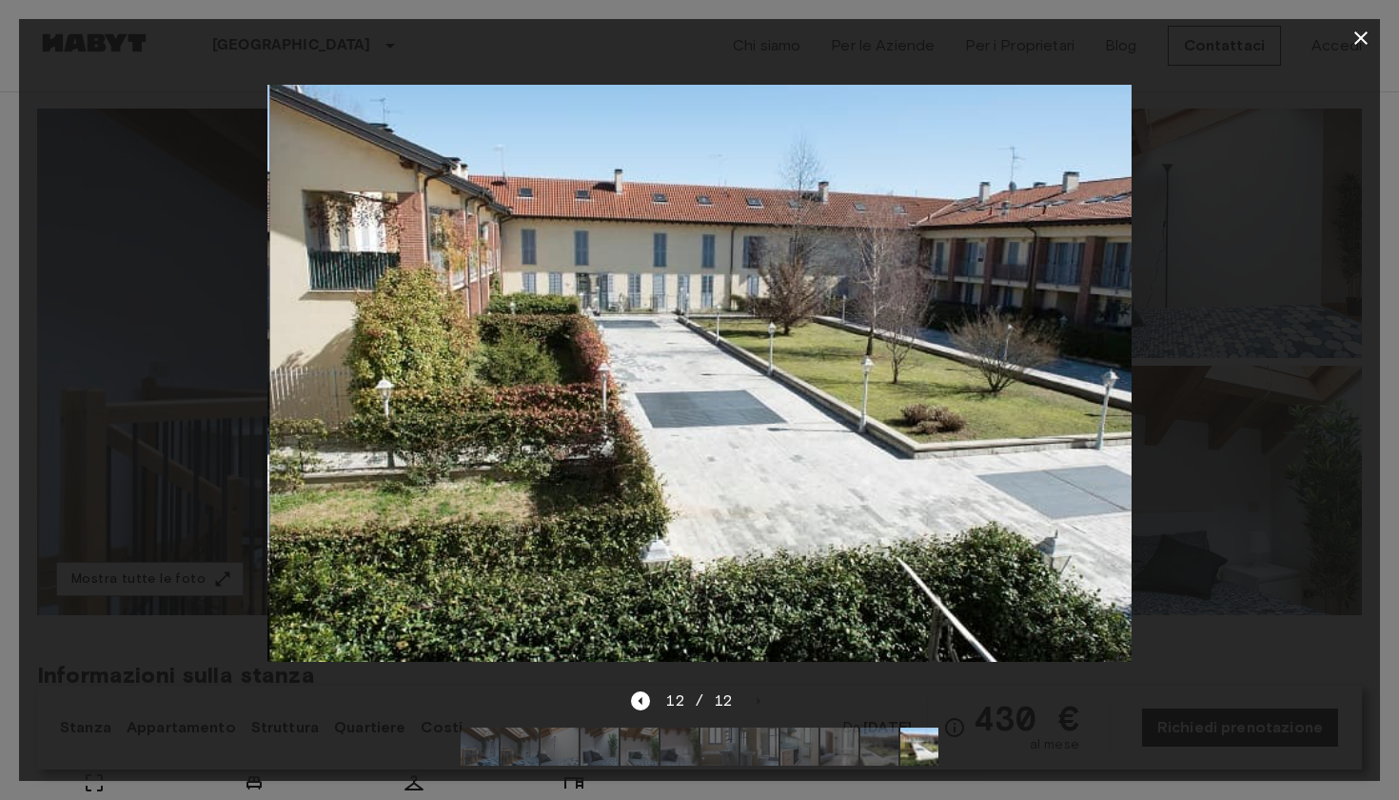
click at [1166, 517] on div at bounding box center [699, 373] width 1361 height 632
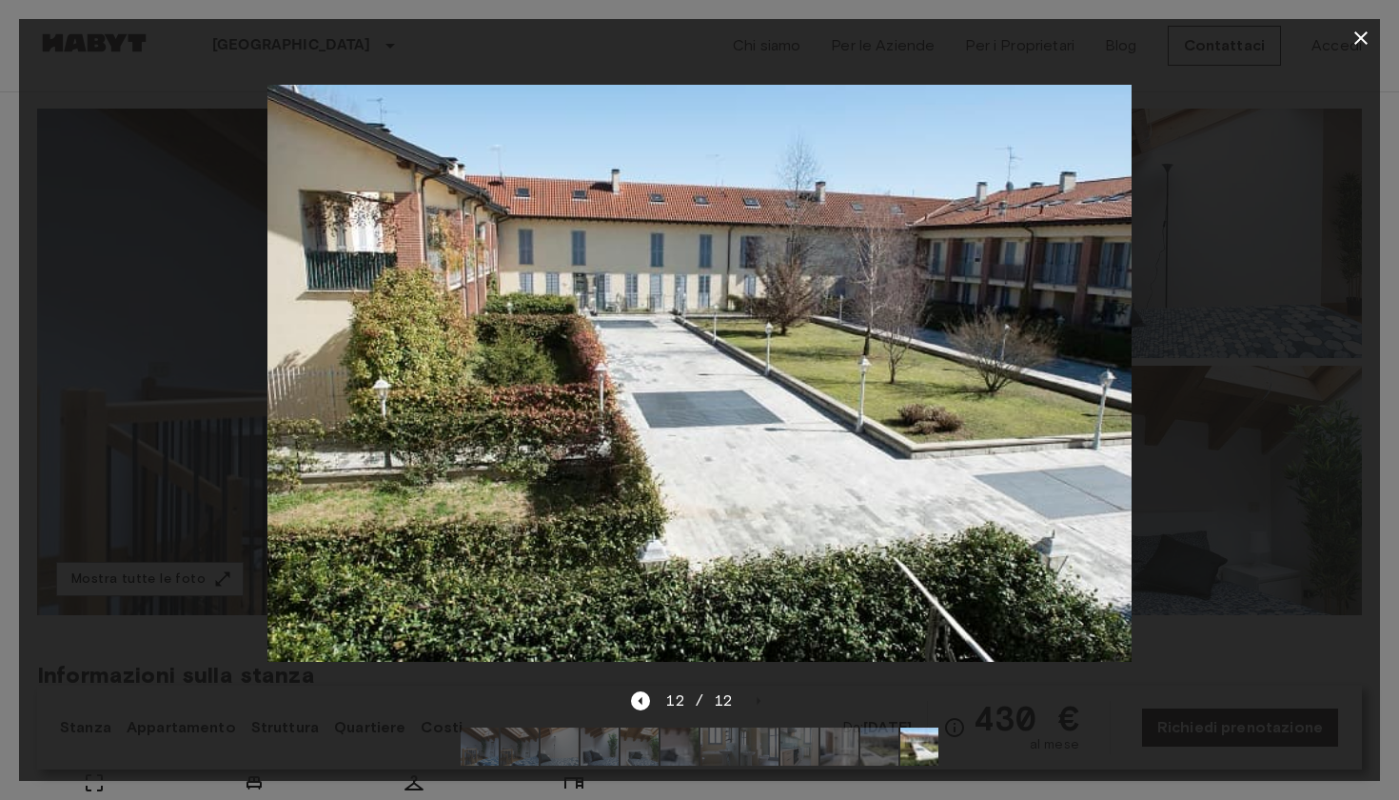
click at [1169, 458] on div at bounding box center [699, 373] width 1361 height 632
click at [1359, 35] on icon "button" at bounding box center [1361, 37] width 13 height 13
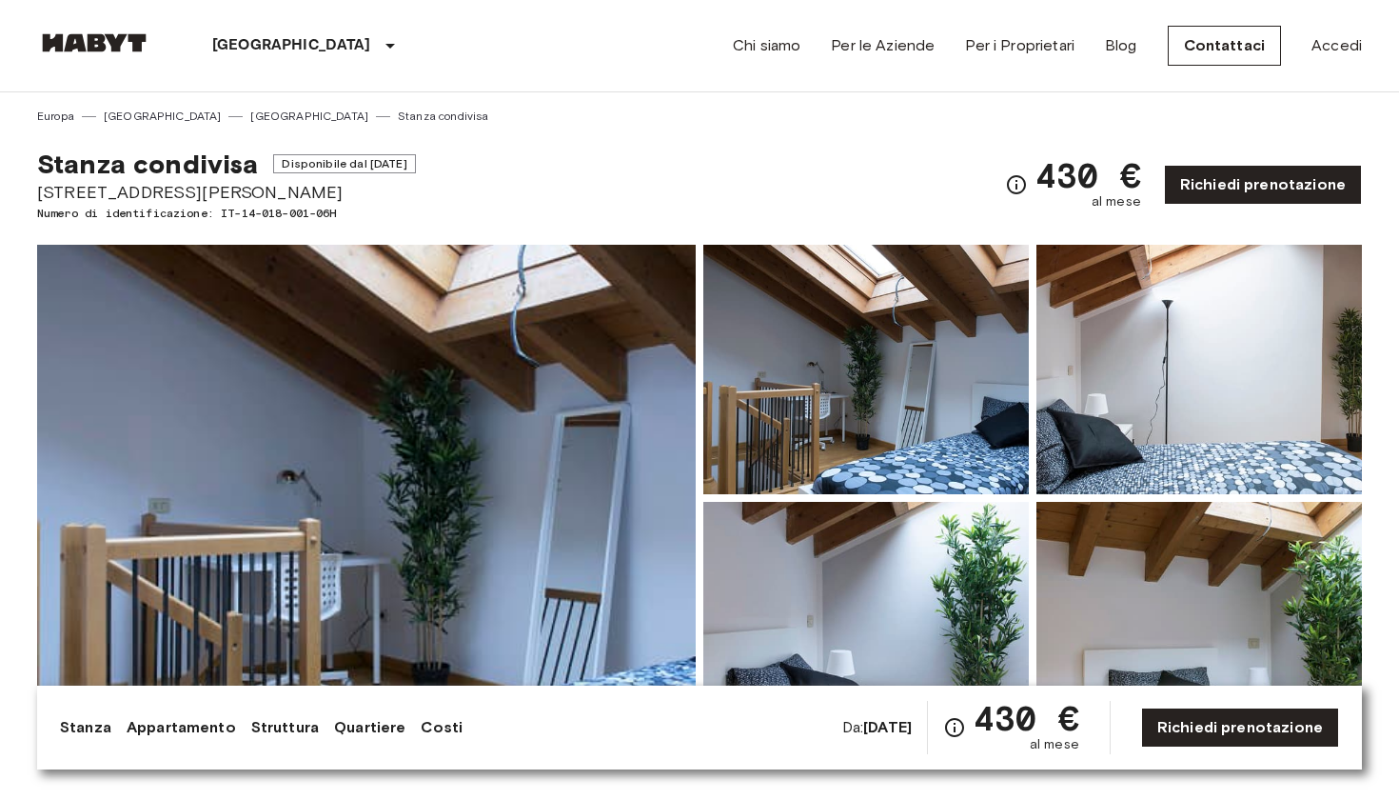
scroll to position [19, 0]
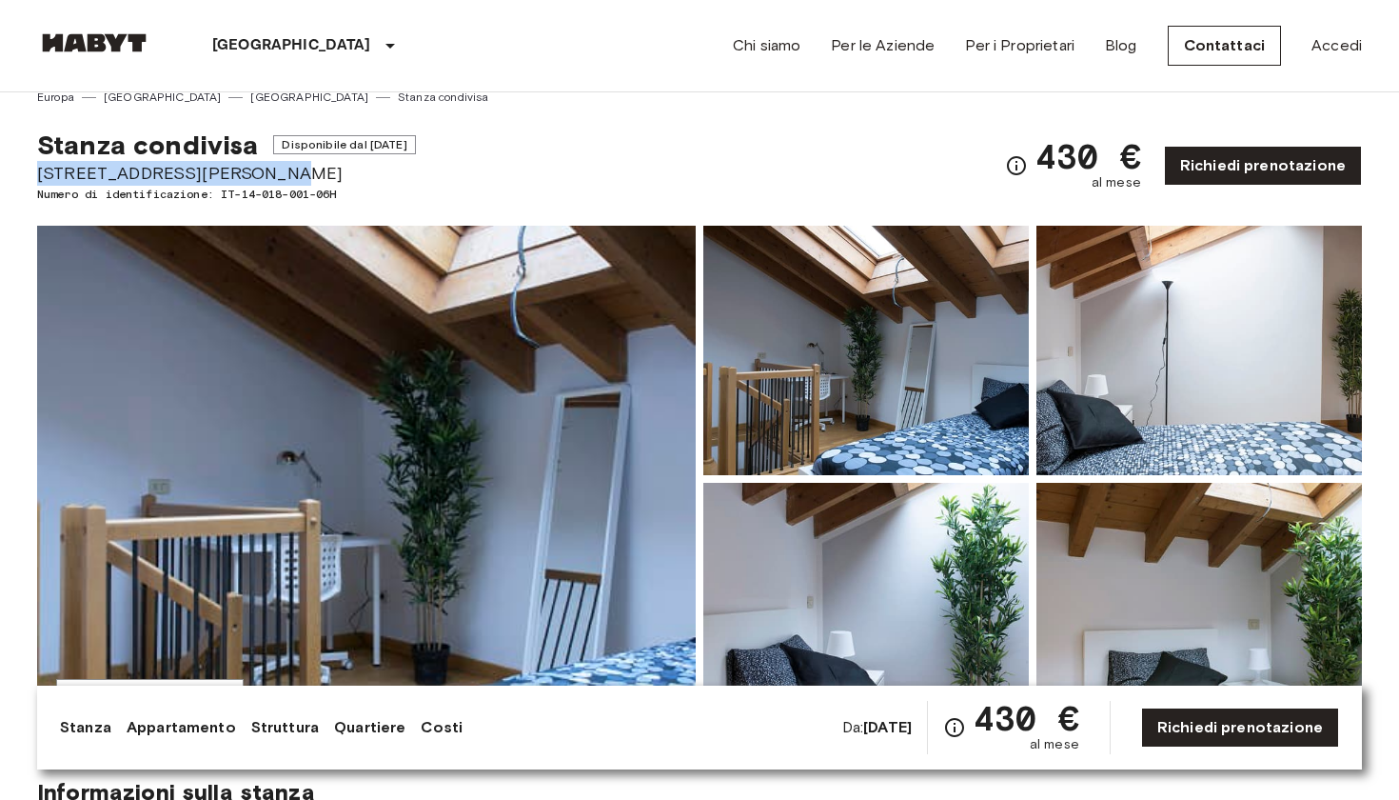
drag, startPoint x: 38, startPoint y: 169, endPoint x: 288, endPoint y: 174, distance: 250.4
click at [288, 174] on span "Via Giuseppe De Finetti 13" at bounding box center [226, 173] width 379 height 25
copy span "Via Giuseppe De Finetti 13"
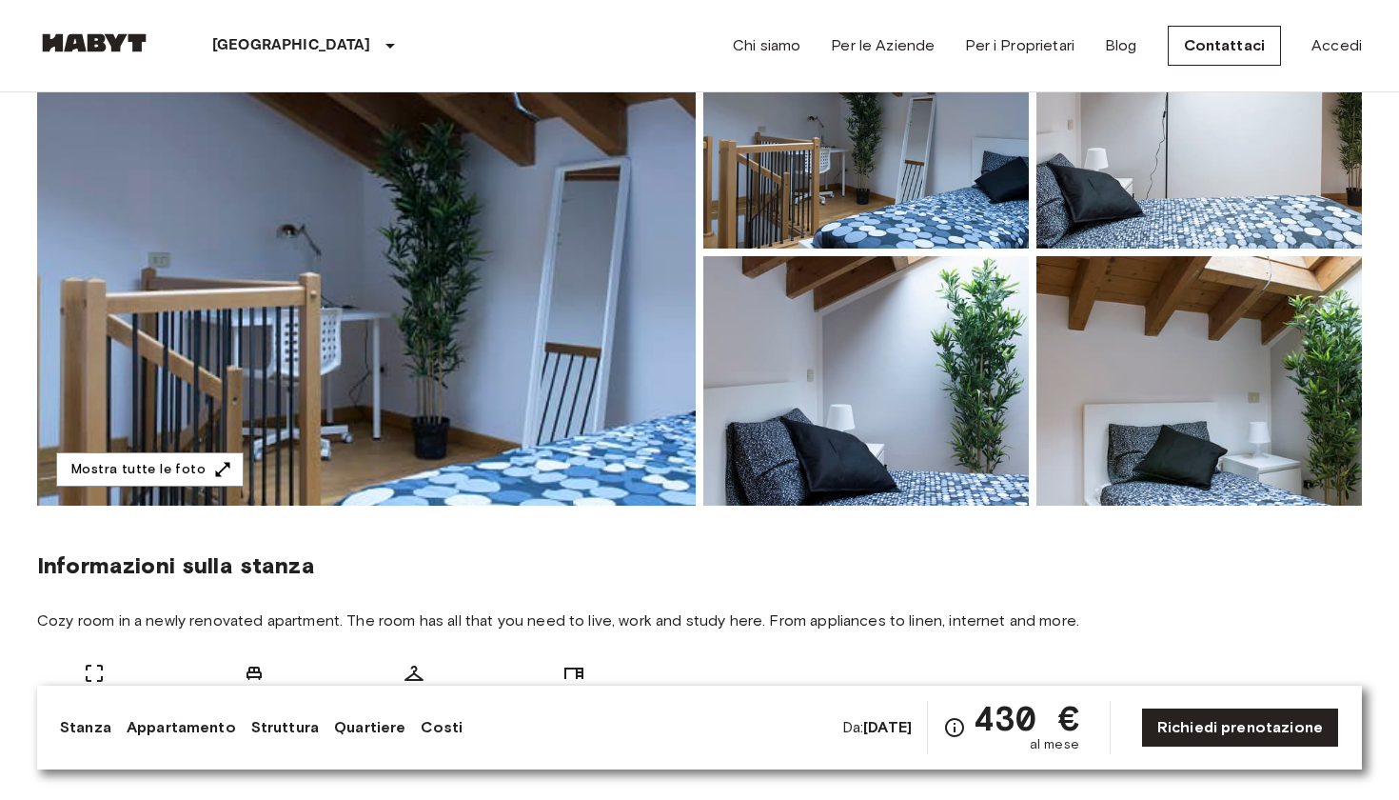
scroll to position [119, 0]
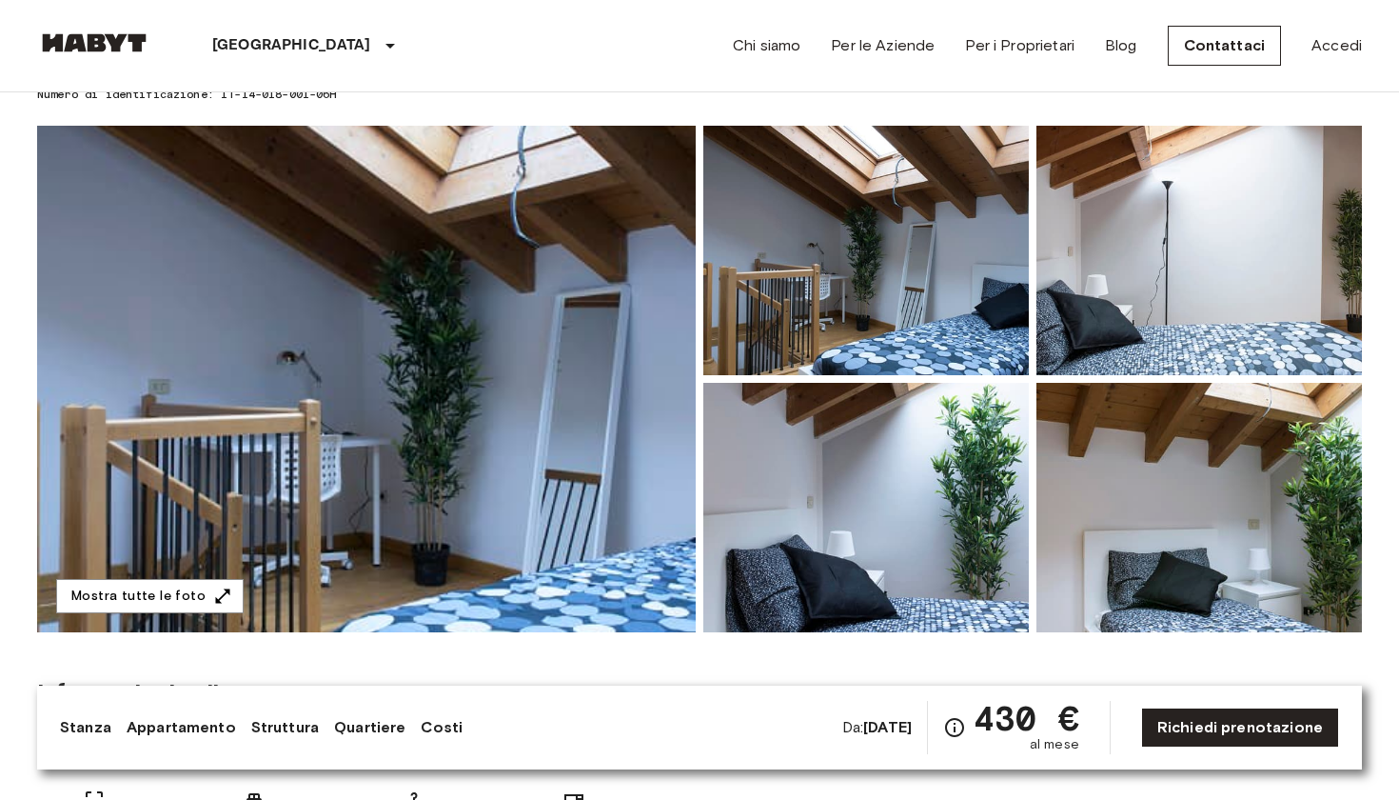
click at [379, 723] on link "Quartiere" at bounding box center [369, 727] width 71 height 23
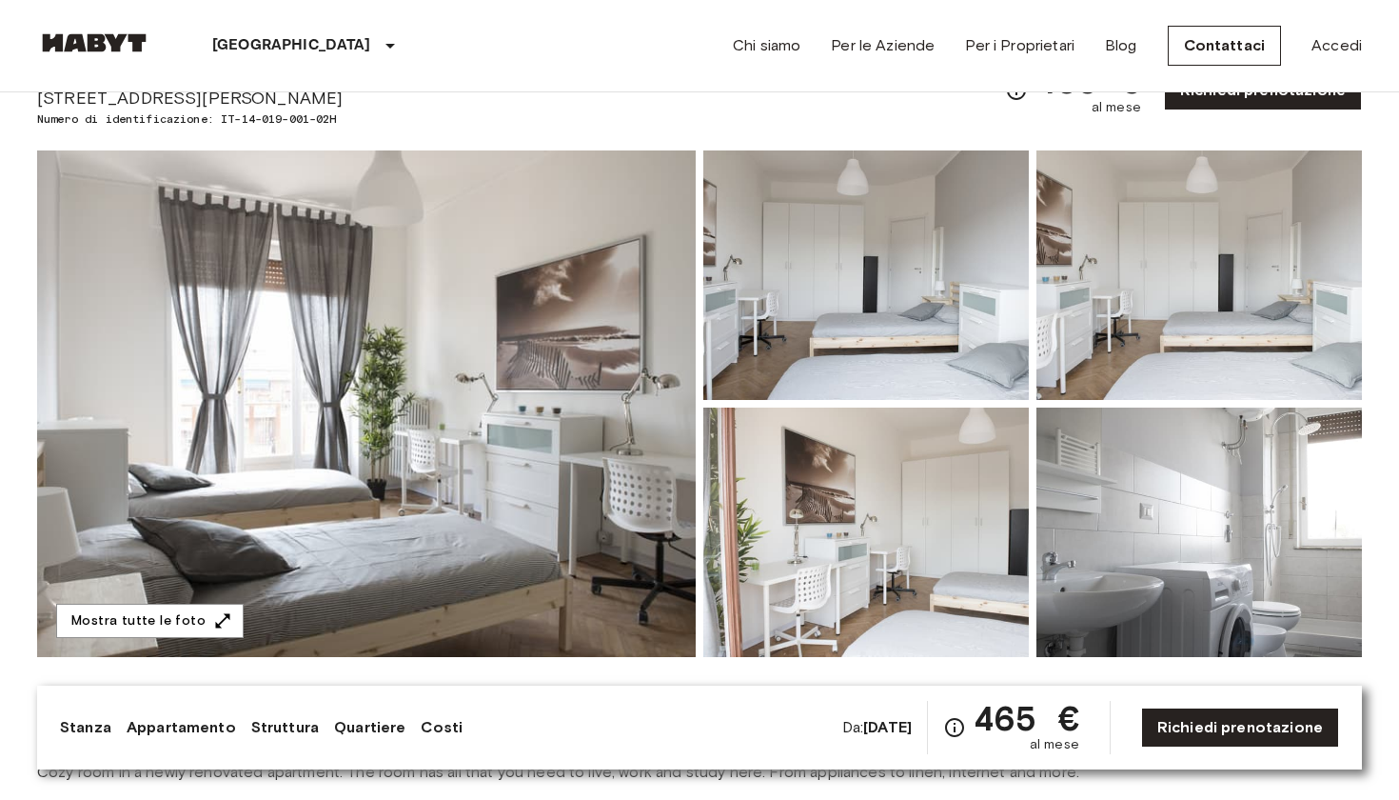
click at [372, 737] on link "Quartiere" at bounding box center [369, 727] width 71 height 23
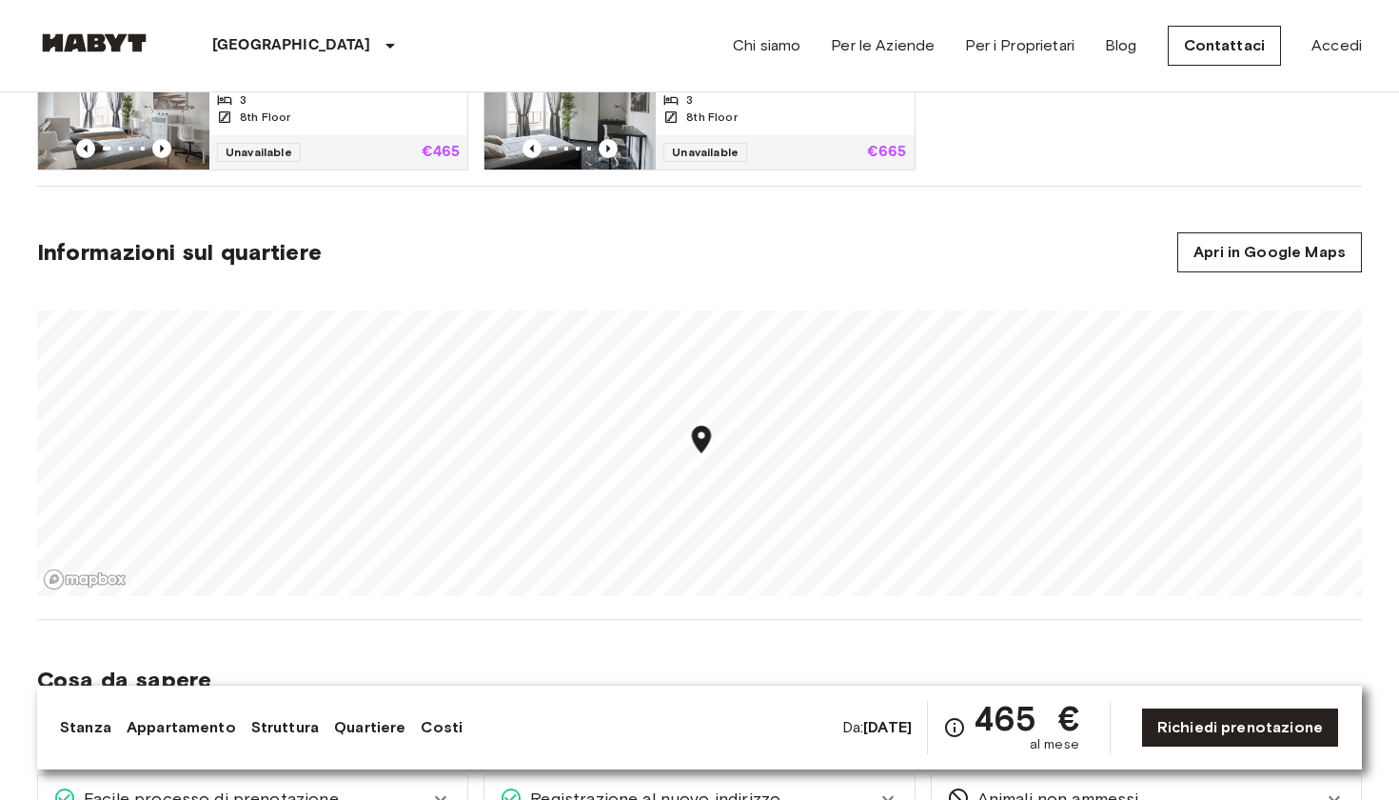
scroll to position [1375, 0]
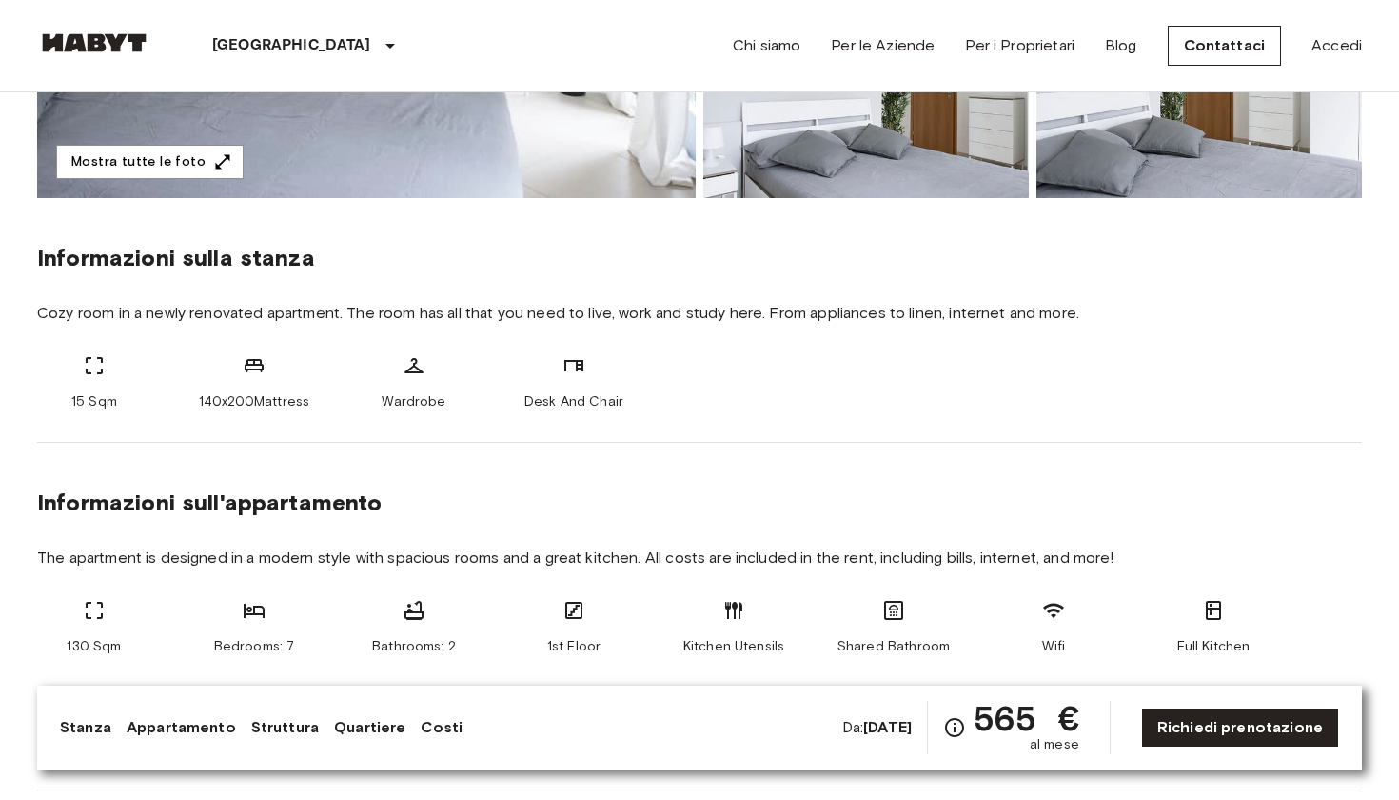
click at [381, 724] on link "Quartiere" at bounding box center [369, 727] width 71 height 23
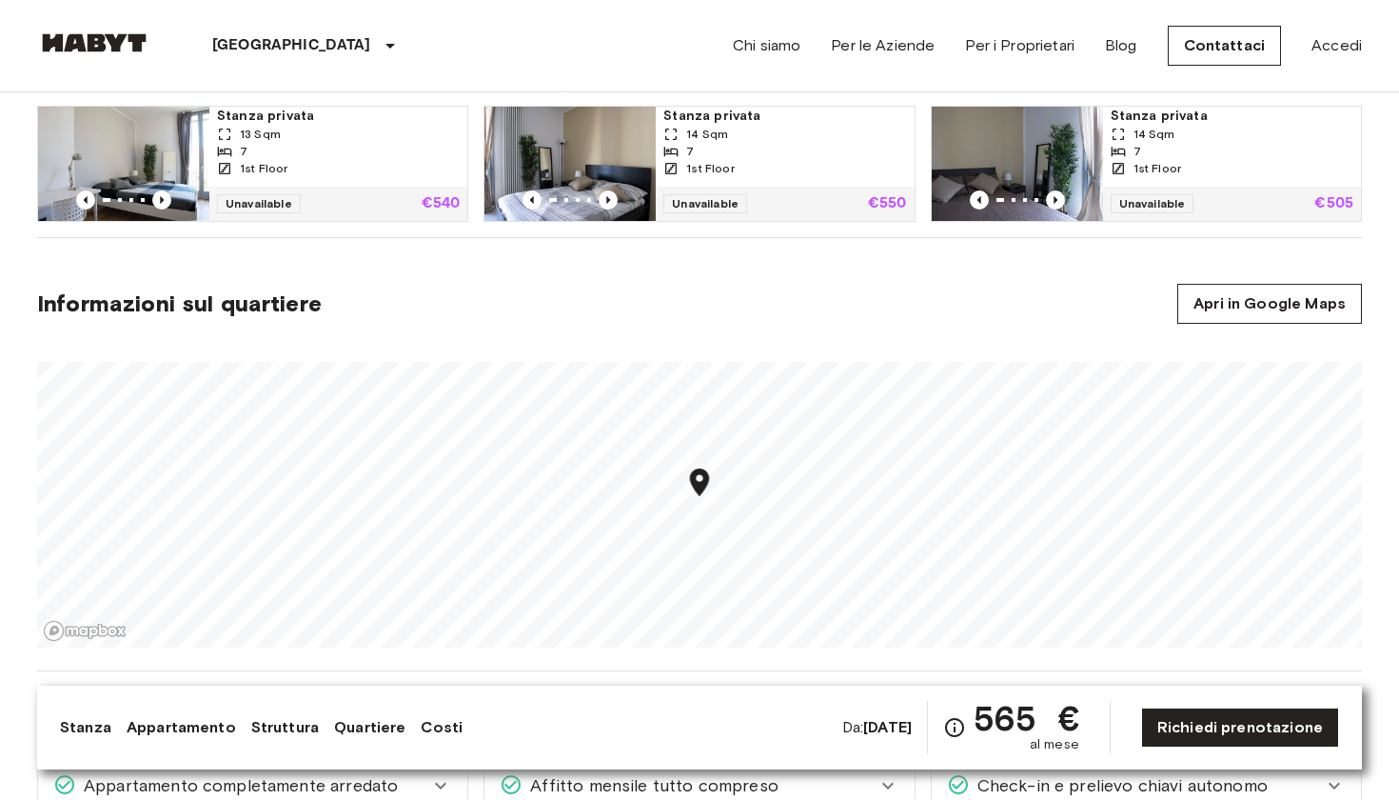
scroll to position [1605, 0]
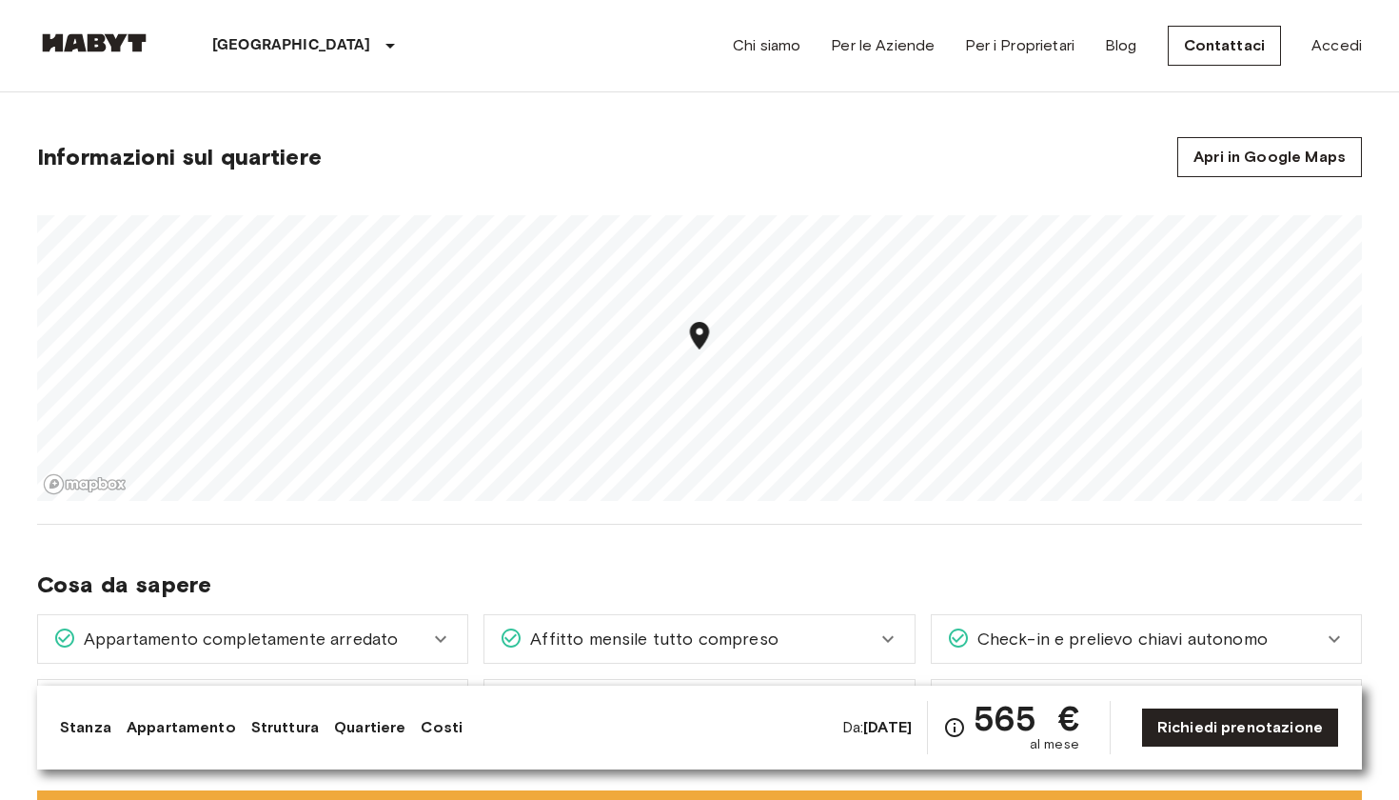
click at [698, 339] on icon "Map marker" at bounding box center [699, 336] width 19 height 28
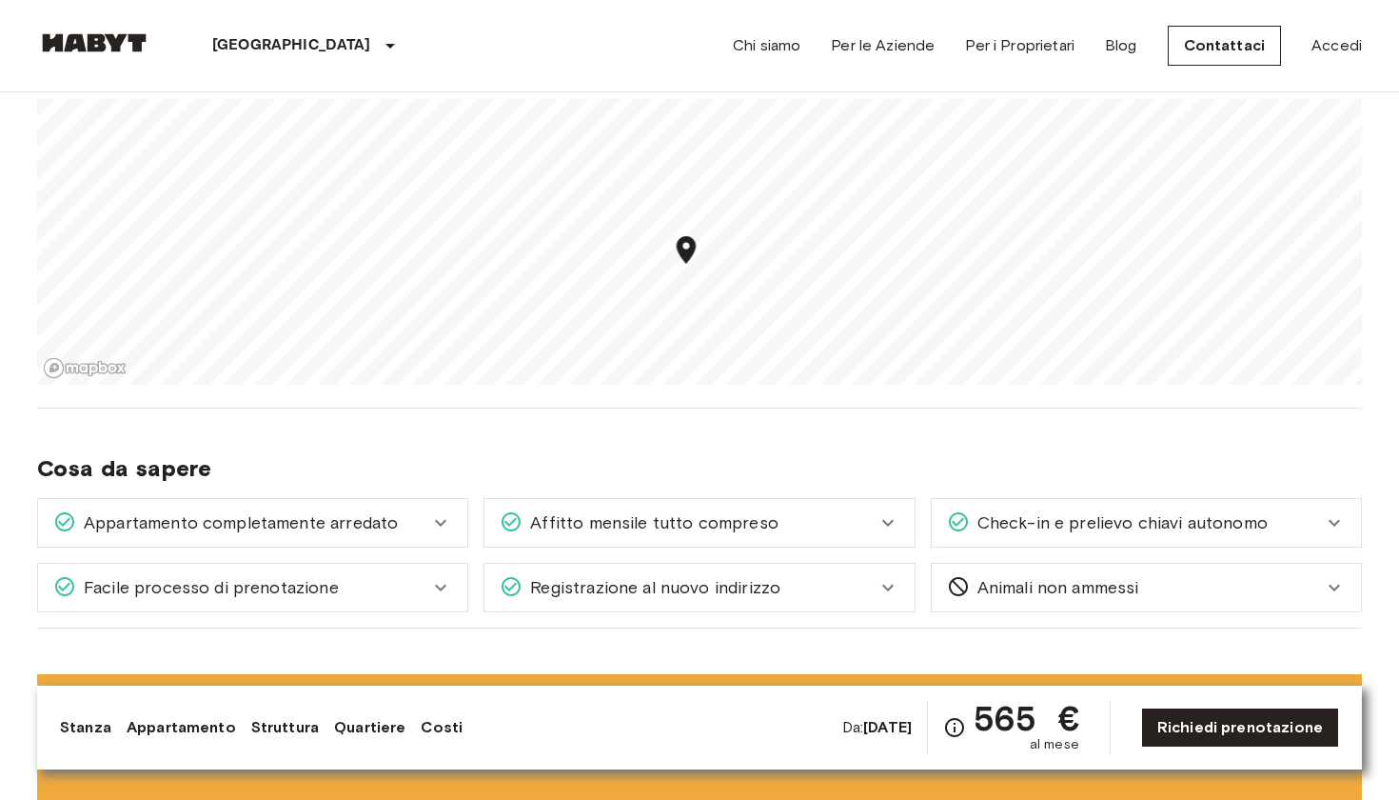
scroll to position [1765, 0]
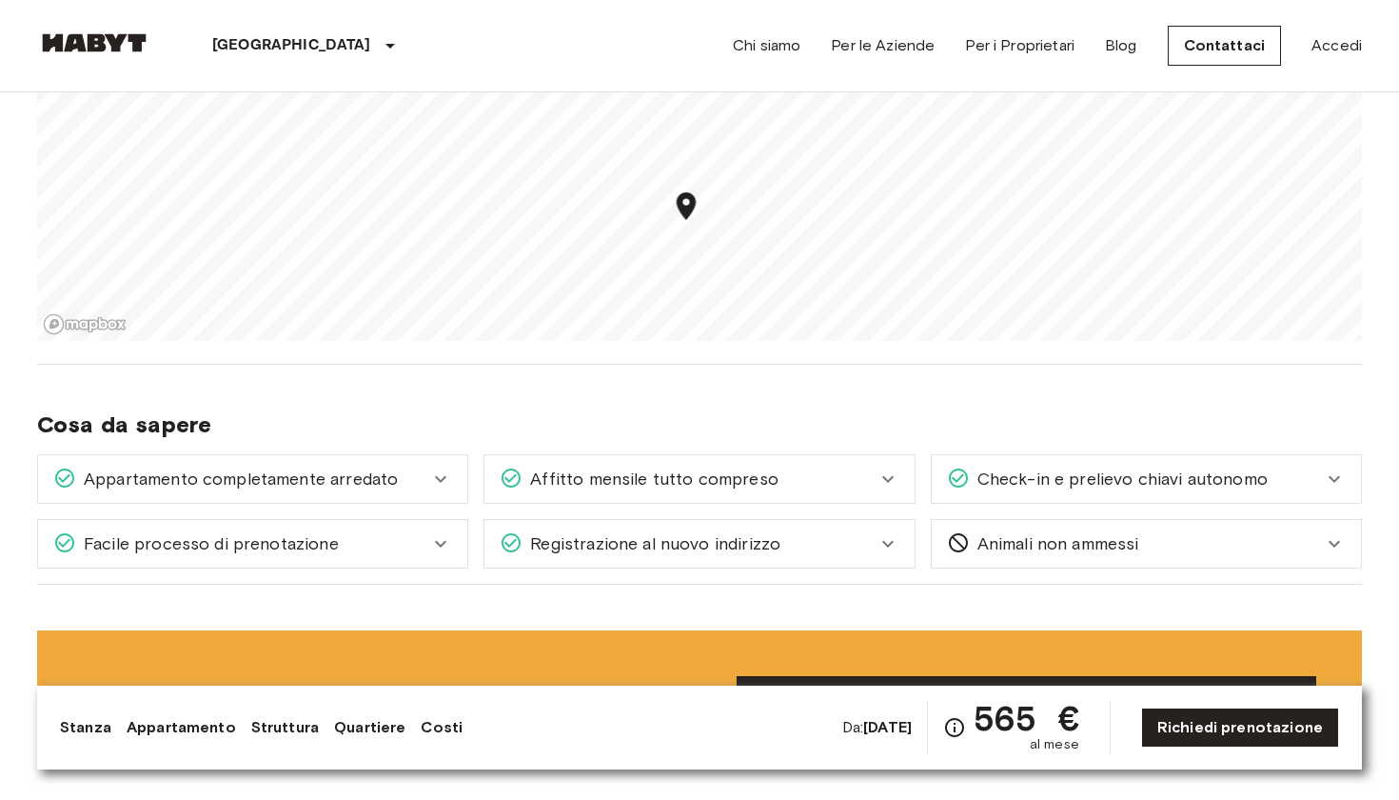
click at [449, 731] on link "Costi" at bounding box center [442, 727] width 42 height 23
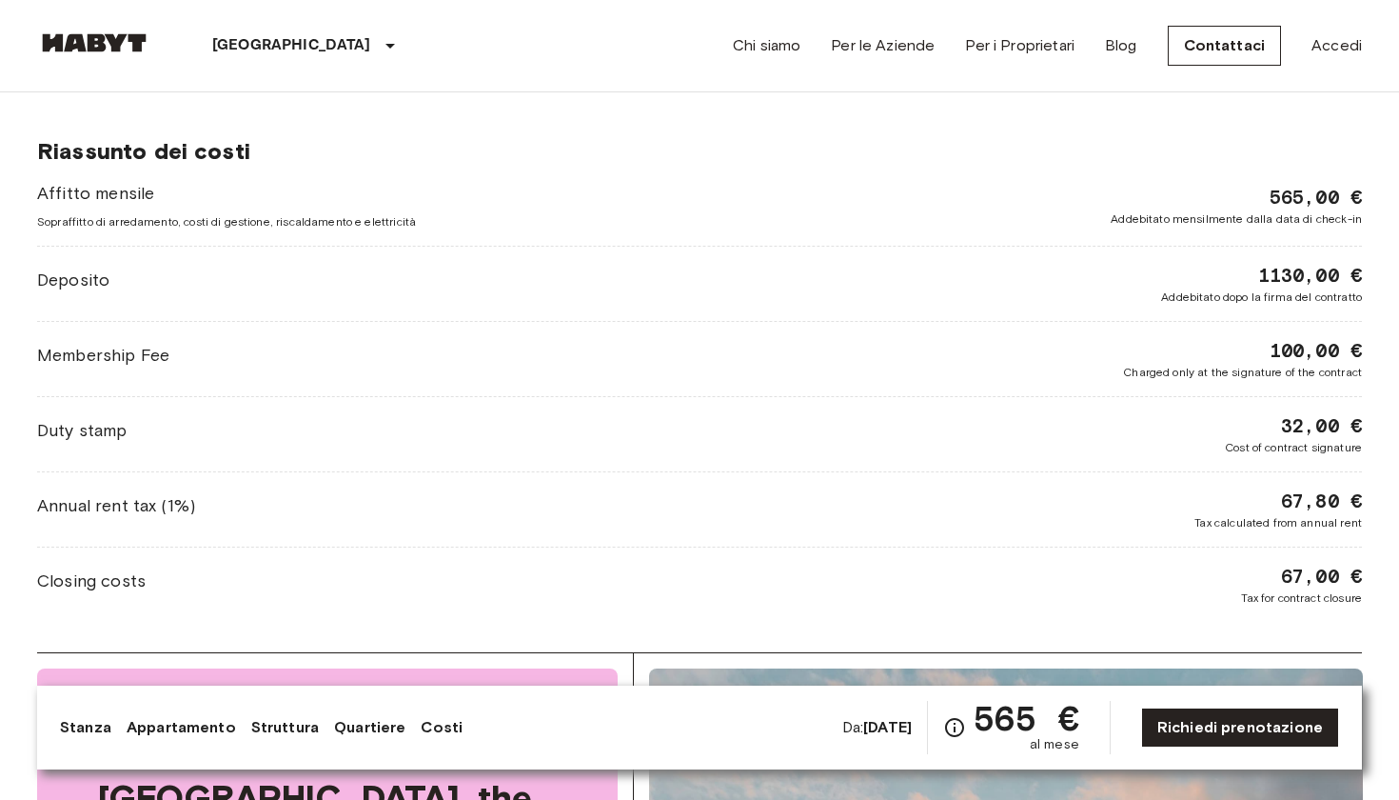
click at [901, 497] on div "Annual rent tax (1%) 67,80 € Tax calculated from annual rent" at bounding box center [699, 509] width 1325 height 44
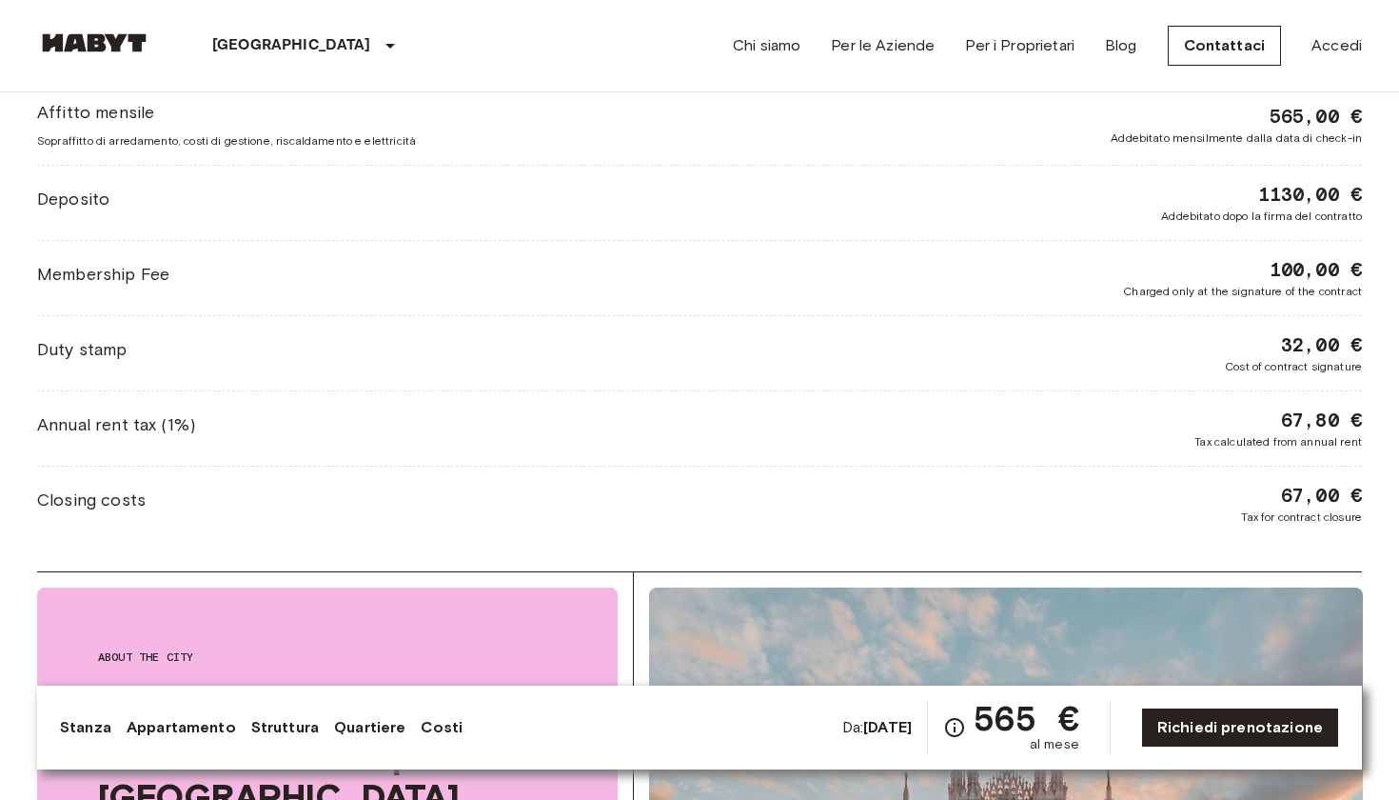
scroll to position [2465, 0]
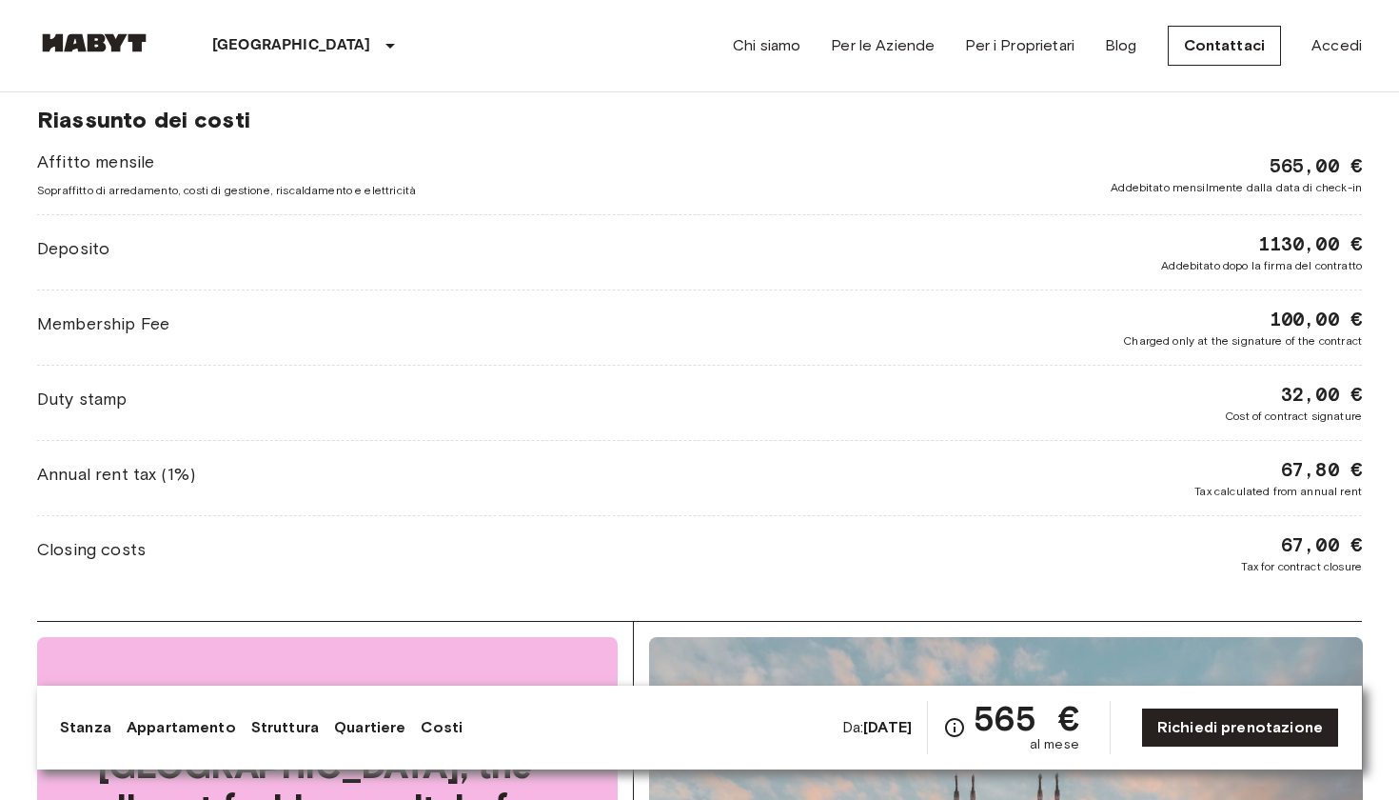
click at [374, 727] on link "Quartiere" at bounding box center [369, 727] width 71 height 23
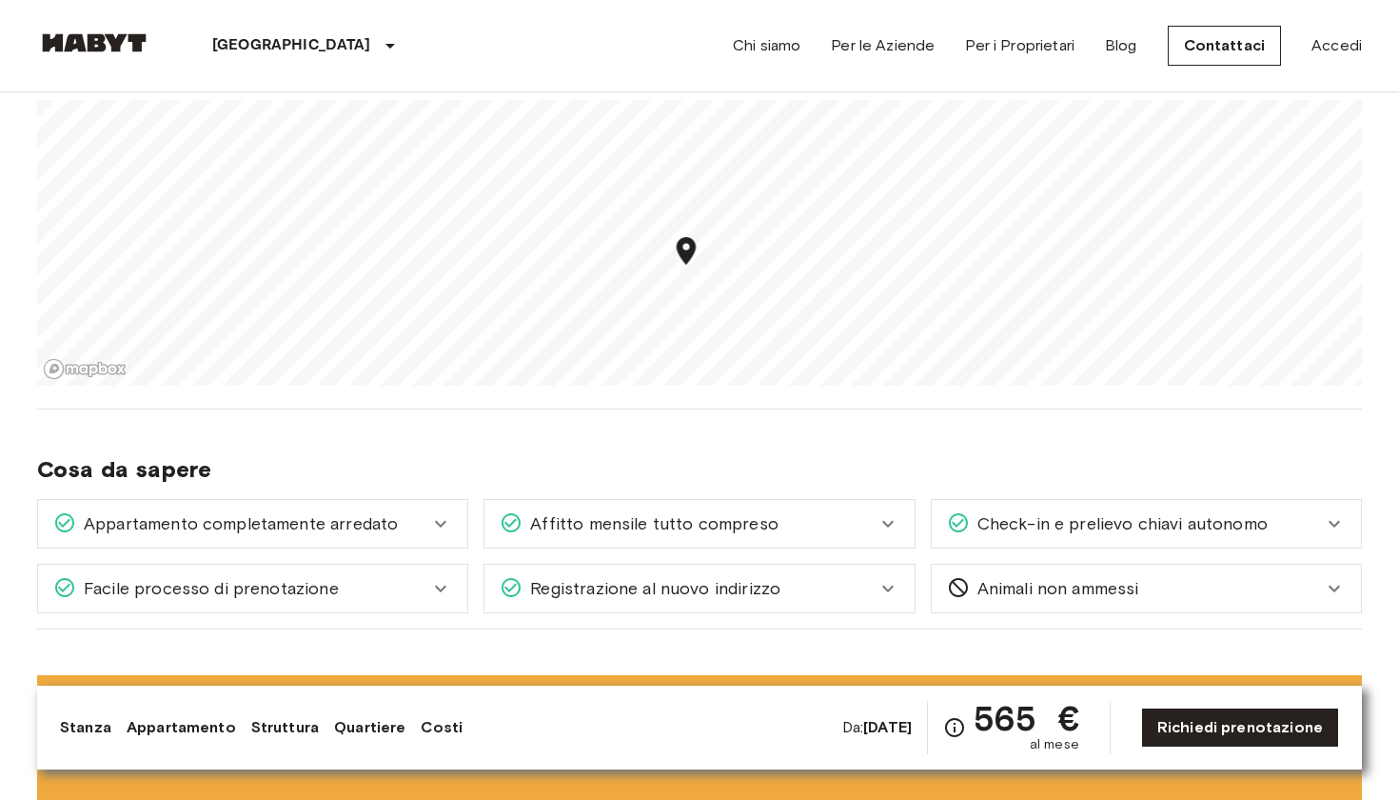
scroll to position [1605, 0]
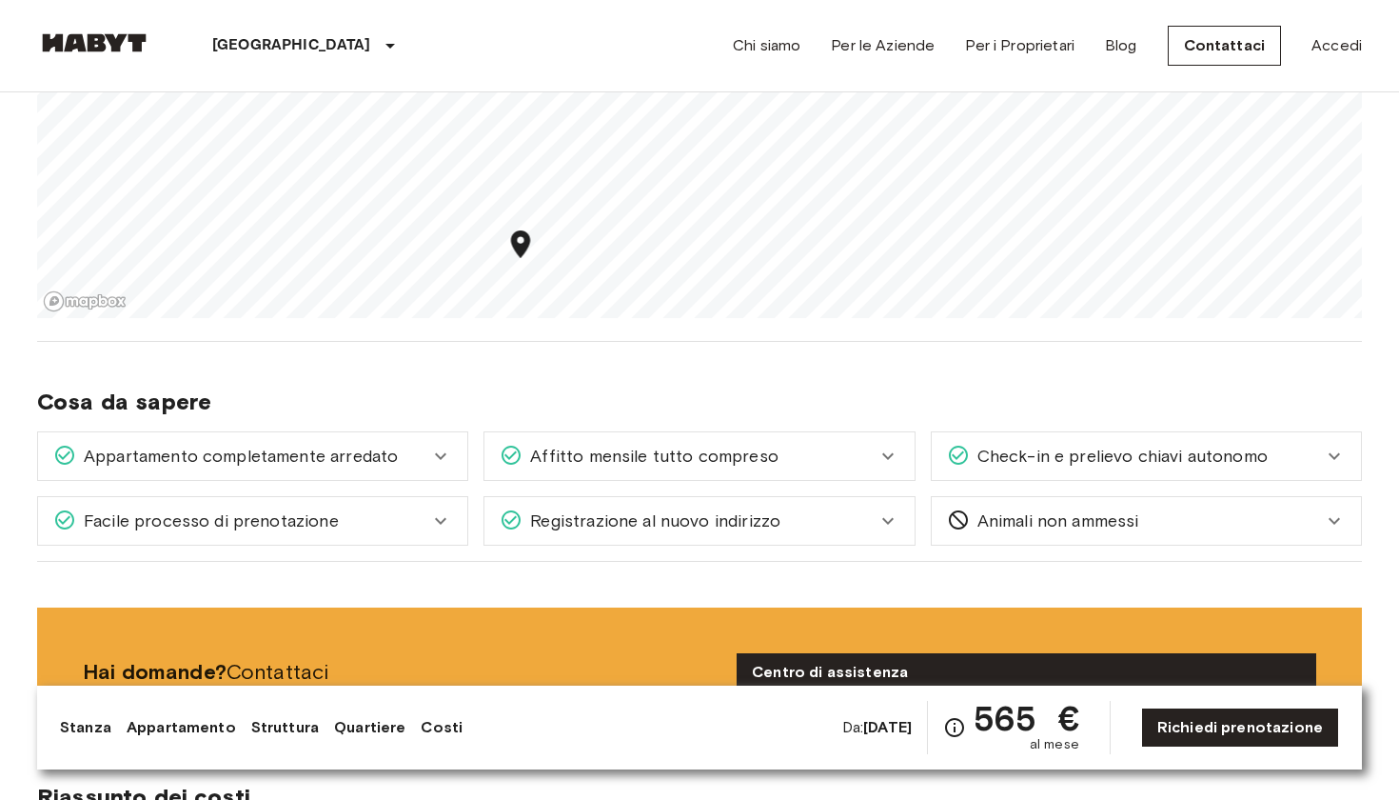
click at [389, 729] on link "Quartiere" at bounding box center [369, 727] width 71 height 23
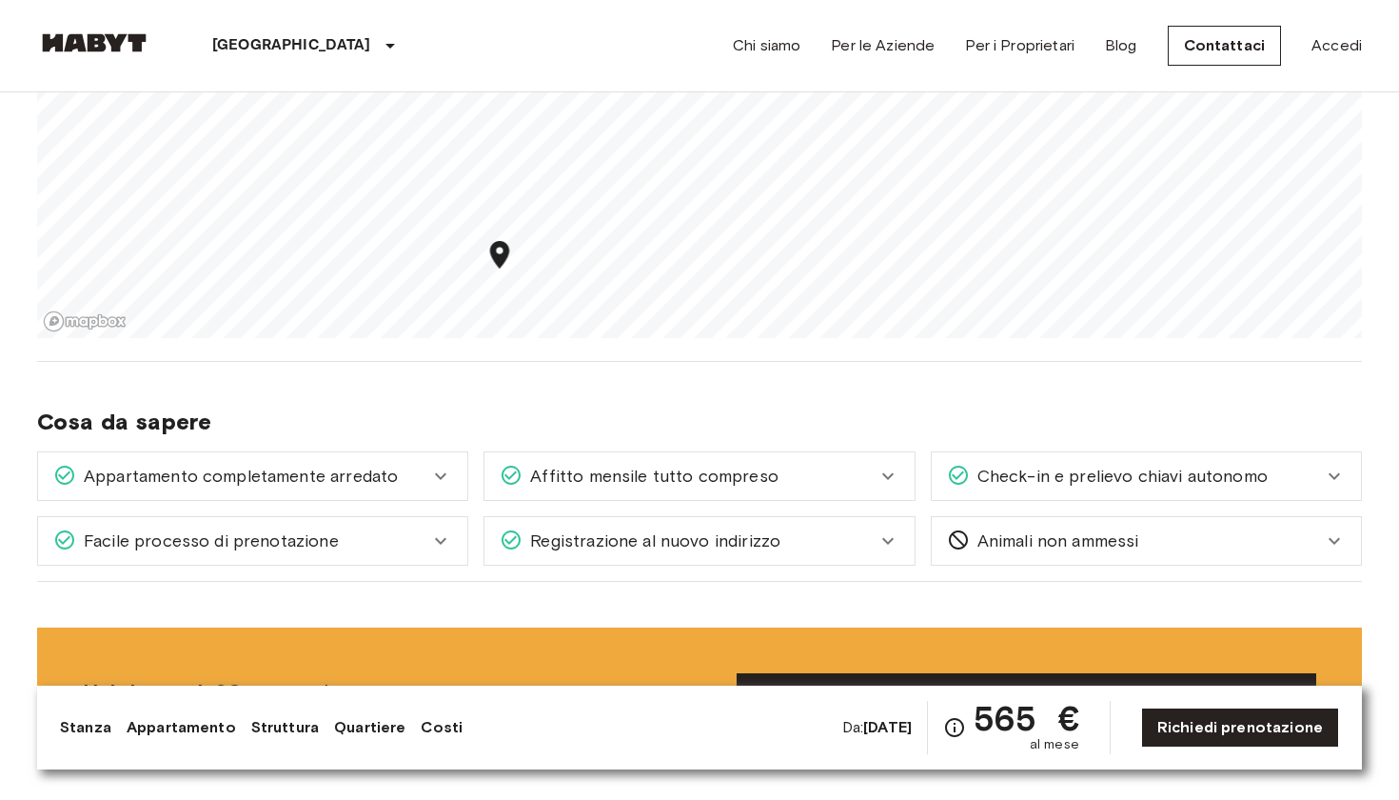
scroll to position [1771, 0]
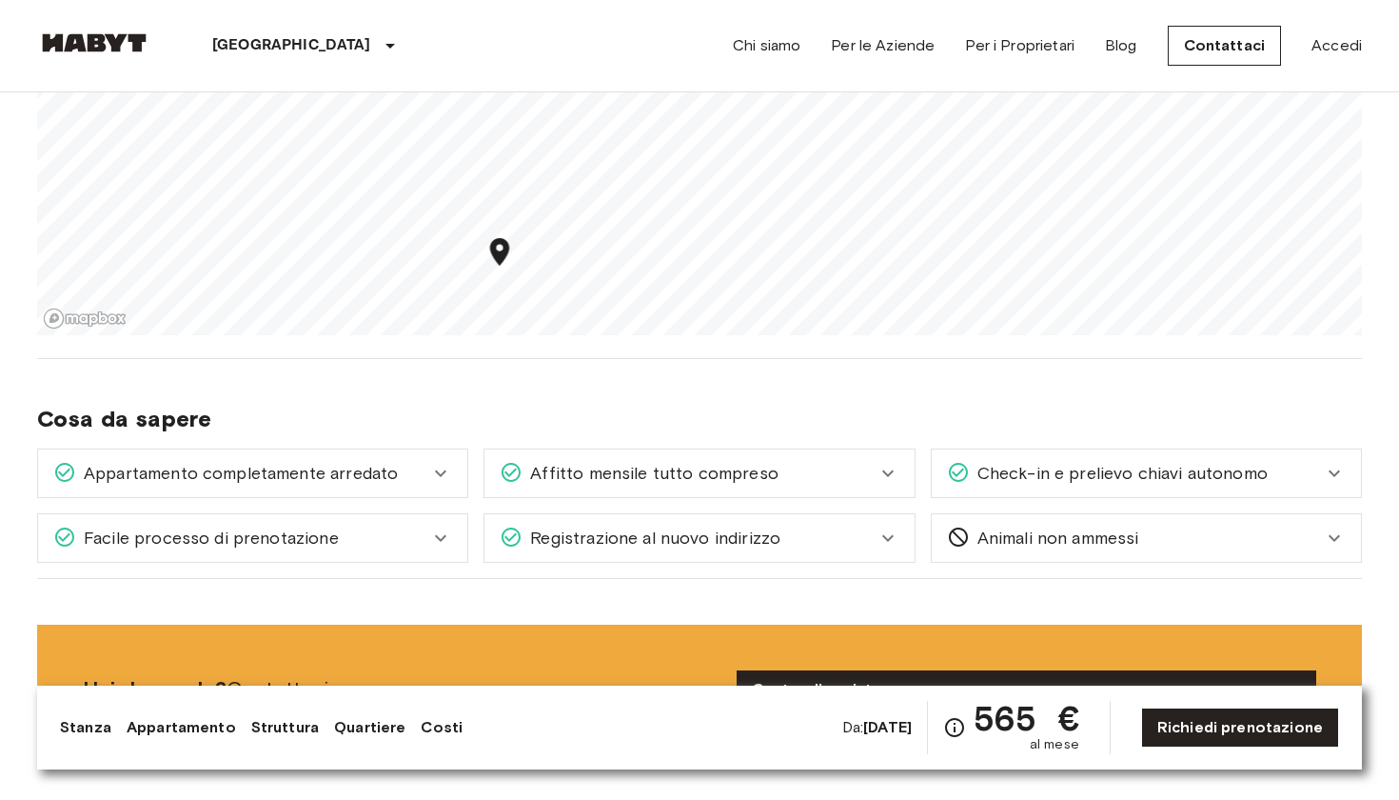
click at [654, 486] on div "Affitto mensile tutto compreso" at bounding box center [699, 473] width 429 height 48
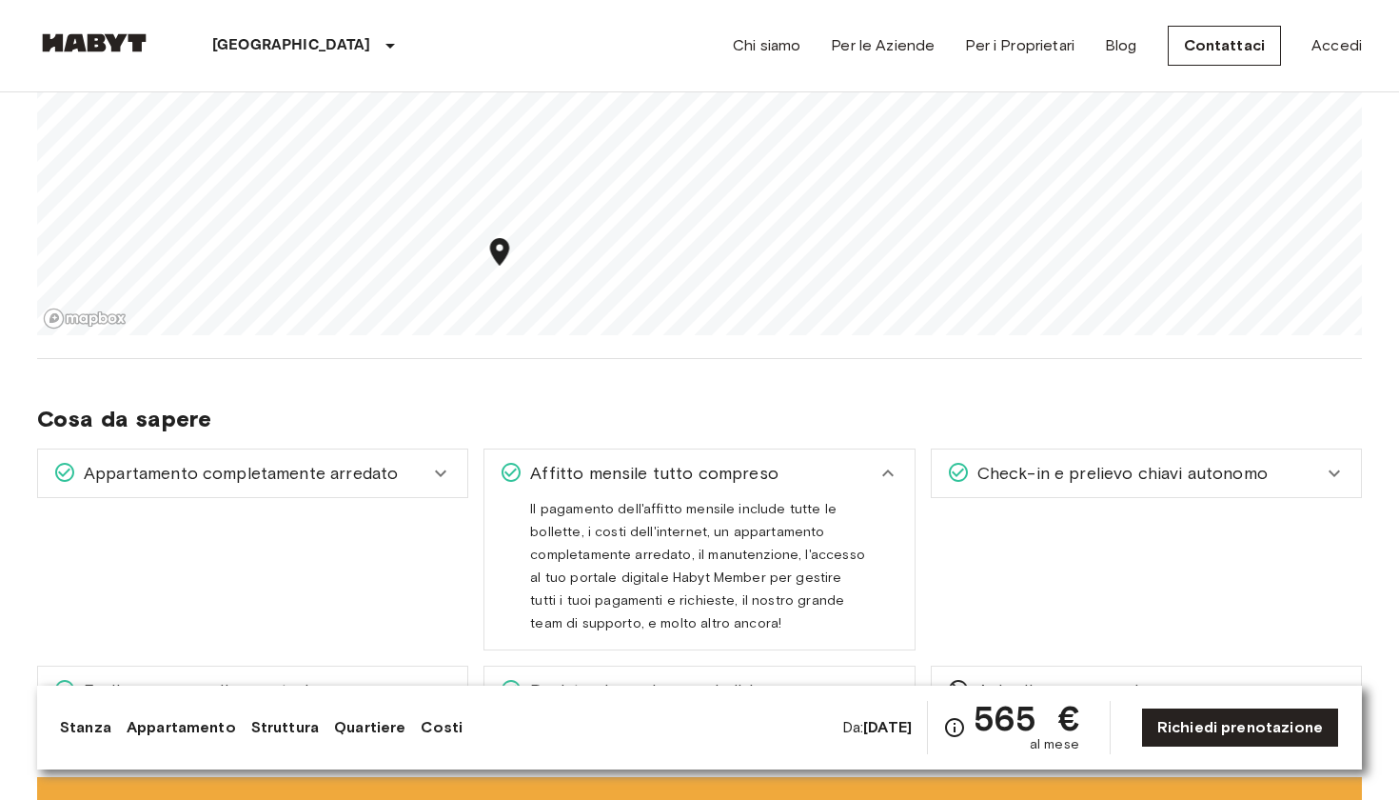
click at [660, 473] on span "Affitto mensile tutto compreso" at bounding box center [651, 473] width 256 height 25
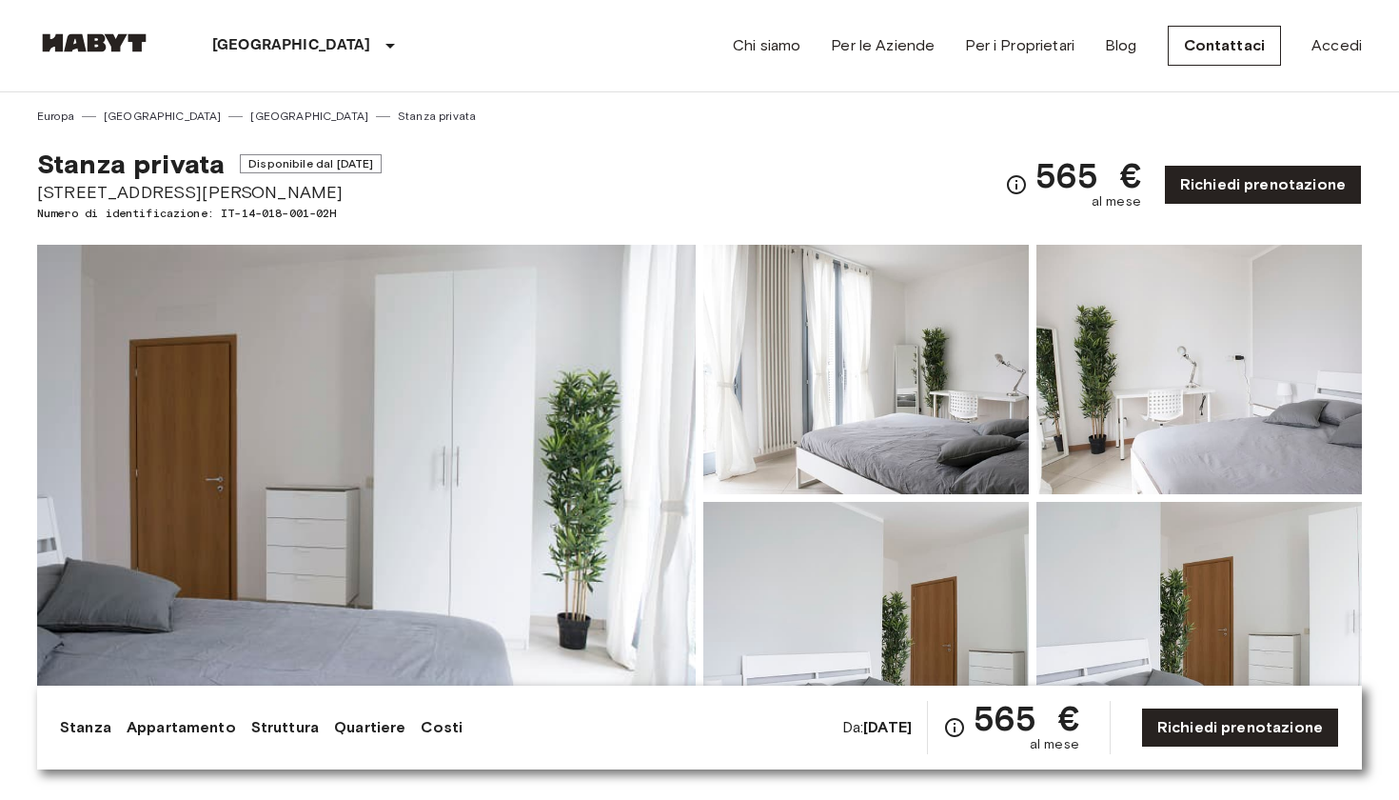
scroll to position [0, 0]
drag, startPoint x: 247, startPoint y: 191, endPoint x: 19, endPoint y: 195, distance: 227.6
copy span "[STREET_ADDRESS][PERSON_NAME]"
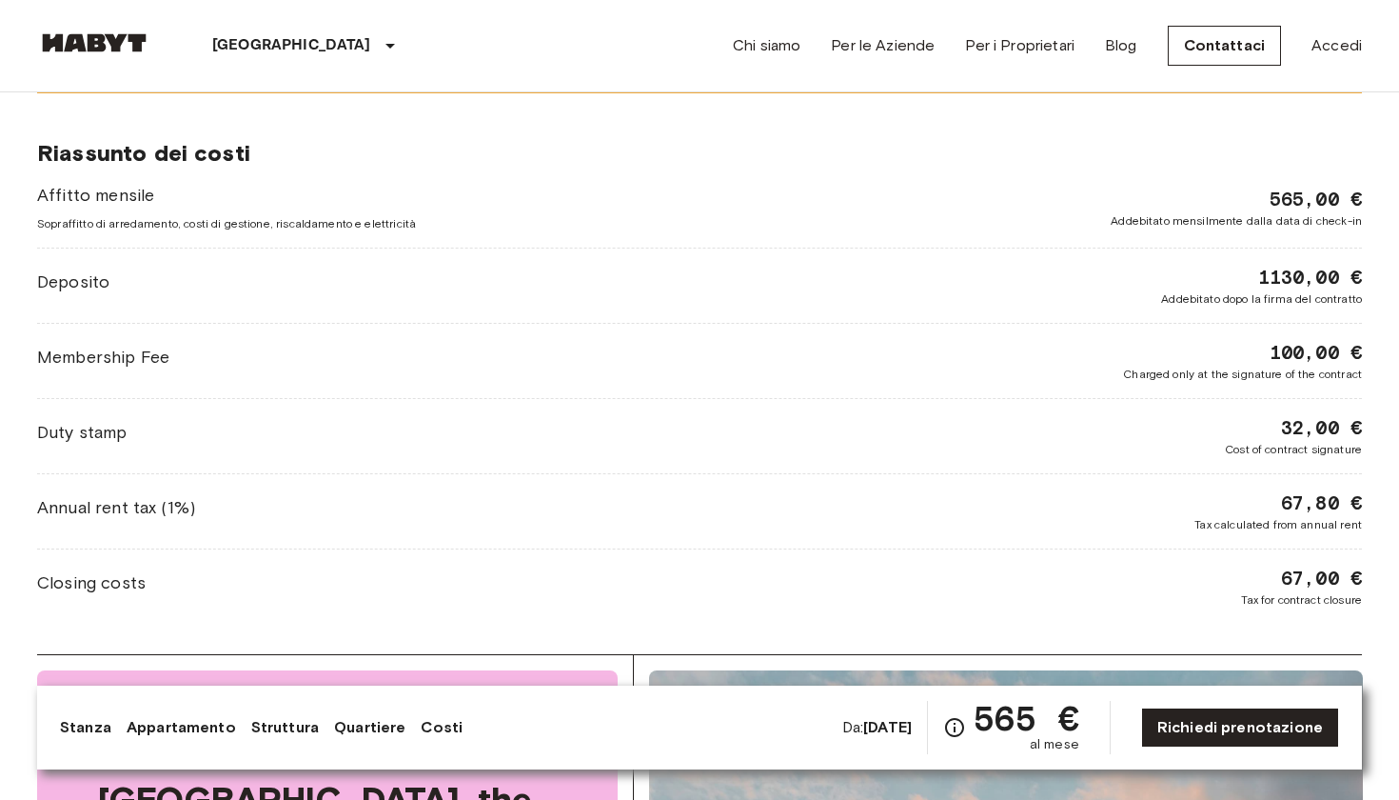
scroll to position [2431, 0]
click at [740, 337] on div "Affitto mensile Sopraffitto di arredamento, costi di gestione, riscaldamento e …" at bounding box center [699, 396] width 1325 height 426
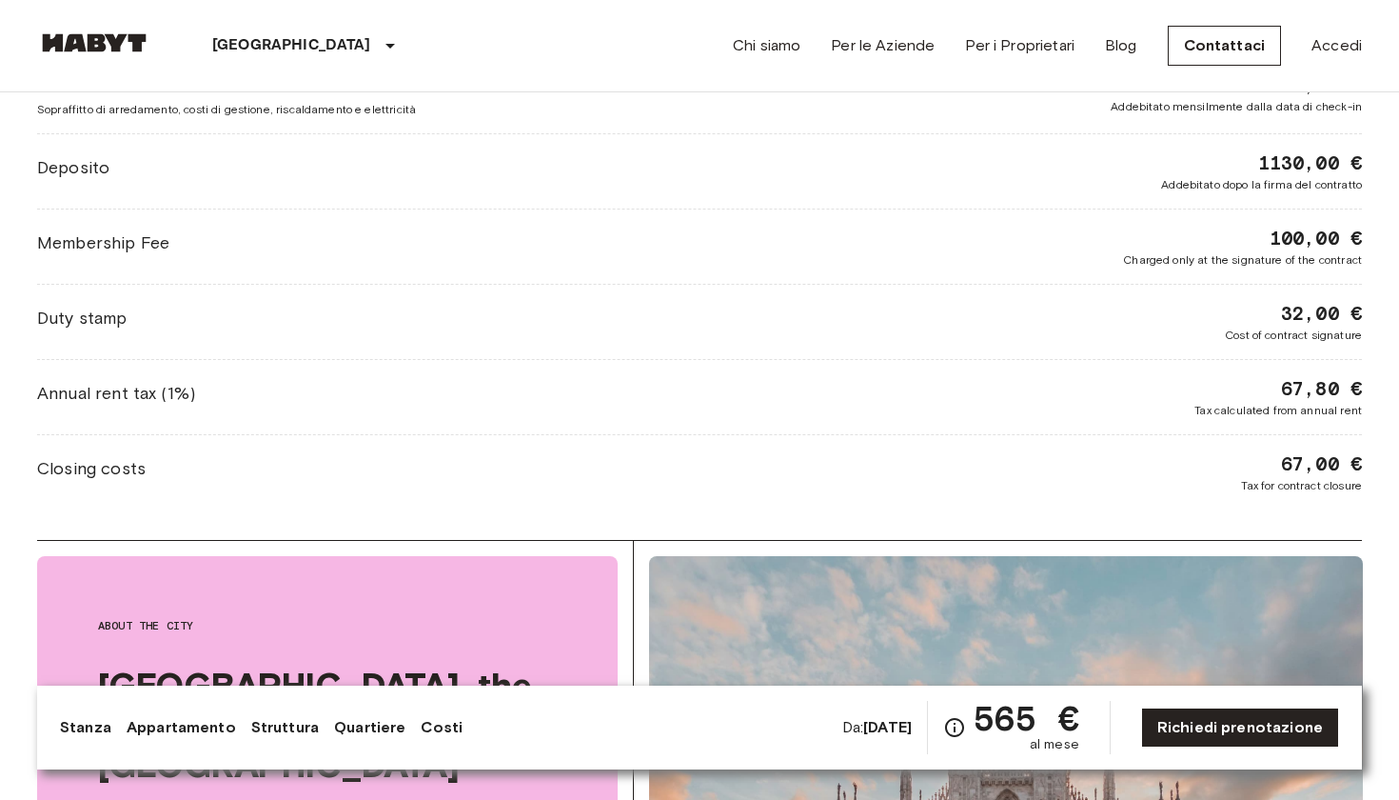
scroll to position [2549, 0]
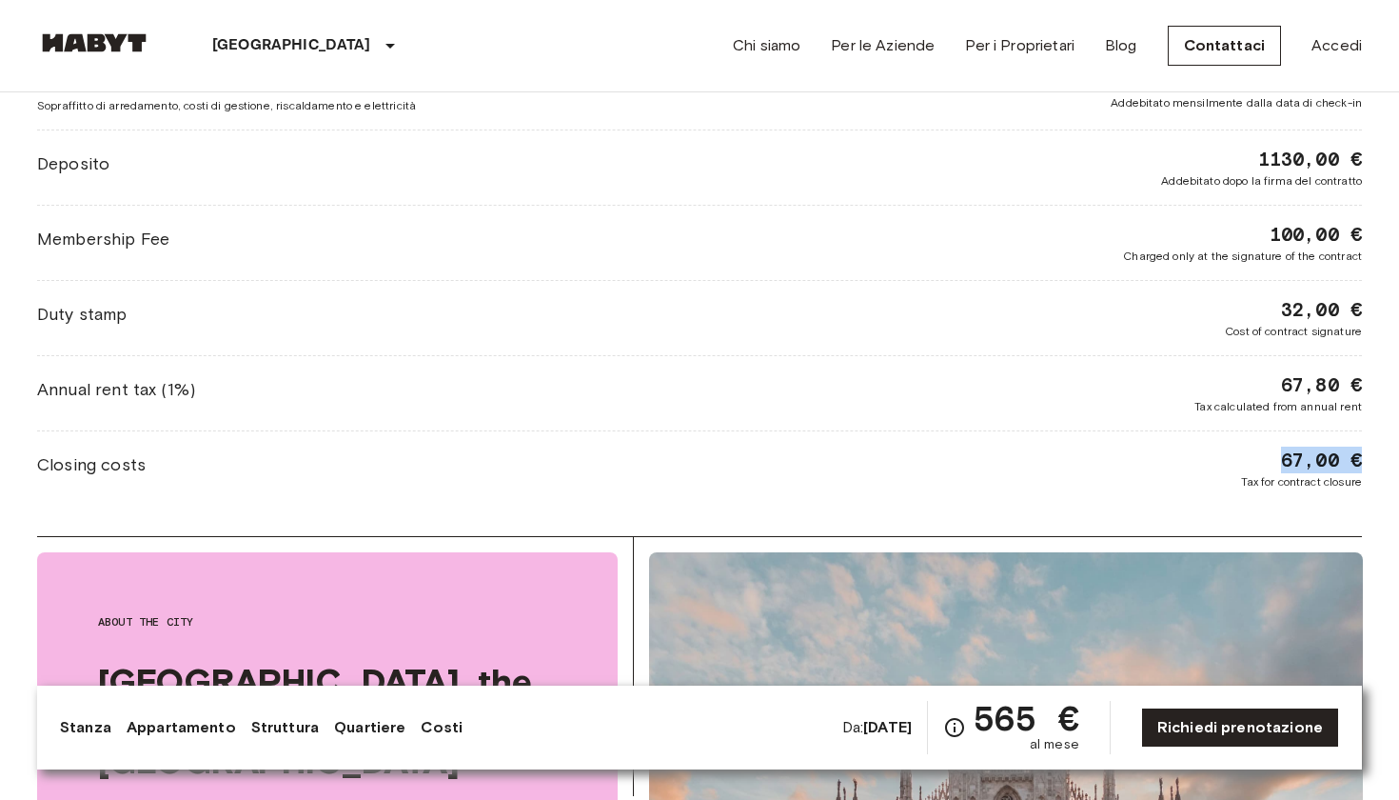
drag, startPoint x: 1274, startPoint y: 463, endPoint x: 1363, endPoint y: 461, distance: 89.5
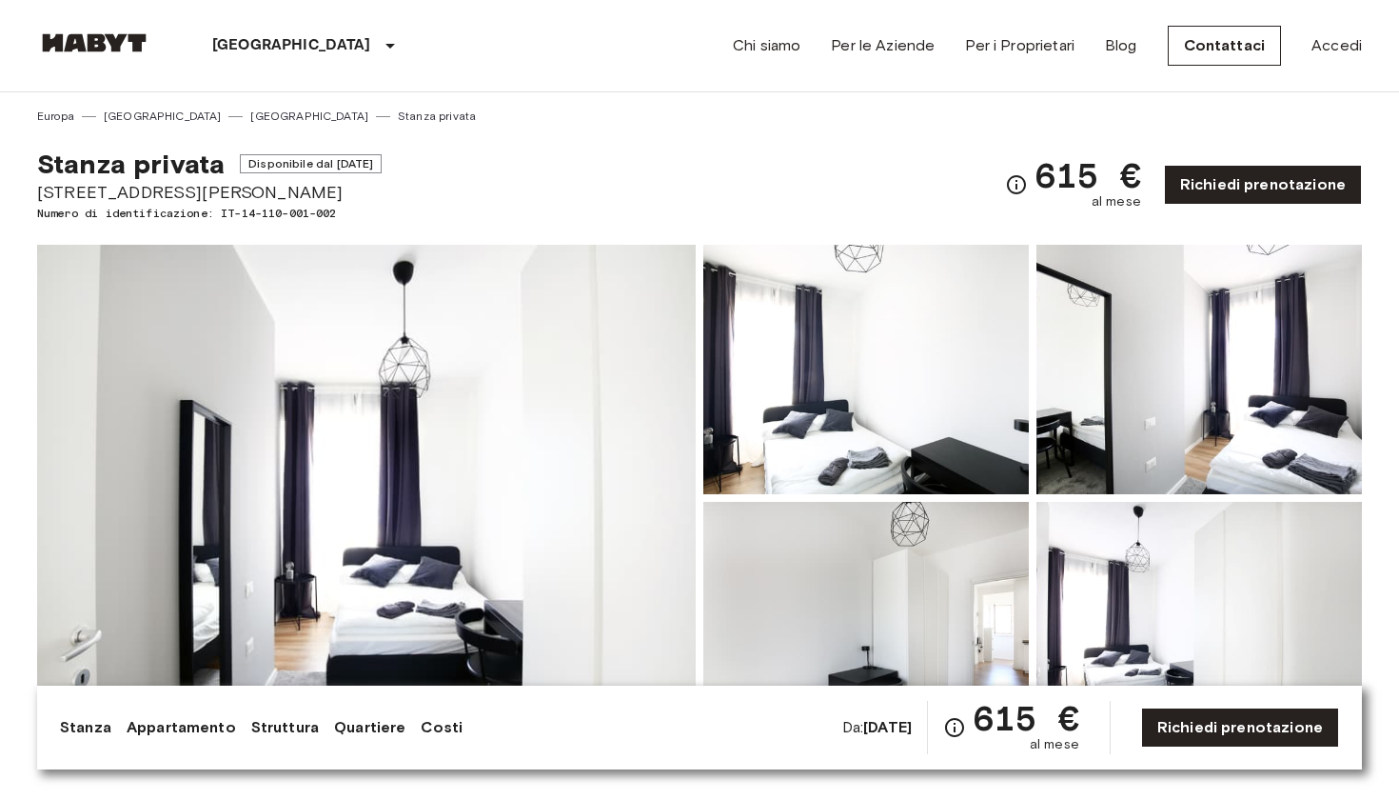
drag, startPoint x: 27, startPoint y: 191, endPoint x: 378, endPoint y: 189, distance: 351.3
copy span "[STREET_ADDRESS][PERSON_NAME]"
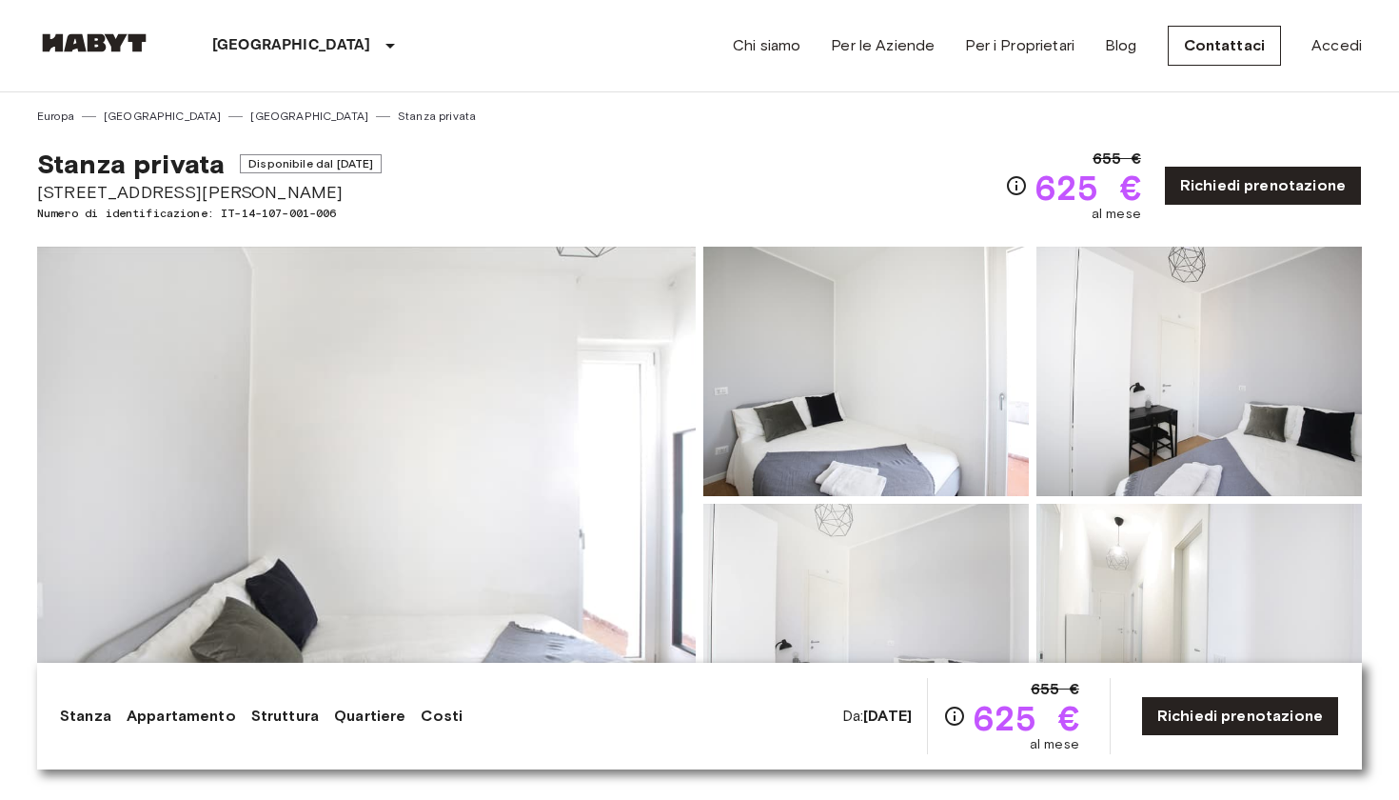
drag, startPoint x: 37, startPoint y: 189, endPoint x: 310, endPoint y: 197, distance: 273.3
click at [310, 197] on span "[STREET_ADDRESS][PERSON_NAME]" at bounding box center [209, 192] width 345 height 25
copy span "[STREET_ADDRESS][PERSON_NAME]"
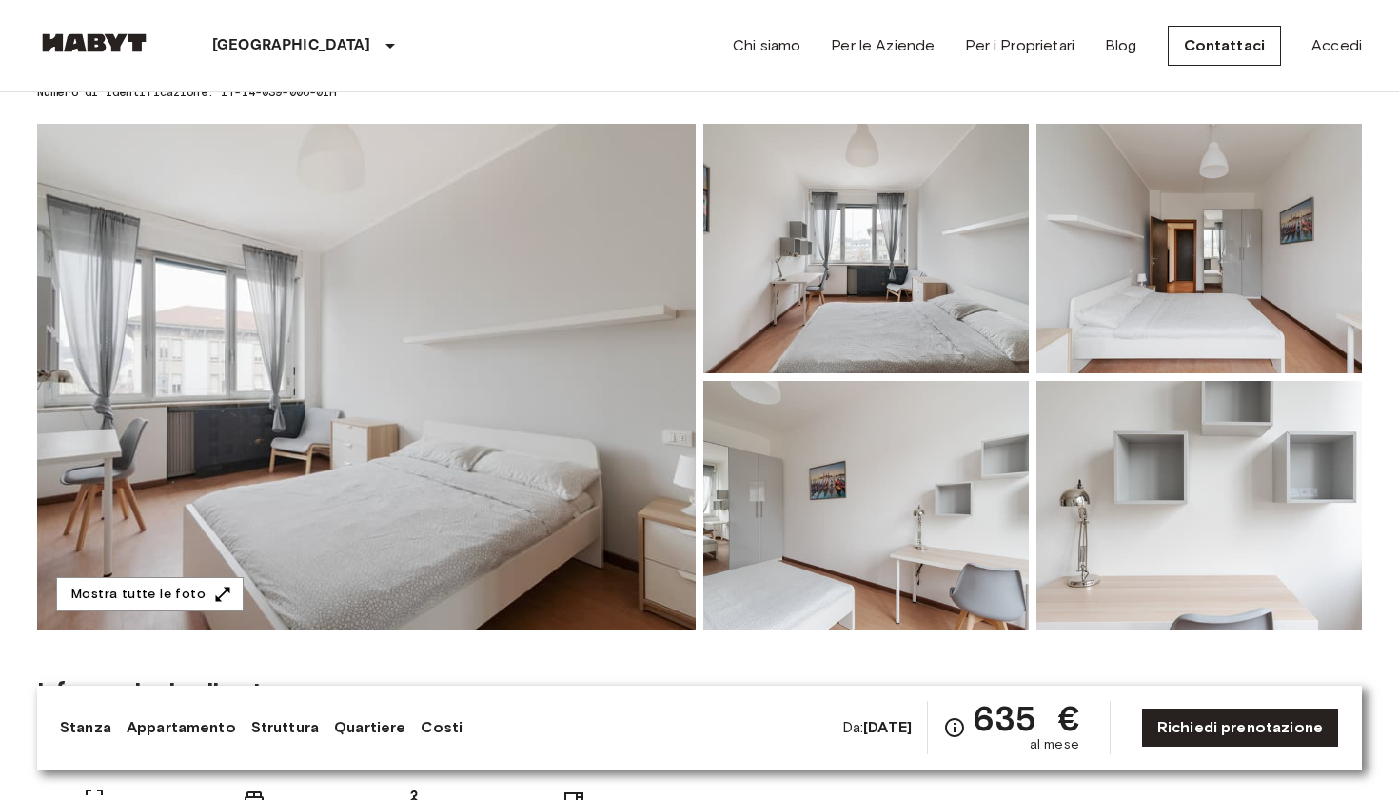
scroll to position [125, 0]
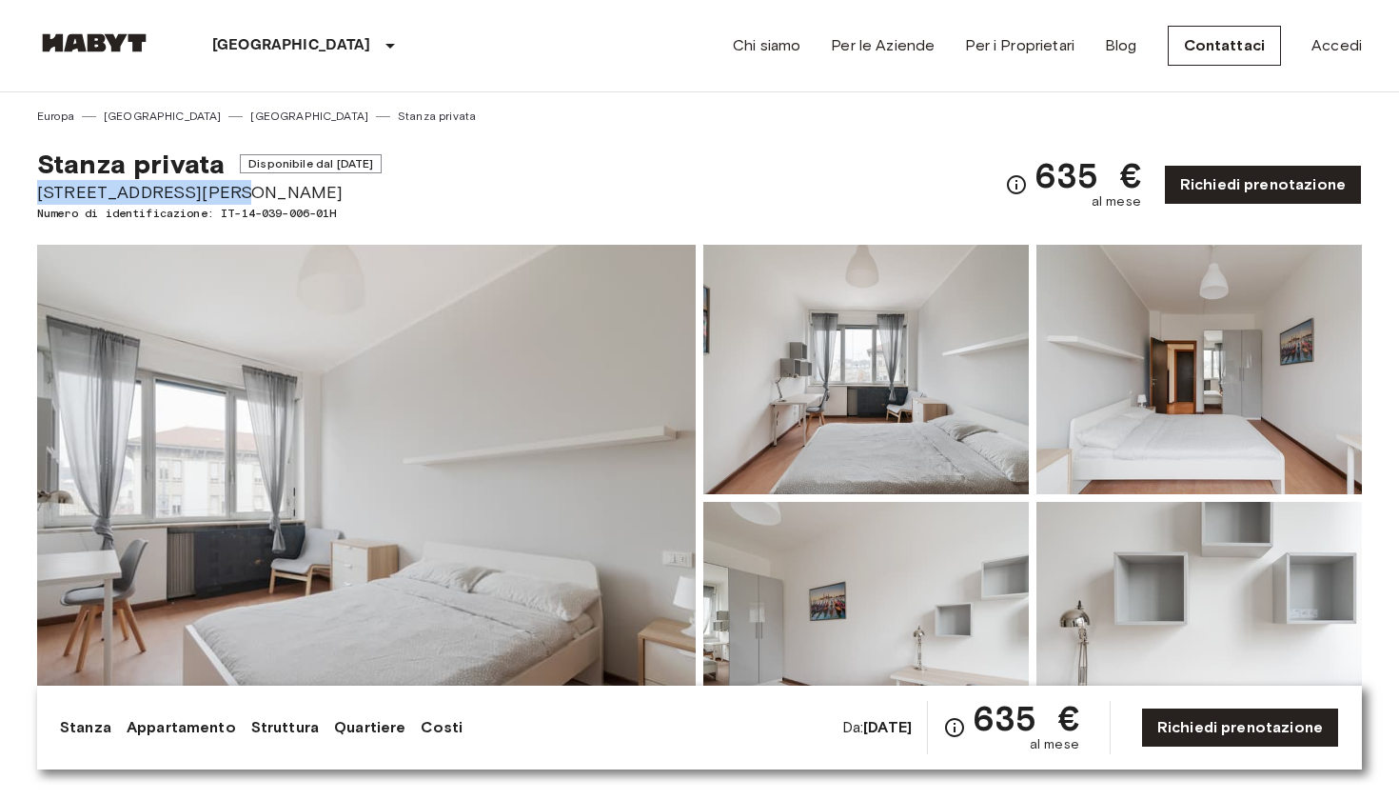
drag, startPoint x: 36, startPoint y: 189, endPoint x: 229, endPoint y: 186, distance: 193.3
copy span "[STREET_ADDRESS][PERSON_NAME]"
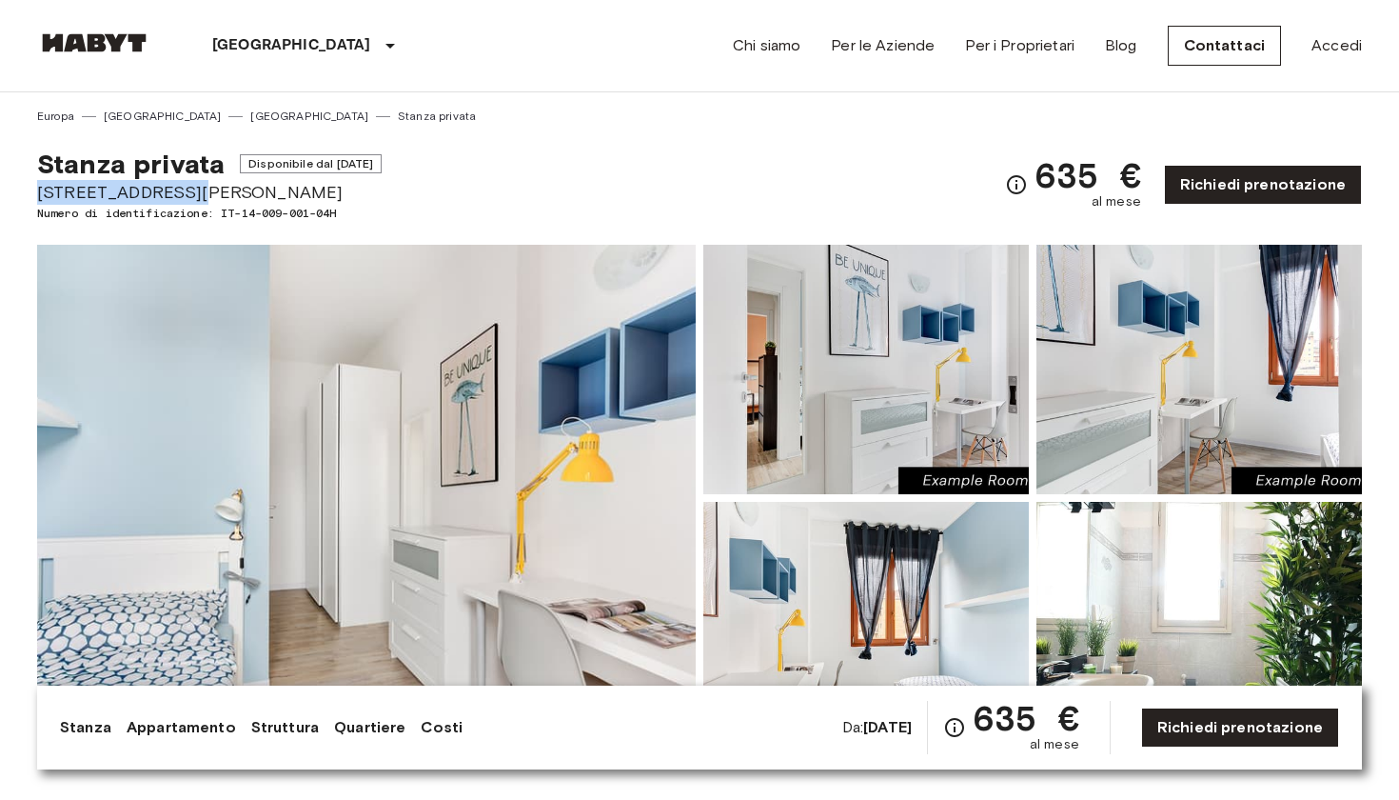
drag, startPoint x: 38, startPoint y: 196, endPoint x: 222, endPoint y: 201, distance: 183.8
click at [222, 201] on span "Via Carlo Marx 36" at bounding box center [209, 192] width 345 height 25
copy span "Via Carlo Marx 36"
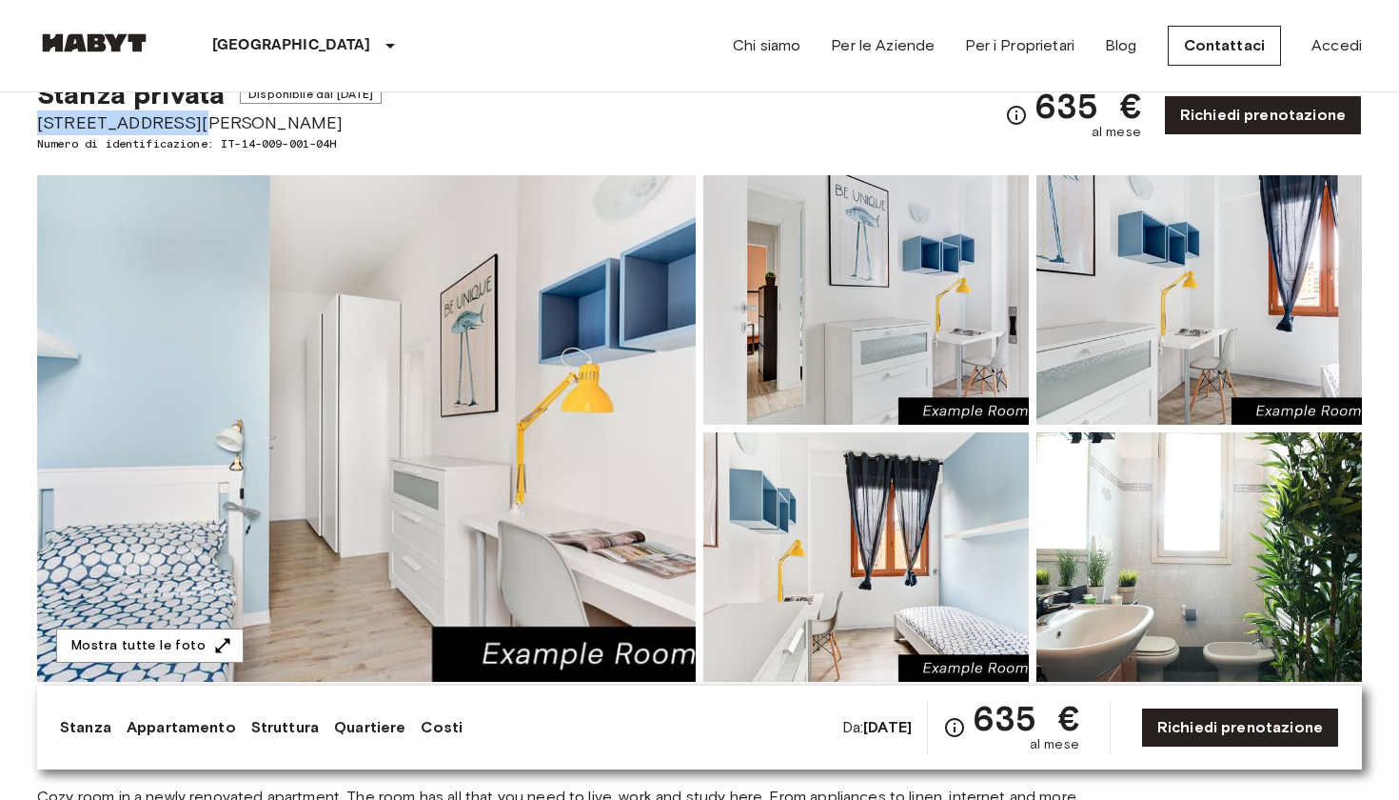
scroll to position [71, 0]
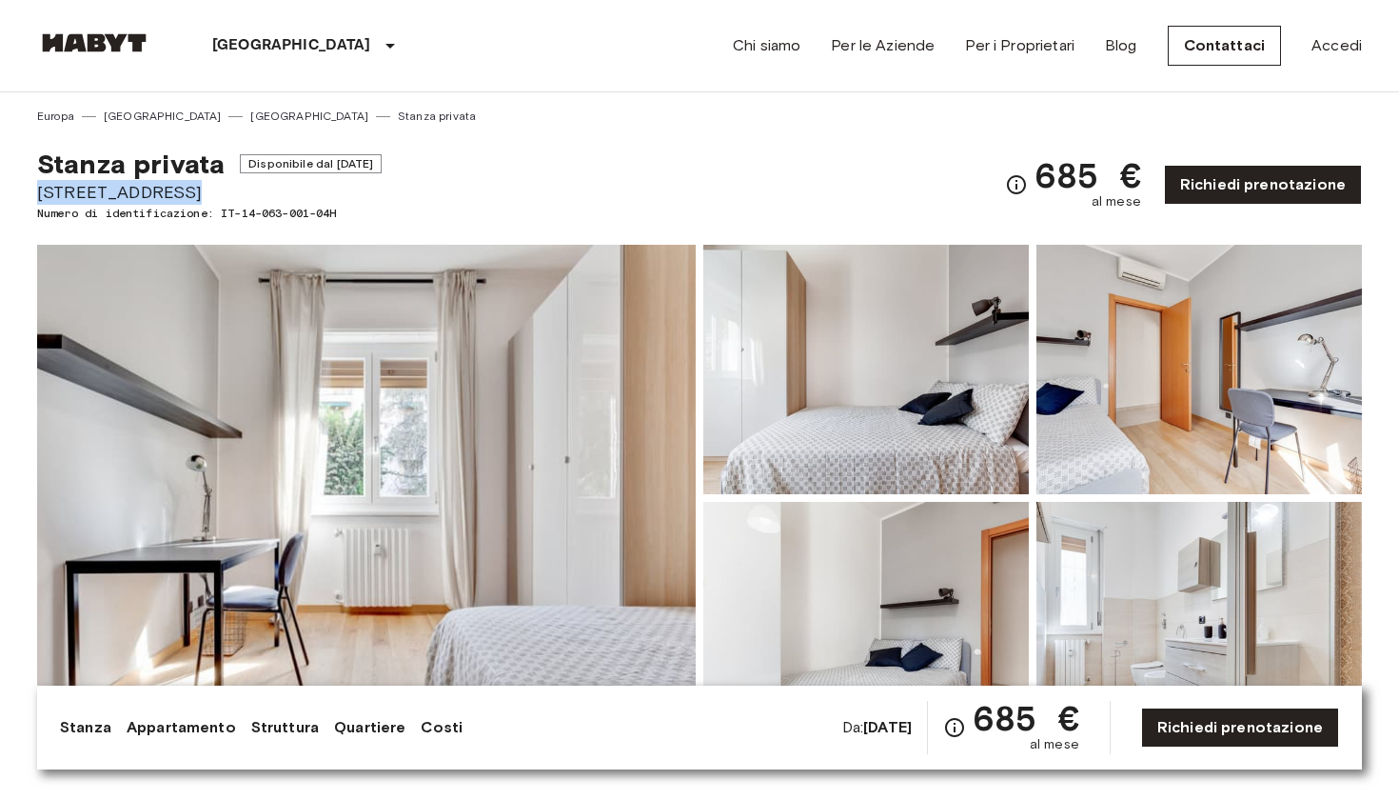
drag, startPoint x: 38, startPoint y: 188, endPoint x: 216, endPoint y: 193, distance: 178.1
click at [216, 193] on span "[STREET_ADDRESS]" at bounding box center [209, 192] width 345 height 25
copy span "Via Rembrandt 67"
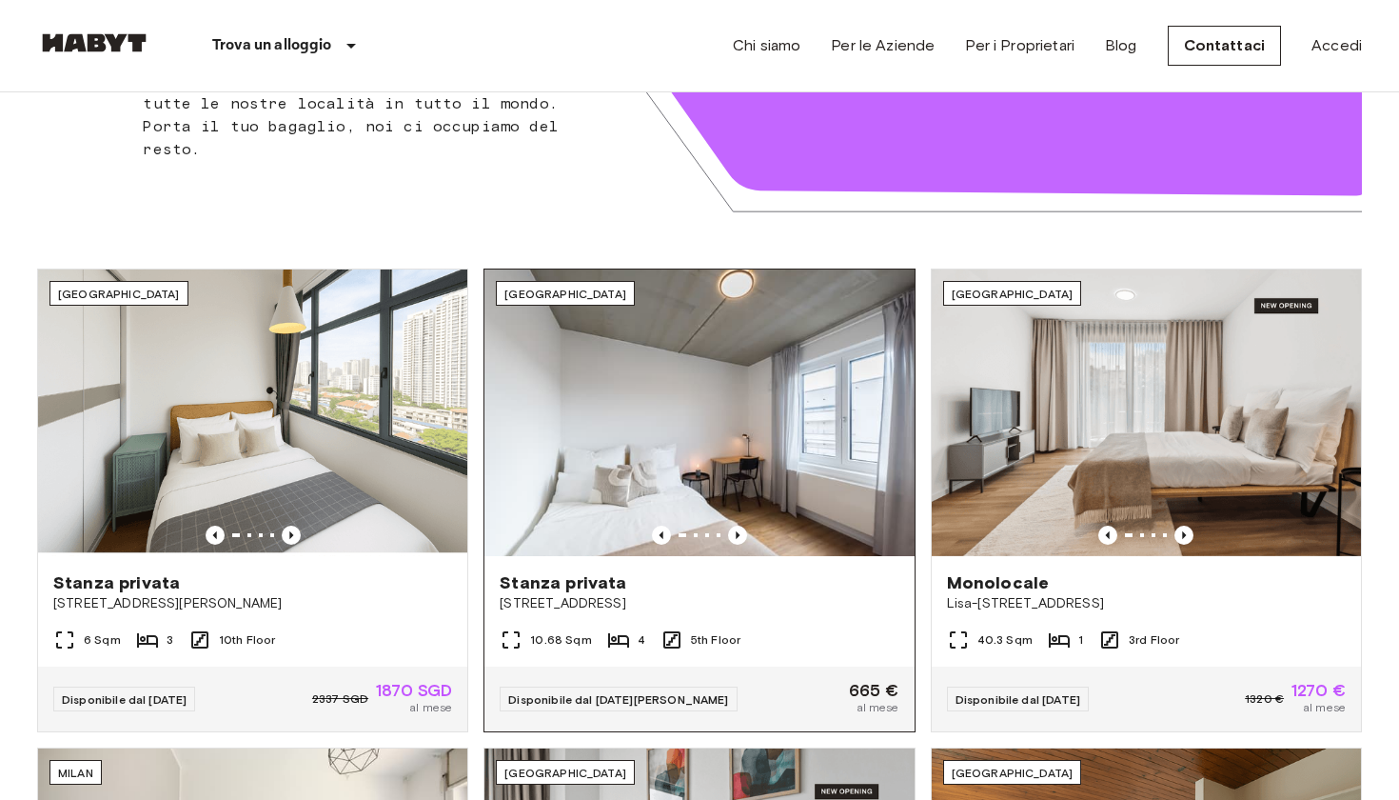
scroll to position [483, 0]
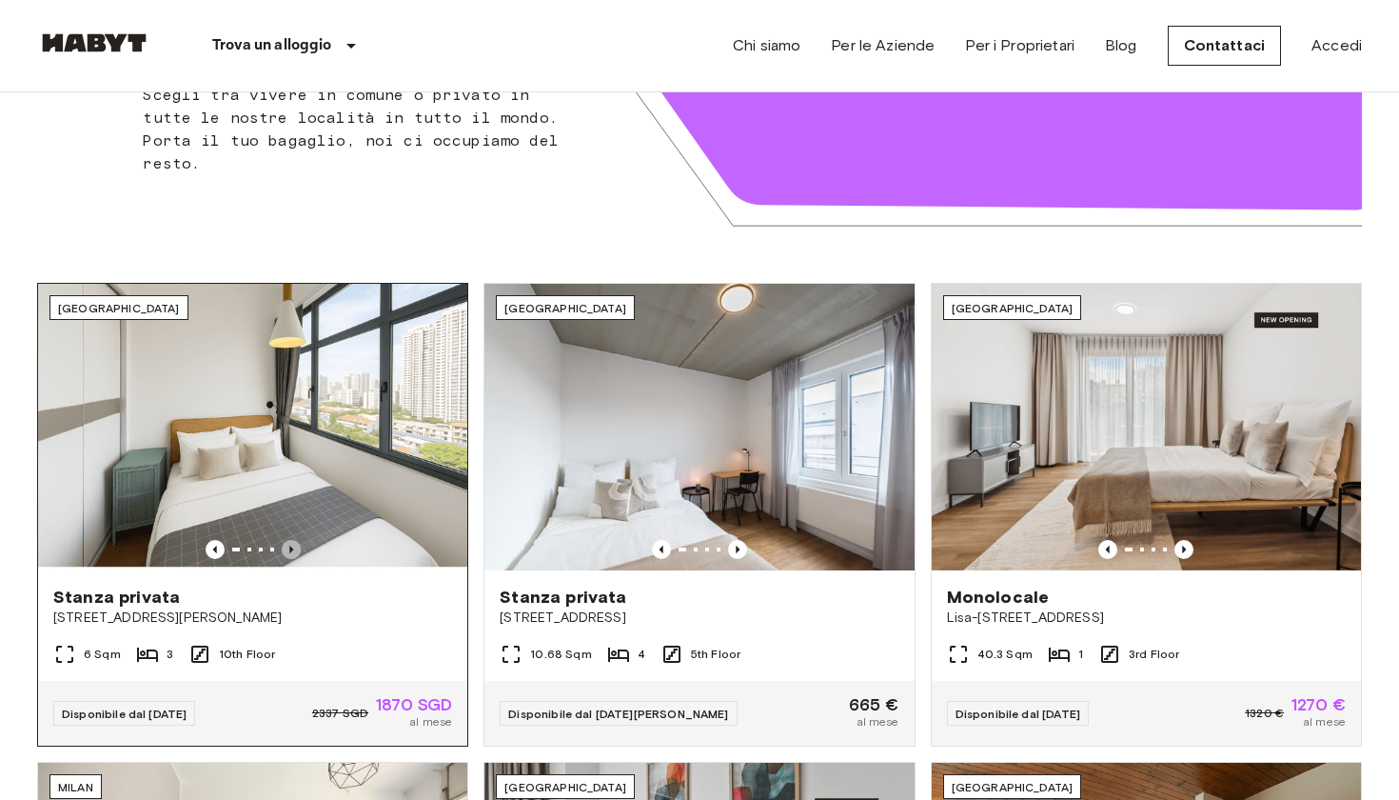
click at [283, 545] on icon "Previous image" at bounding box center [291, 549] width 19 height 19
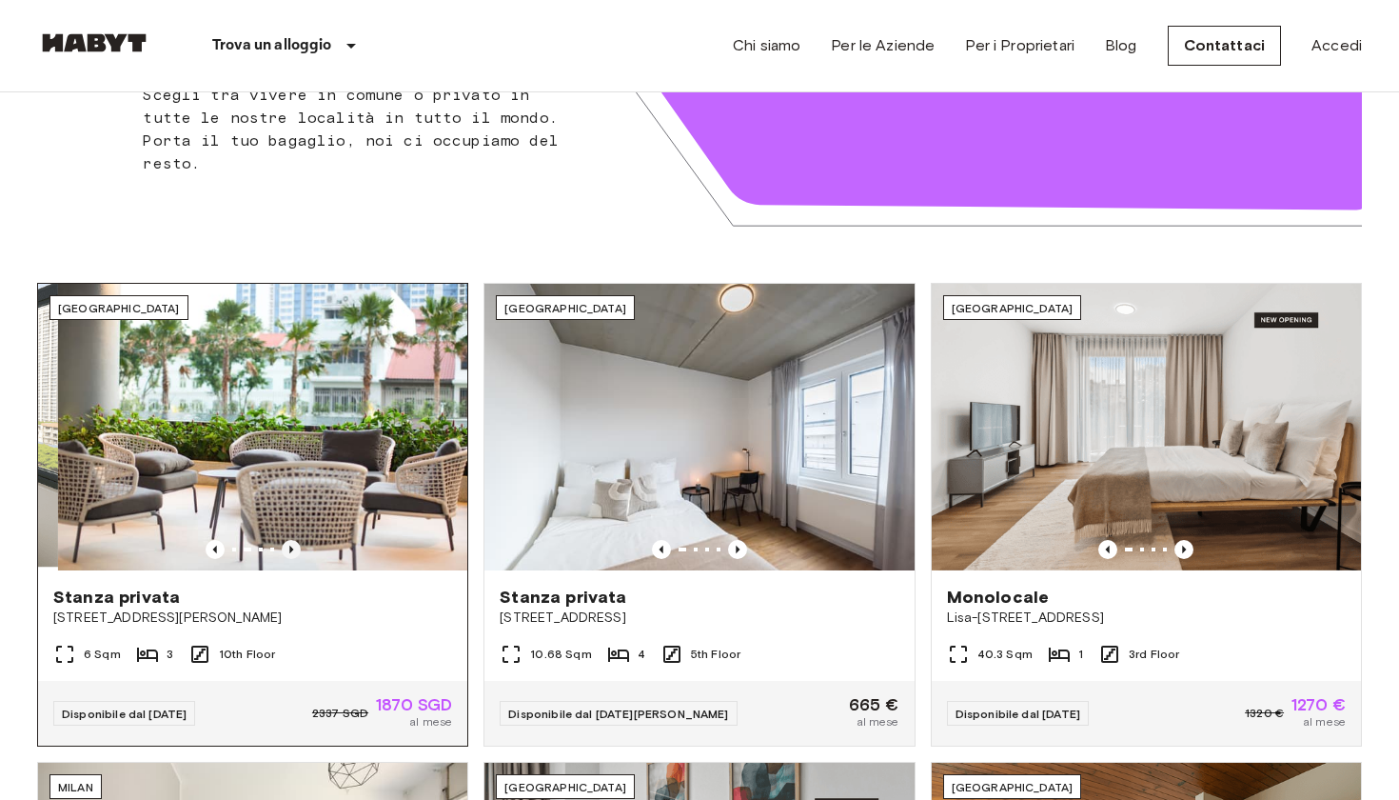
click at [283, 545] on icon "Previous image" at bounding box center [291, 549] width 19 height 19
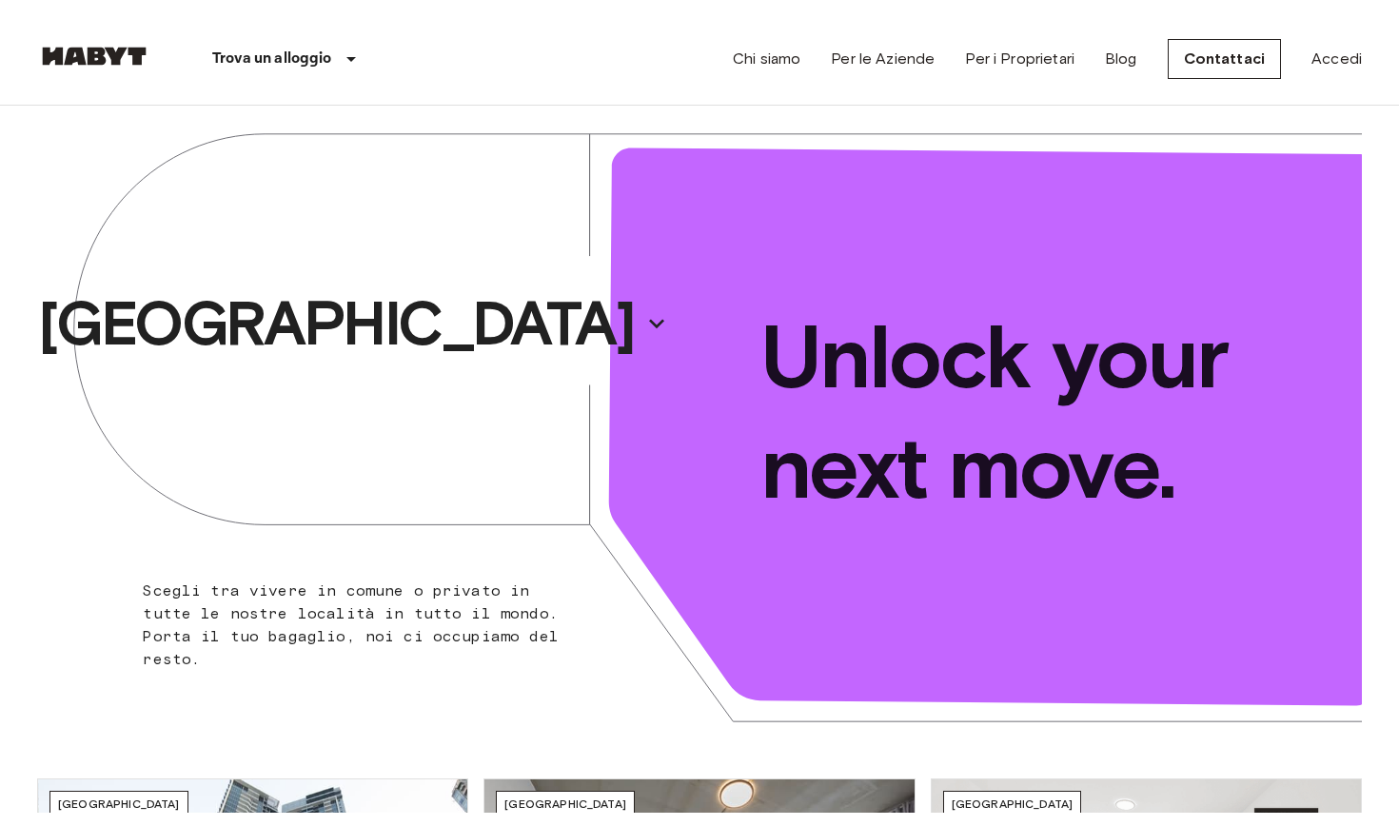
scroll to position [0, 0]
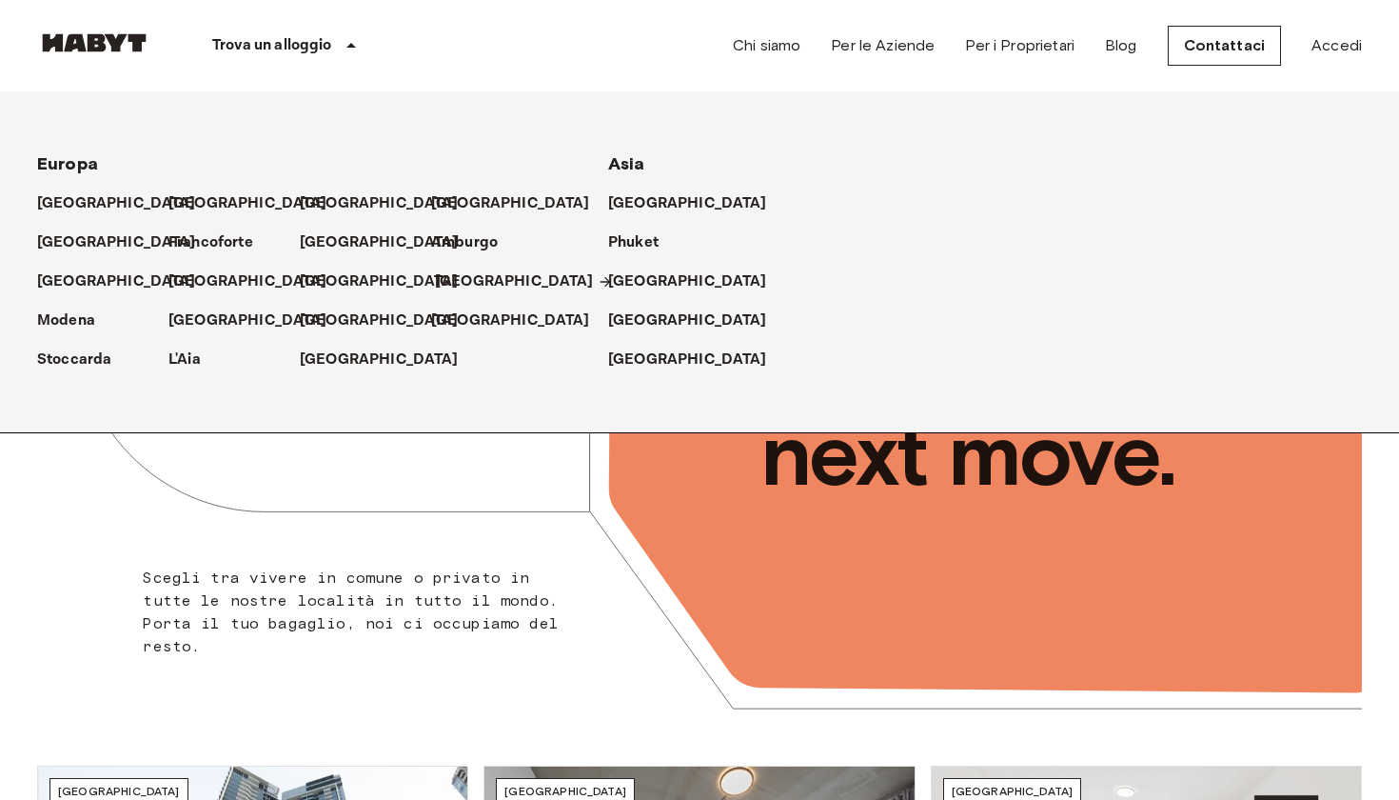
click at [449, 287] on p "[GEOGRAPHIC_DATA]" at bounding box center [514, 281] width 159 height 23
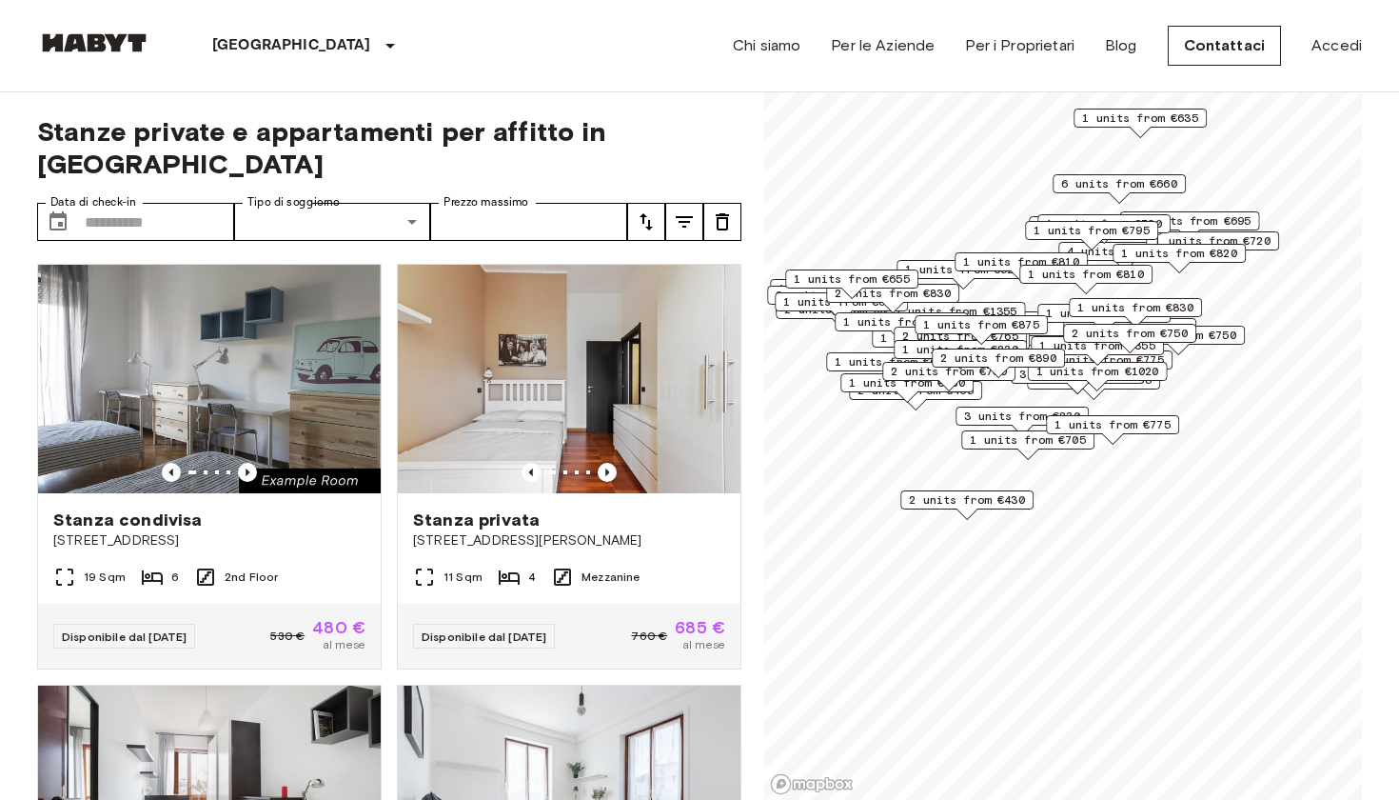
click at [1010, 507] on span "2 units from €430" at bounding box center [967, 499] width 116 height 17
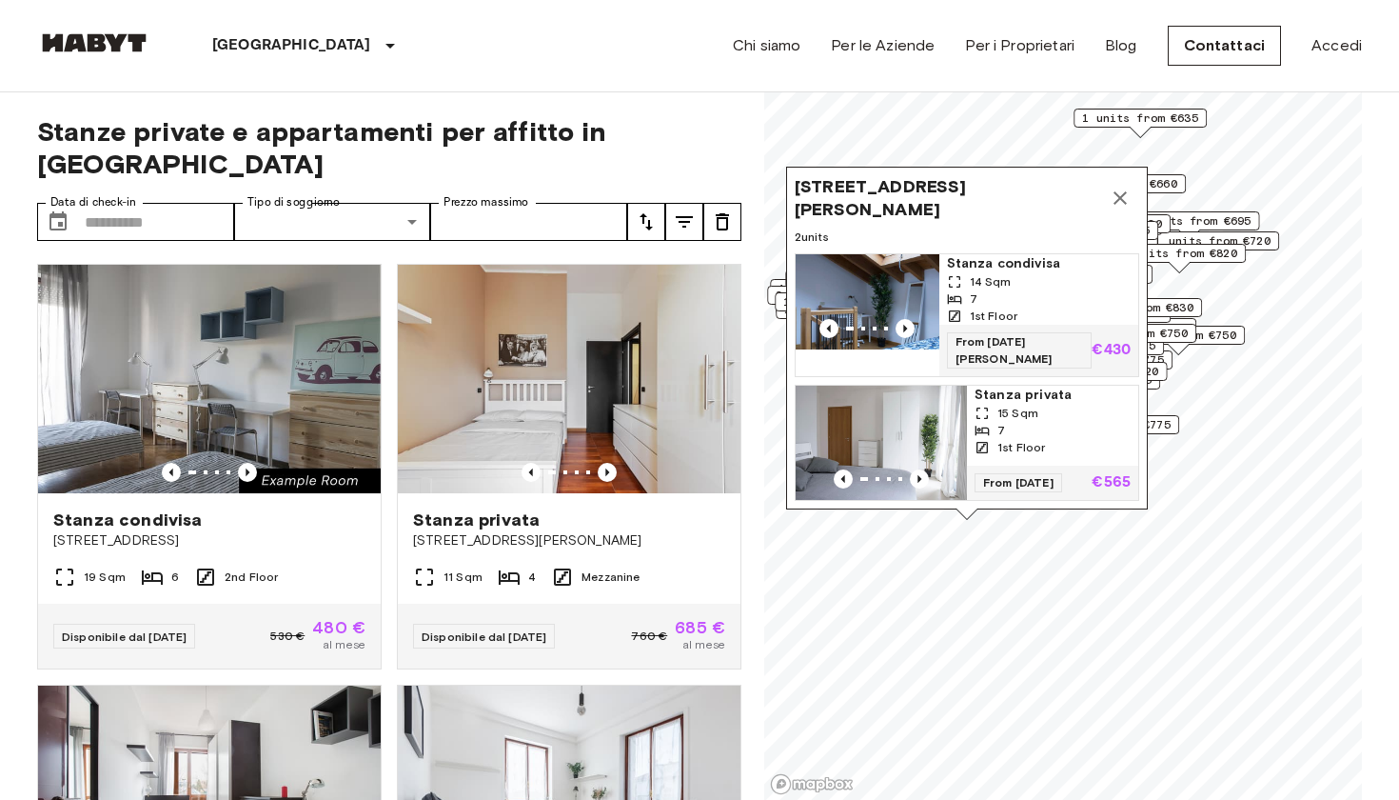
click at [898, 337] on img "Map marker" at bounding box center [868, 301] width 144 height 95
click at [1032, 265] on span "Stanza condivisa" at bounding box center [1039, 263] width 184 height 19
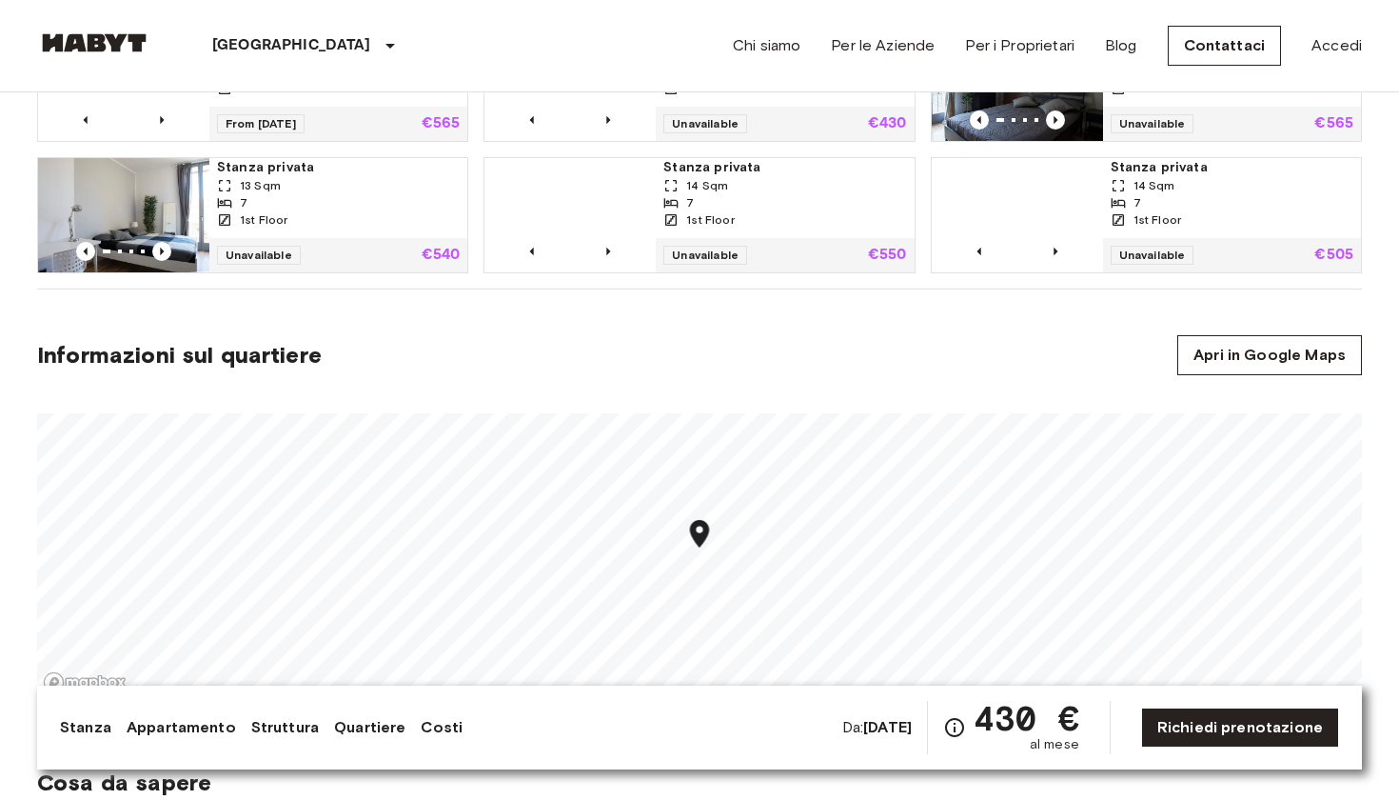
scroll to position [1421, 0]
